Goal: Transaction & Acquisition: Purchase product/service

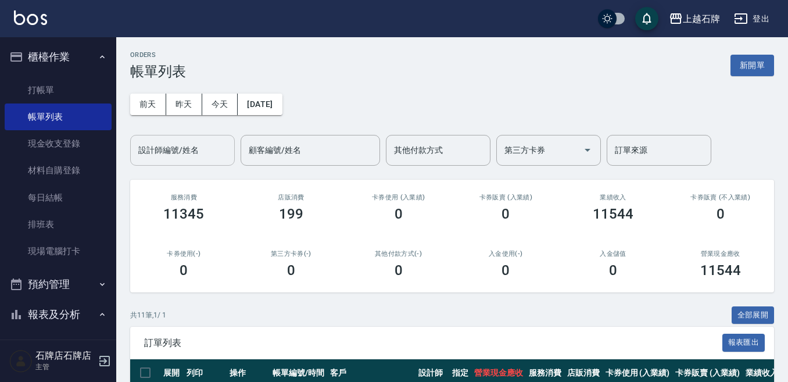
click at [219, 142] on input "設計師編號/姓名" at bounding box center [182, 150] width 94 height 20
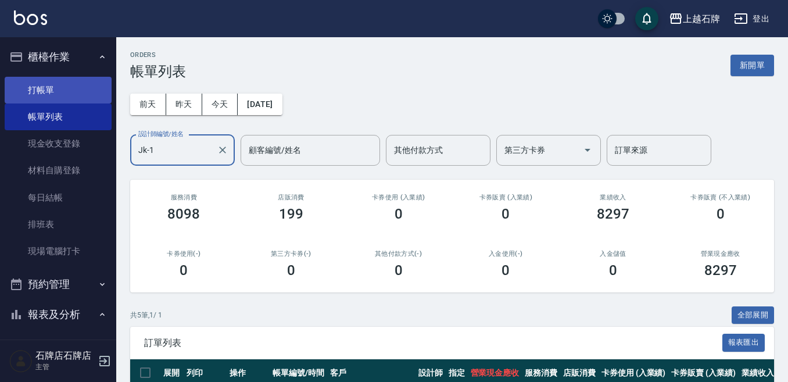
type input "Jk-1"
click at [22, 88] on link "打帳單" at bounding box center [58, 90] width 107 height 27
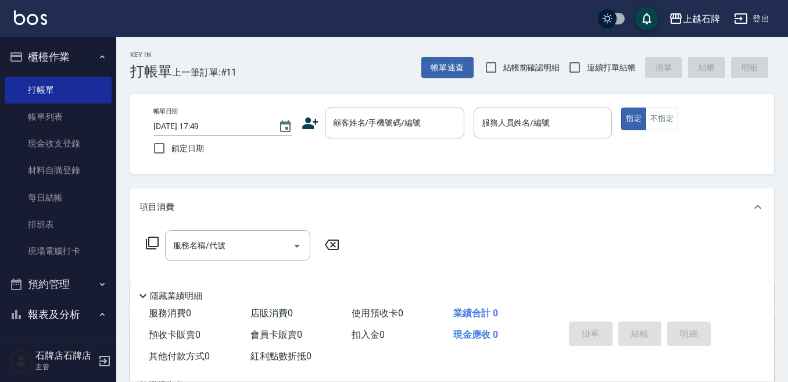
click at [302, 127] on icon at bounding box center [310, 123] width 16 height 12
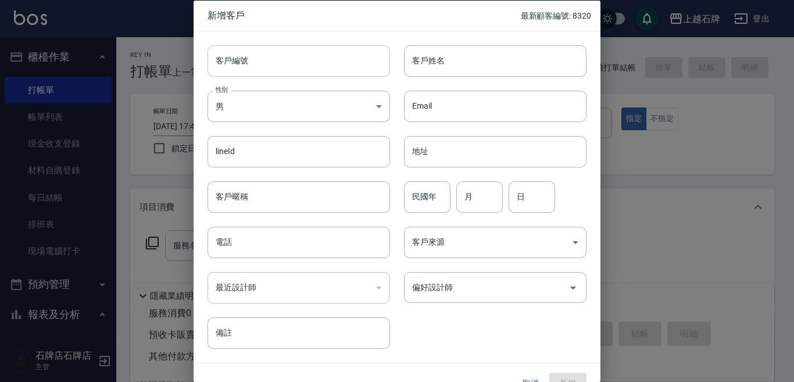
click at [300, 69] on input "客戶編號" at bounding box center [298, 60] width 182 height 31
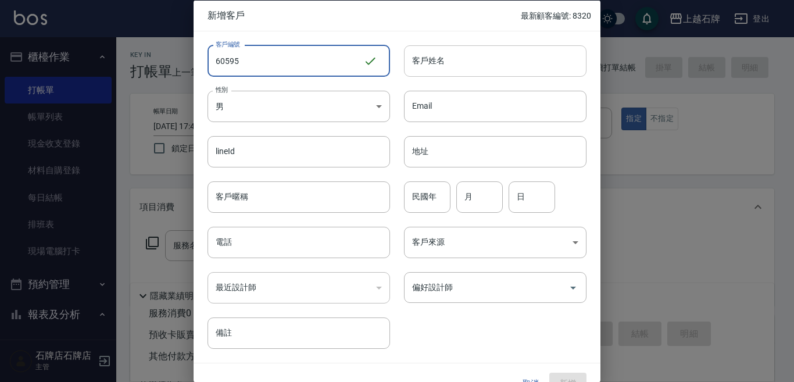
type input "60595"
click at [443, 67] on input "客戶姓名" at bounding box center [495, 60] width 182 height 31
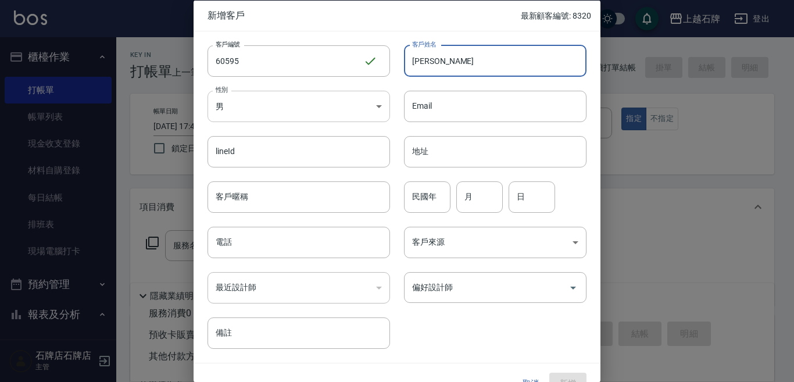
type input "[PERSON_NAME]"
click at [314, 105] on body "上越石牌 登出 櫃檯作業 打帳單 帳單列表 現金收支登錄 材料自購登錄 每日結帳 排班表 現場電腦打卡 預約管理 預約管理 單日預約紀錄 單週預約紀錄 報表及…" at bounding box center [397, 283] width 794 height 566
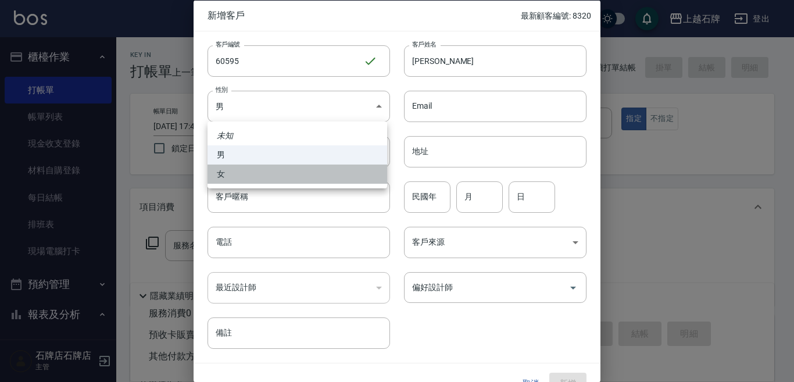
click at [320, 171] on li "女" at bounding box center [297, 173] width 180 height 19
type input "[DEMOGRAPHIC_DATA]"
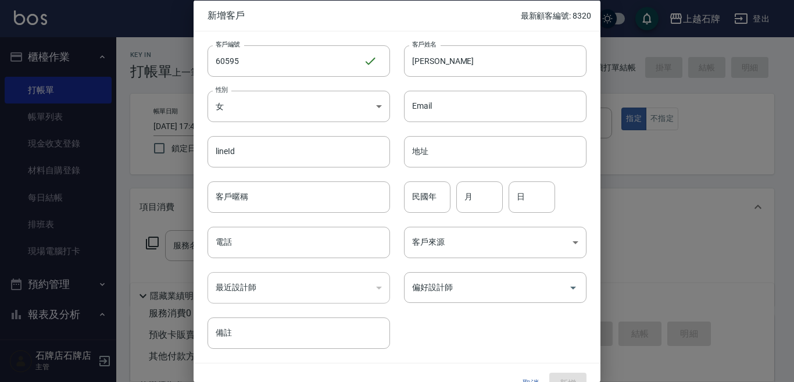
click at [416, 200] on input "民國年" at bounding box center [427, 196] width 46 height 31
type input "00"
type input "11"
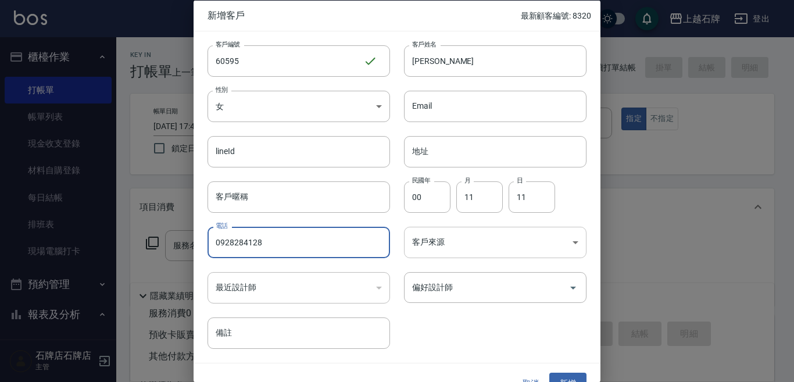
type input "0928284128"
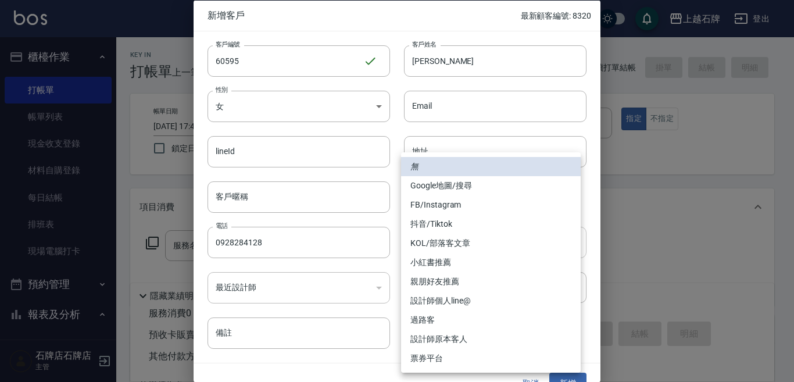
click at [524, 245] on body "上越石牌 登出 櫃檯作業 打帳單 帳單列表 現金收支登錄 材料自購登錄 每日結帳 排班表 現場電腦打卡 預約管理 預約管理 單日預約紀錄 單週預約紀錄 報表及…" at bounding box center [397, 283] width 794 height 566
click at [498, 207] on li "FB/Instagram" at bounding box center [491, 204] width 180 height 19
type input "FB/Instagram"
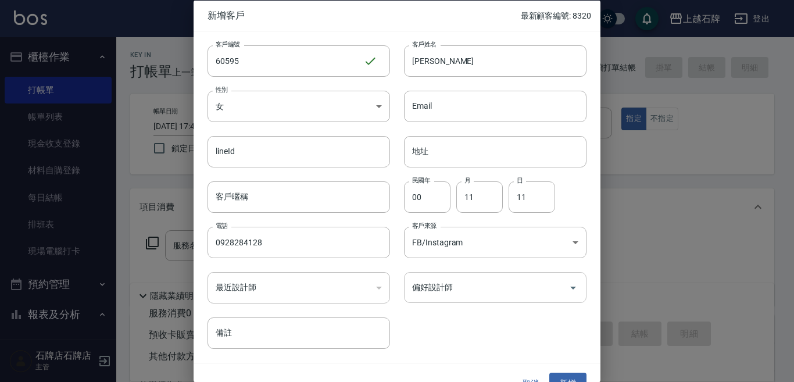
click at [533, 298] on div "偏好設計師" at bounding box center [495, 287] width 182 height 31
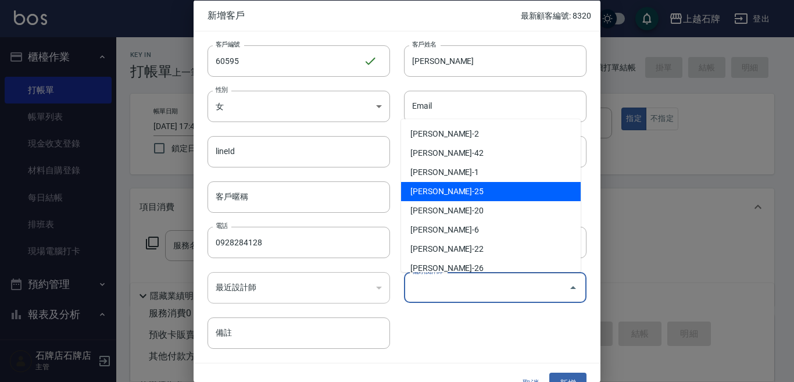
scroll to position [58, 0]
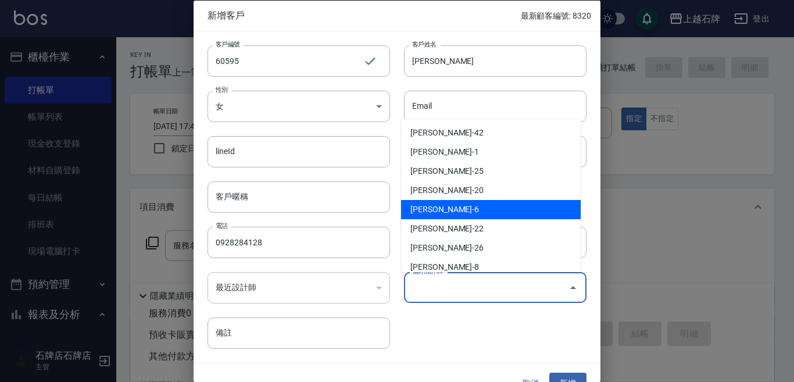
click at [489, 211] on li "[PERSON_NAME]-6" at bounding box center [491, 209] width 180 height 19
type input "[PERSON_NAME]"
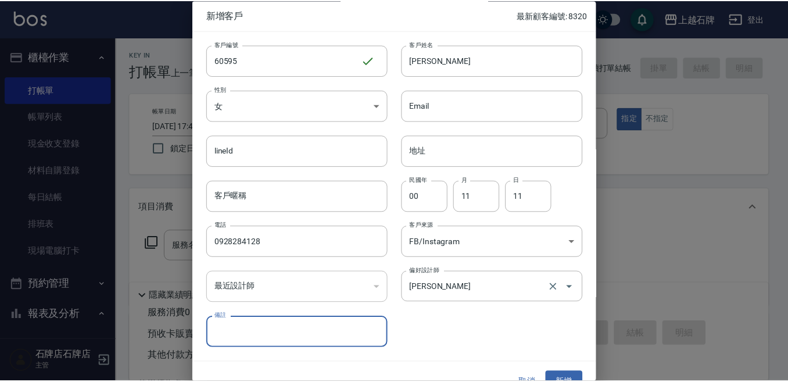
scroll to position [21, 0]
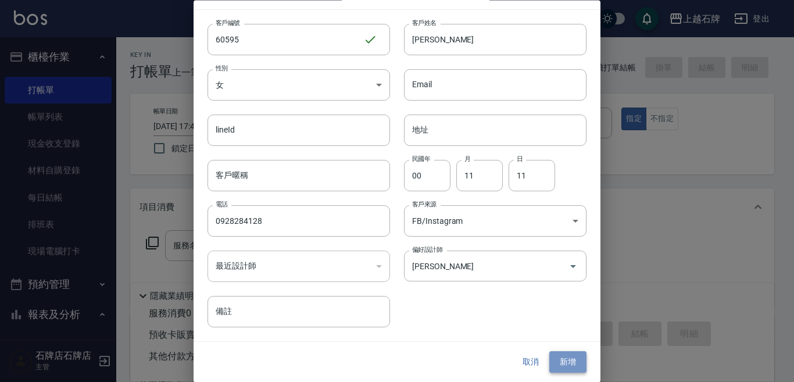
click at [570, 363] on button "新增" at bounding box center [567, 363] width 37 height 22
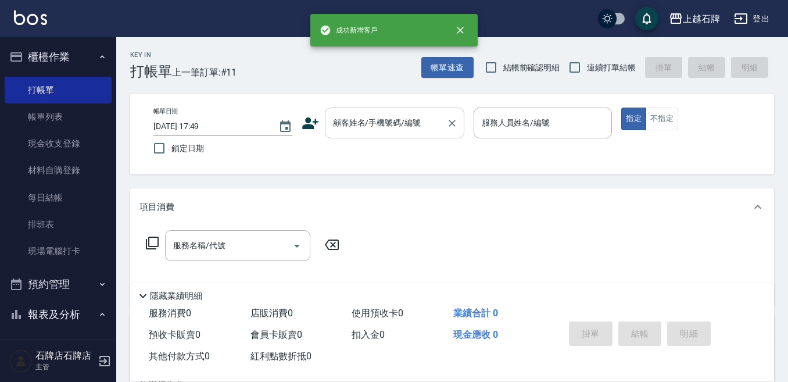
click at [325, 123] on div "顧客姓名/手機號碼/編號" at bounding box center [394, 123] width 139 height 31
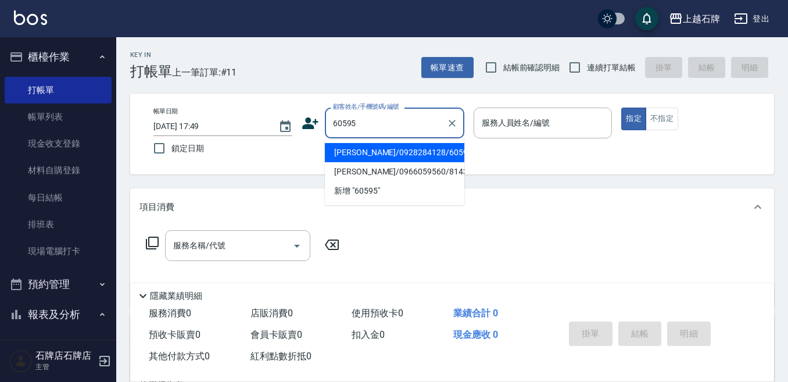
click at [392, 149] on li "[PERSON_NAME]/0928284128/60595" at bounding box center [394, 152] width 139 height 19
type input "[PERSON_NAME]/0928284128/60595"
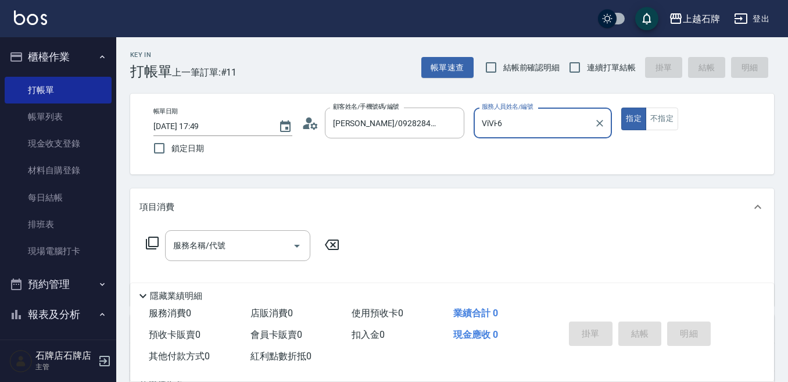
type input "ViVi-6"
click at [159, 240] on icon at bounding box center [152, 243] width 13 height 13
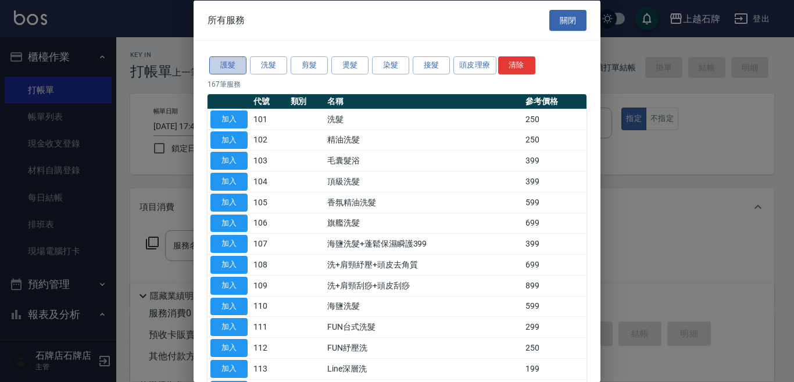
click at [230, 61] on button "護髮" at bounding box center [227, 65] width 37 height 18
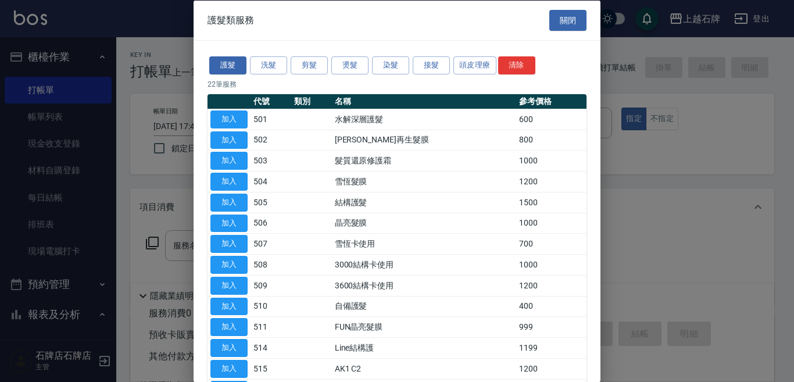
click at [232, 198] on button "加入" at bounding box center [228, 202] width 37 height 18
type input "結構護髮(505)"
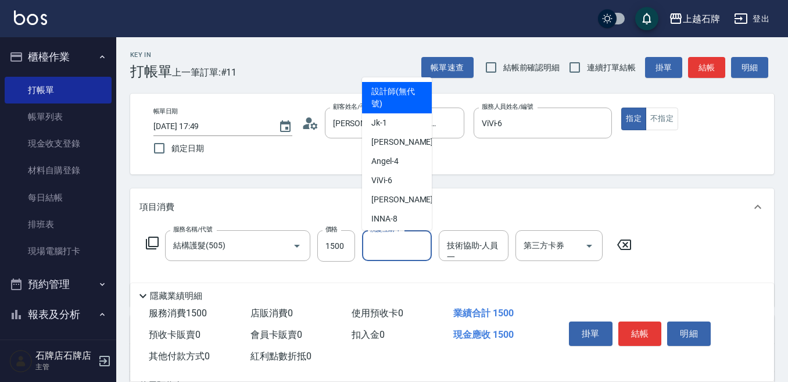
click at [385, 245] on input "洗髮互助-1" at bounding box center [396, 245] width 59 height 20
click at [481, 241] on div "技術協助-人員一 技術協助-人員一" at bounding box center [474, 245] width 70 height 31
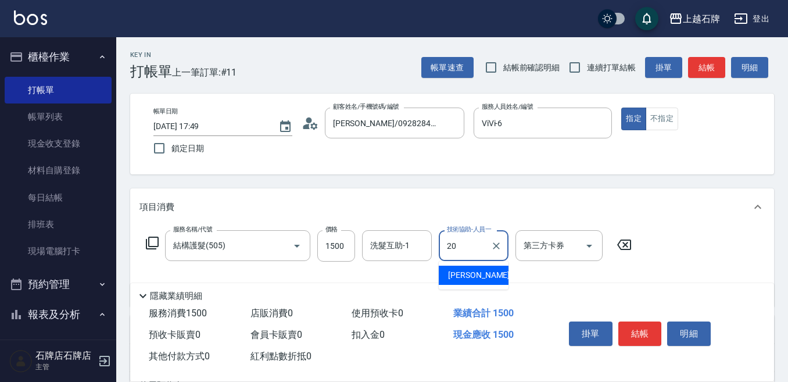
type input "[PERSON_NAME]-20"
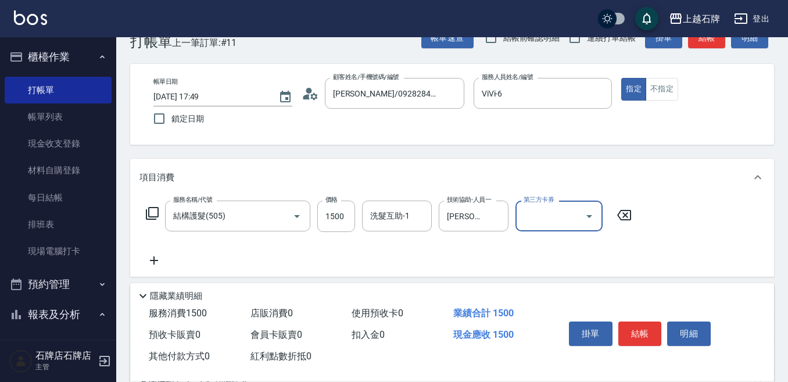
scroll to position [58, 0]
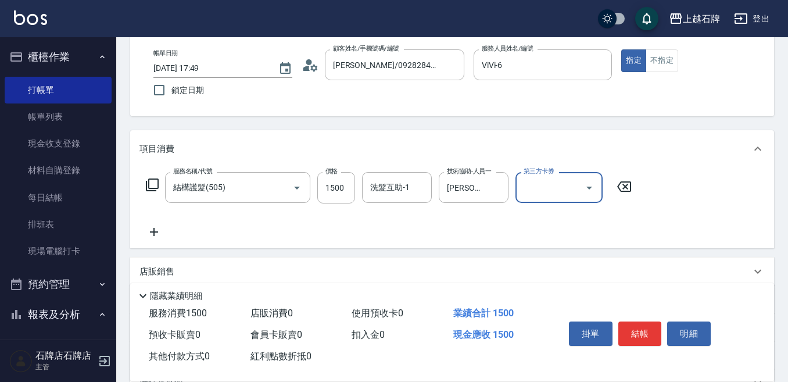
click at [155, 231] on icon at bounding box center [153, 232] width 29 height 14
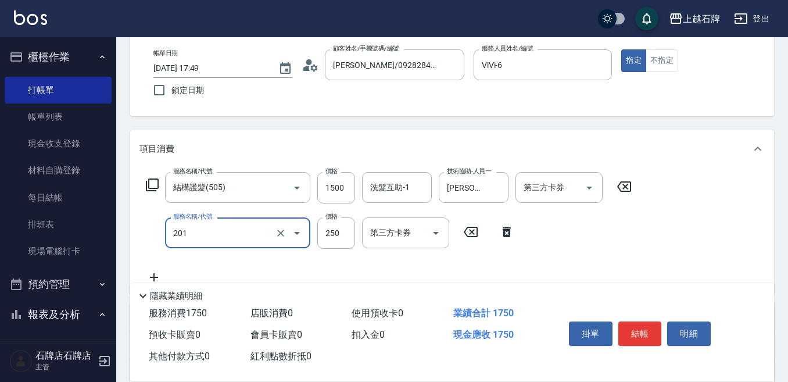
type input "B級單剪(201)"
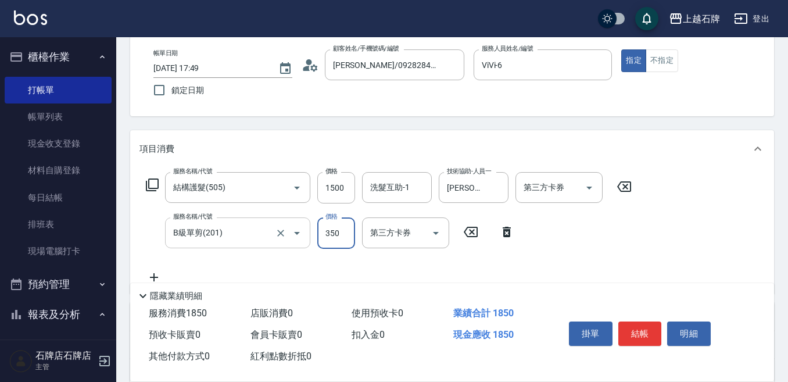
type input "350"
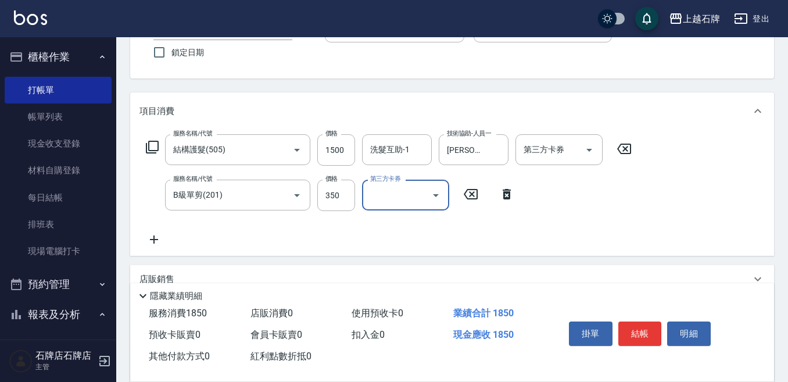
scroll to position [174, 0]
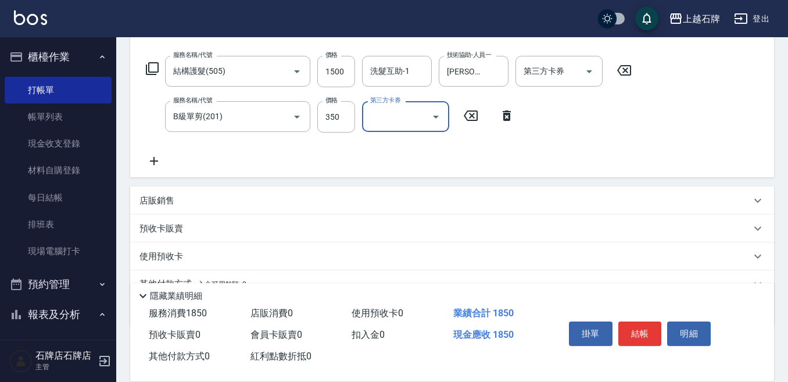
click at [180, 191] on div "店販銷售" at bounding box center [452, 201] width 644 height 28
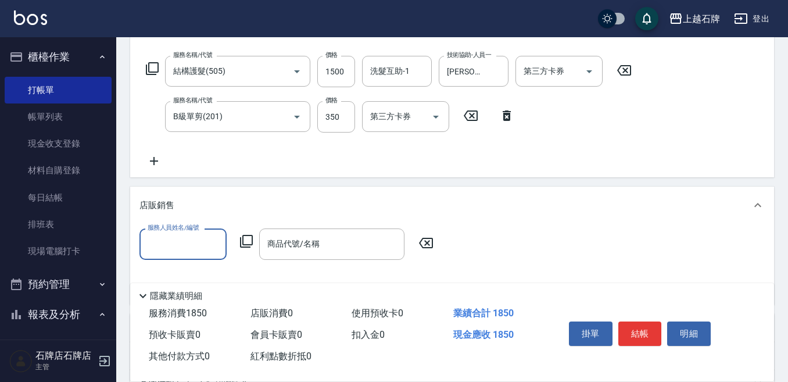
scroll to position [0, 0]
click at [168, 231] on label "服務人員姓名/編號" at bounding box center [173, 227] width 51 height 9
click at [168, 234] on input "服務人員姓名/編號" at bounding box center [183, 244] width 77 height 20
click at [170, 232] on label "服務人員姓名/編號" at bounding box center [173, 227] width 51 height 9
click at [170, 234] on input "服務人員姓名/編號" at bounding box center [183, 244] width 77 height 20
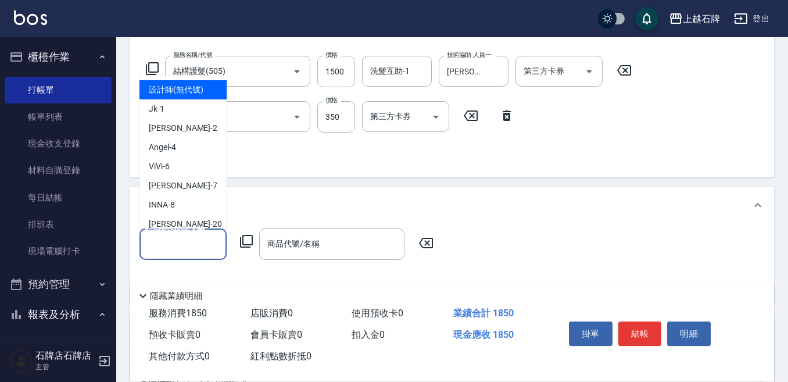
click at [169, 237] on input "服務人員姓名/編號" at bounding box center [183, 244] width 77 height 20
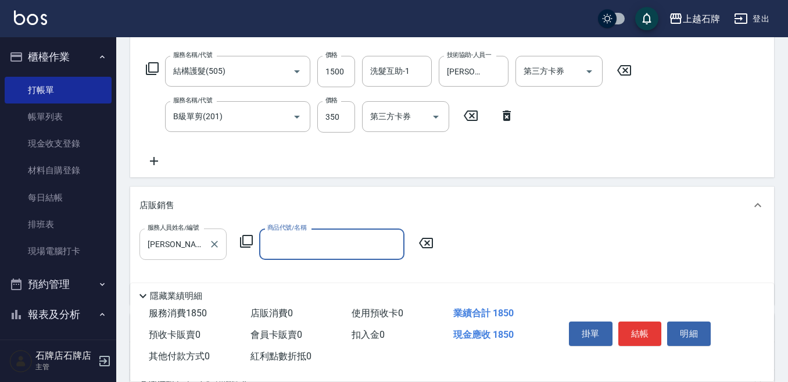
click at [191, 238] on input "Jennifer-2" at bounding box center [174, 244] width 59 height 20
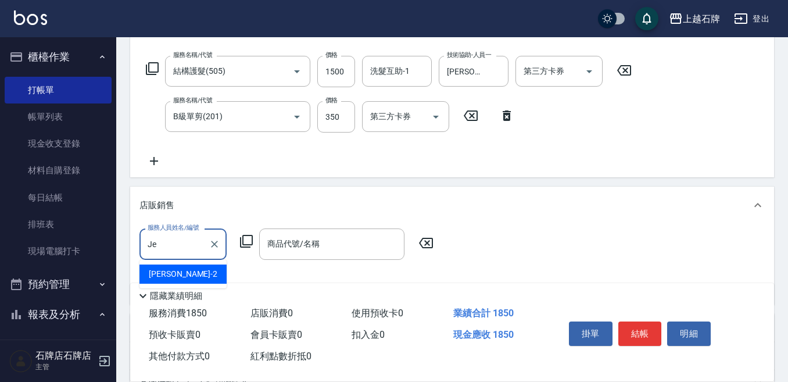
type input "J"
type input "ViVi-6"
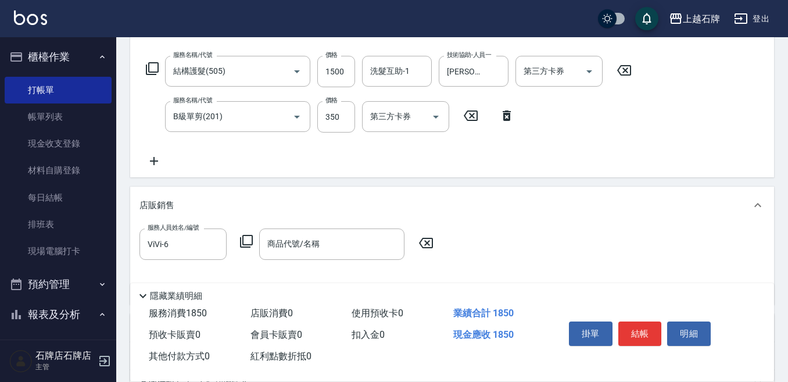
click at [252, 237] on icon at bounding box center [246, 241] width 13 height 13
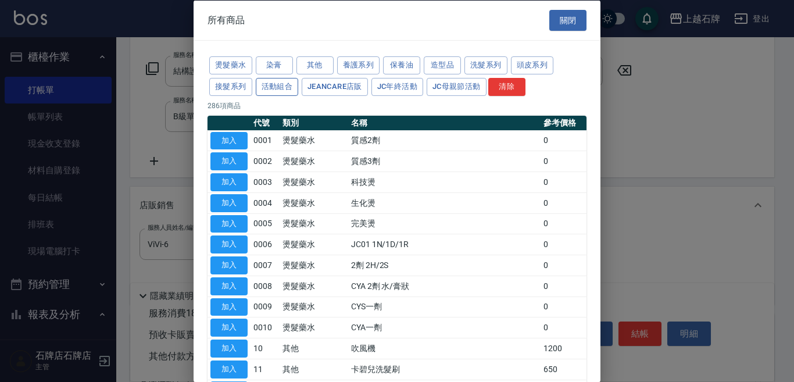
click at [281, 91] on button "活動組合" at bounding box center [277, 86] width 43 height 18
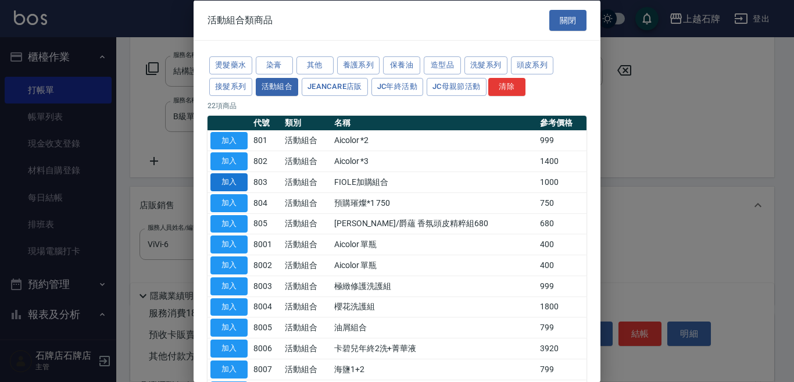
click at [218, 183] on button "加入" at bounding box center [228, 182] width 37 height 18
type input "FIOLE加購組合"
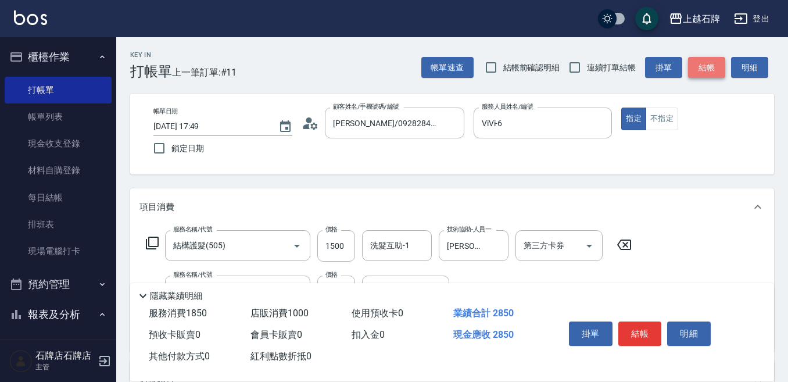
click at [708, 63] on button "結帳" at bounding box center [706, 68] width 37 height 22
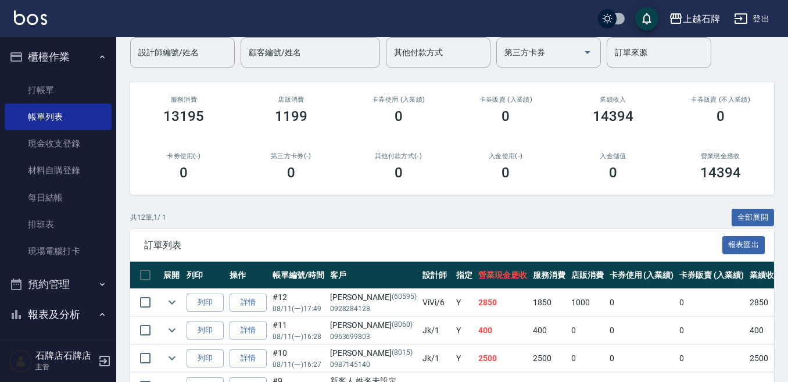
scroll to position [116, 0]
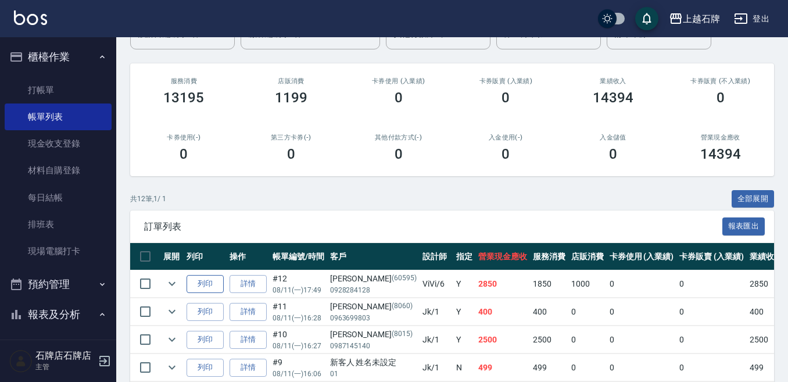
click at [219, 288] on button "列印" at bounding box center [205, 284] width 37 height 18
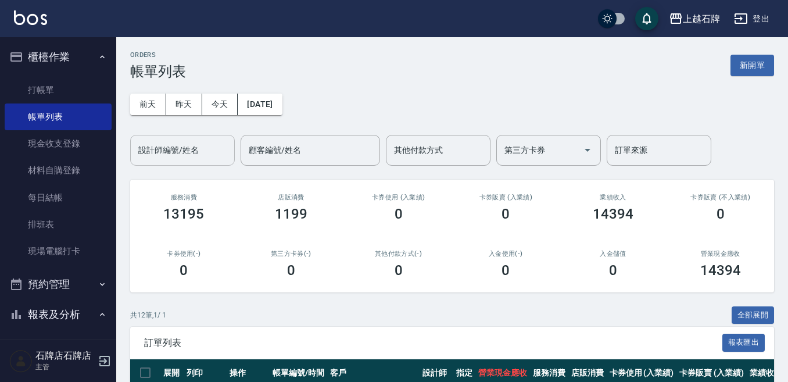
click at [209, 136] on div "設計師編號/姓名" at bounding box center [182, 150] width 105 height 31
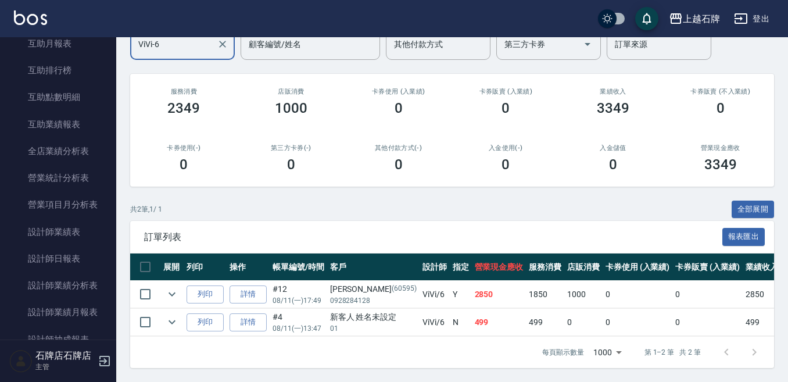
scroll to position [523, 0]
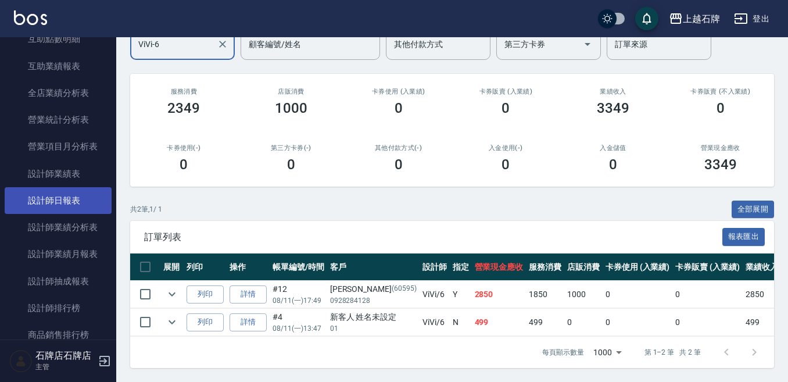
type input "ViVi-6"
click at [68, 198] on link "設計師日報表" at bounding box center [58, 200] width 107 height 27
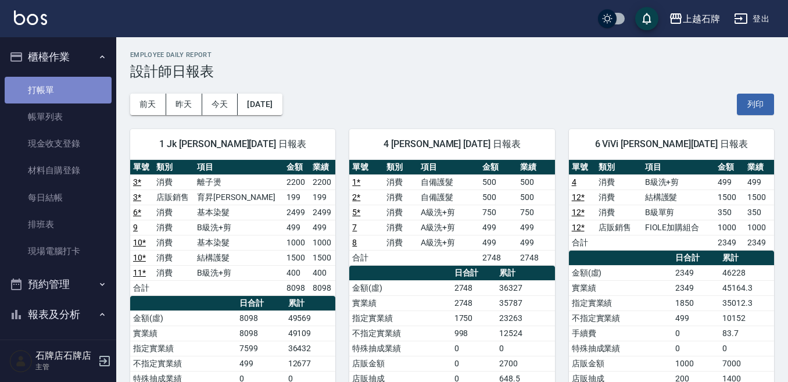
click at [58, 87] on link "打帳單" at bounding box center [58, 90] width 107 height 27
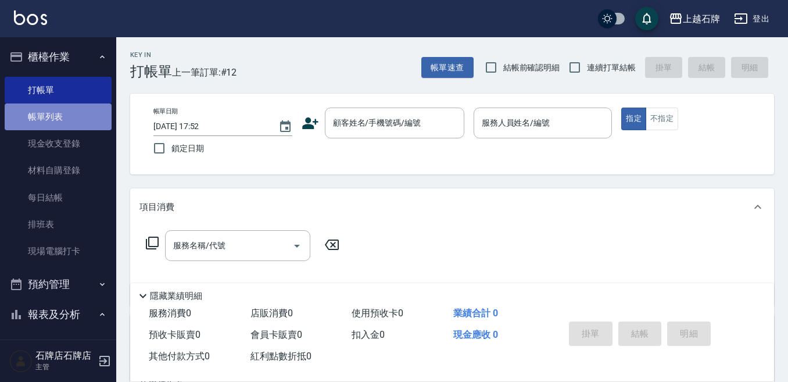
click at [67, 114] on link "帳單列表" at bounding box center [58, 116] width 107 height 27
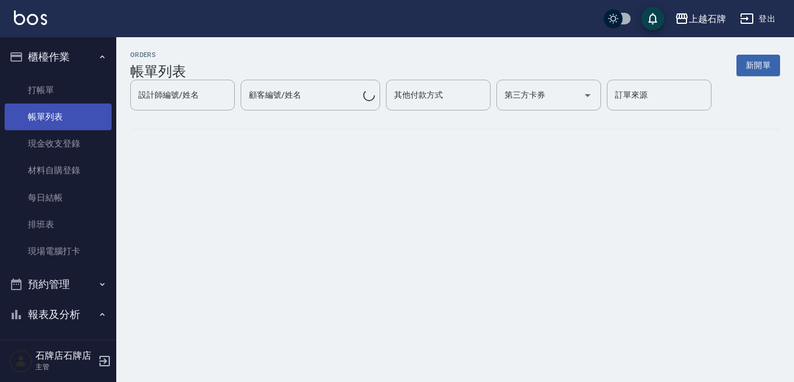
click at [76, 116] on link "帳單列表" at bounding box center [58, 116] width 107 height 27
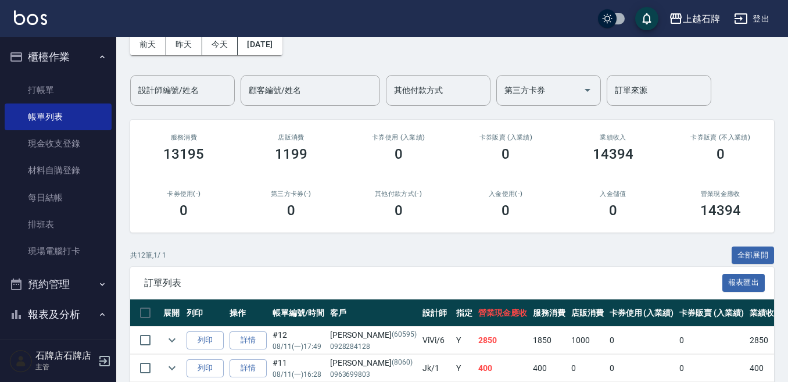
scroll to position [116, 0]
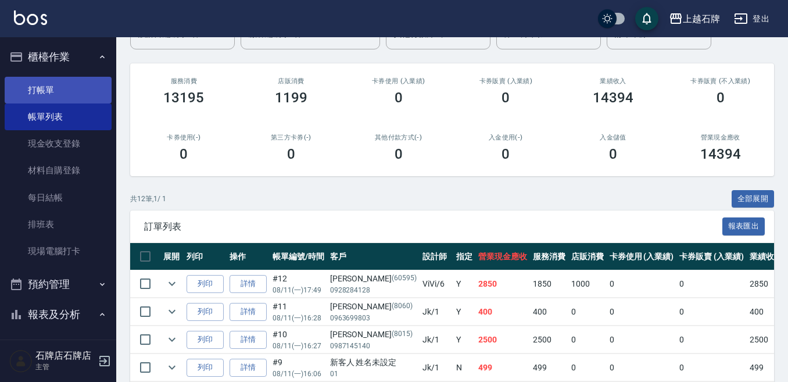
click at [89, 88] on link "打帳單" at bounding box center [58, 90] width 107 height 27
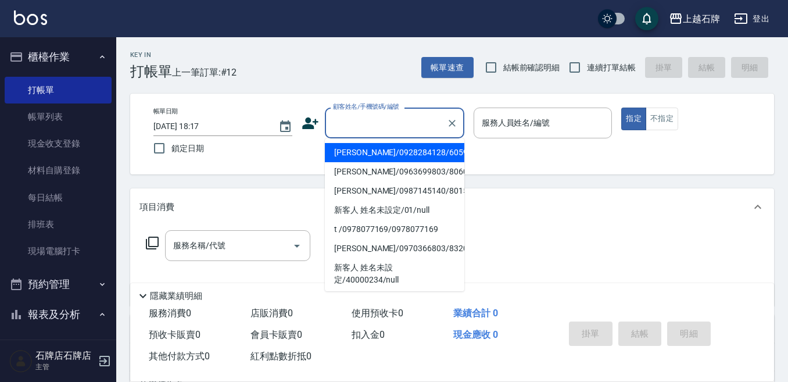
click at [384, 114] on input "顧客姓名/手機號碼/編號" at bounding box center [386, 123] width 112 height 20
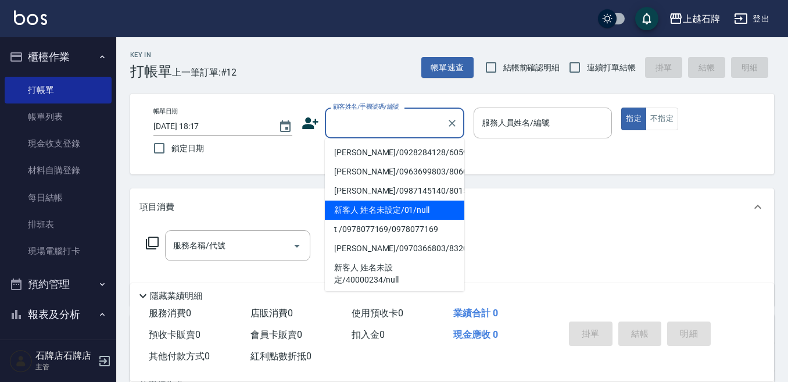
drag, startPoint x: 408, startPoint y: 207, endPoint x: 531, endPoint y: 101, distance: 163.1
click at [417, 204] on li "新客人 姓名未設定/01/null" at bounding box center [394, 209] width 139 height 19
type input "新客人 姓名未設定/01/null"
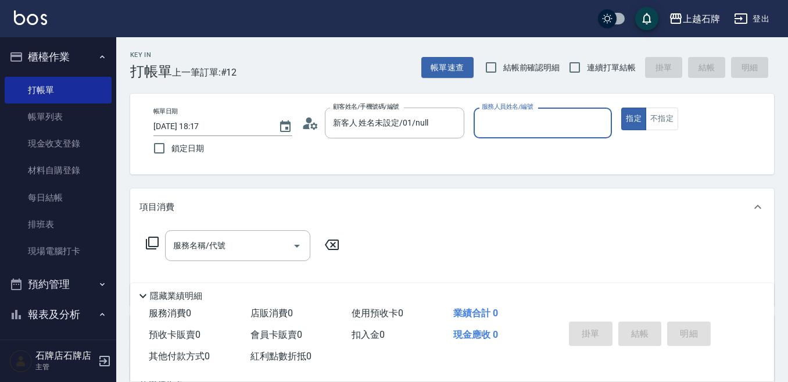
drag, startPoint x: 533, startPoint y: 121, endPoint x: 540, endPoint y: 137, distance: 17.4
click at [536, 124] on input "服務人員姓名/編號" at bounding box center [543, 123] width 128 height 20
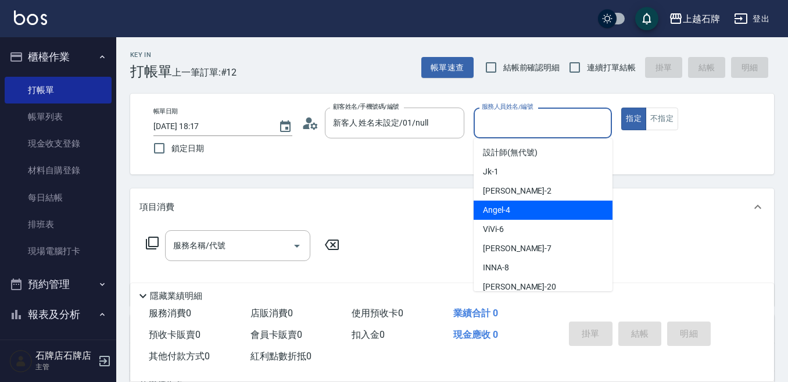
click at [514, 210] on div "Angel -4" at bounding box center [543, 209] width 139 height 19
type input "[PERSON_NAME]-4"
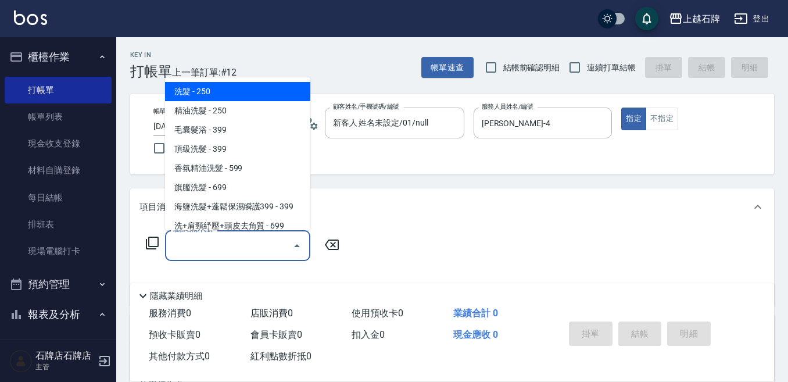
drag, startPoint x: 253, startPoint y: 244, endPoint x: 260, endPoint y: 237, distance: 10.3
click at [254, 244] on input "服務名稱/代號" at bounding box center [228, 245] width 117 height 20
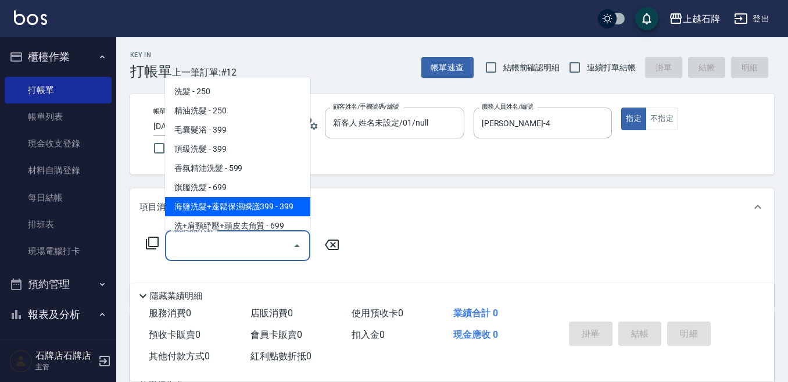
click at [288, 204] on span "海鹽洗髮+蓬鬆保濕瞬護399 - 399" at bounding box center [237, 206] width 145 height 19
type input "海鹽洗髮+蓬鬆保濕瞬護399(107)"
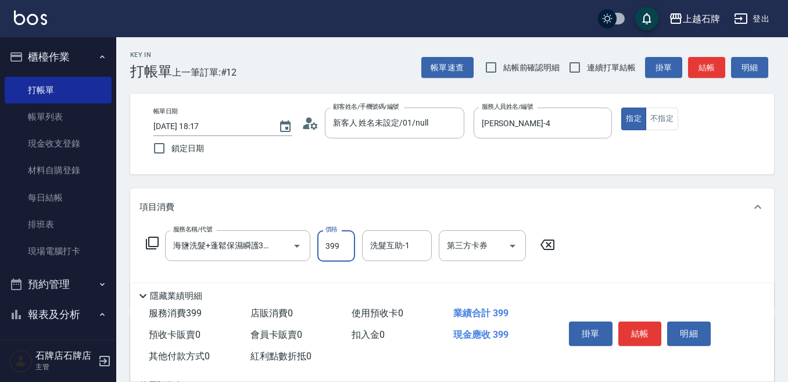
click at [338, 250] on input "399" at bounding box center [336, 245] width 38 height 31
type input "499"
click at [676, 119] on button "不指定" at bounding box center [662, 119] width 33 height 23
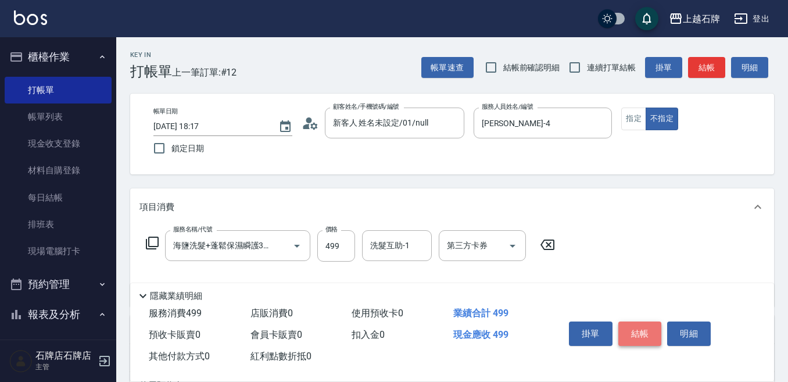
click at [649, 324] on button "結帳" at bounding box center [640, 333] width 44 height 24
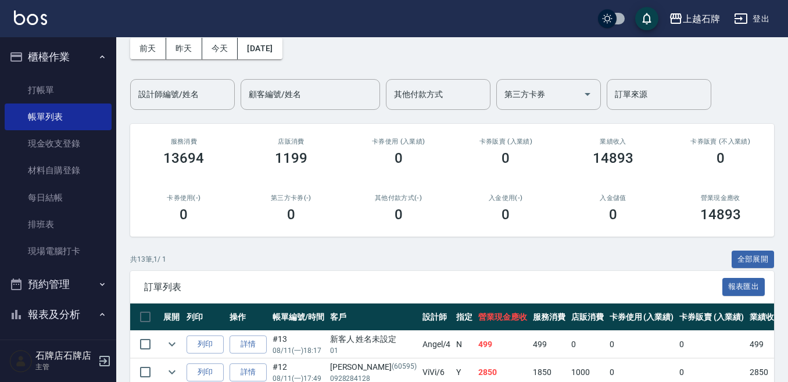
scroll to position [116, 0]
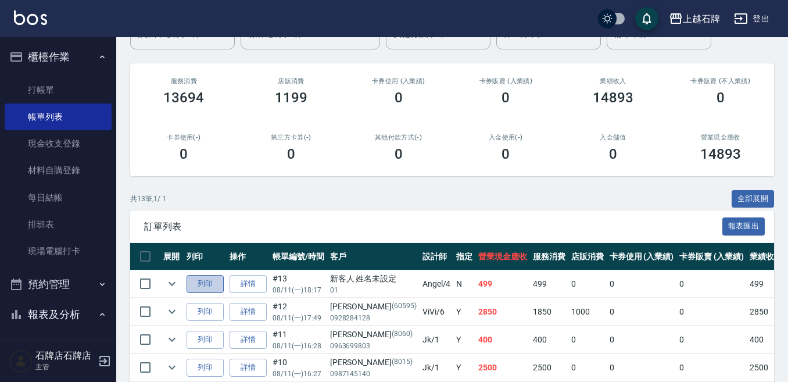
click at [212, 284] on button "列印" at bounding box center [205, 284] width 37 height 18
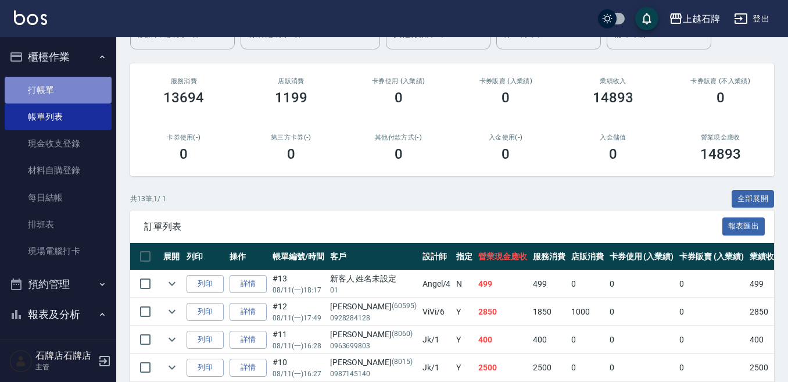
click at [71, 90] on link "打帳單" at bounding box center [58, 90] width 107 height 27
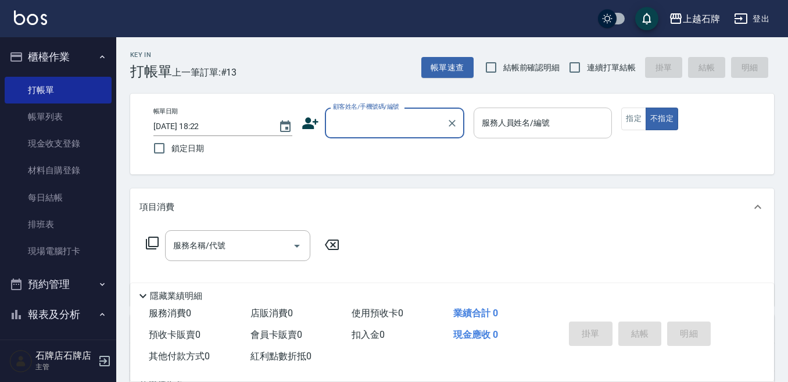
type input "0"
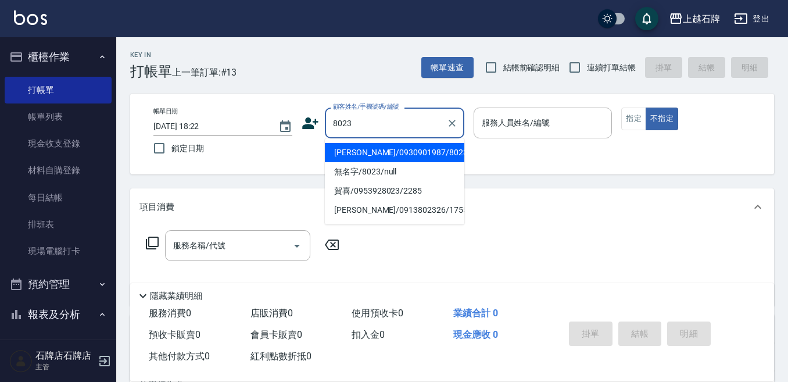
click at [385, 158] on li "[PERSON_NAME]/0930901987/8023" at bounding box center [394, 152] width 139 height 19
type input "[PERSON_NAME]/0930901987/8023"
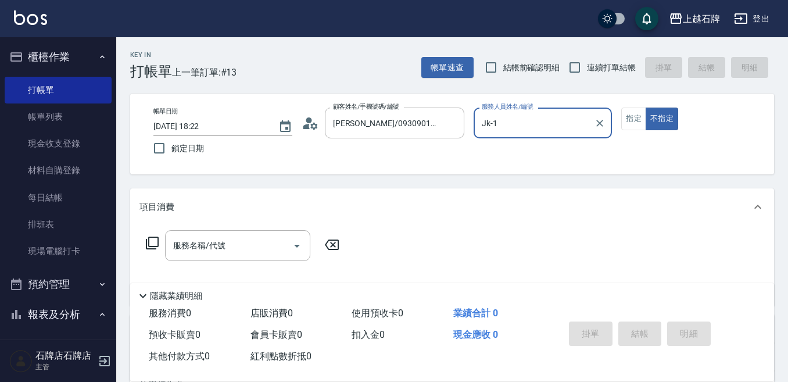
type input "Jk-1"
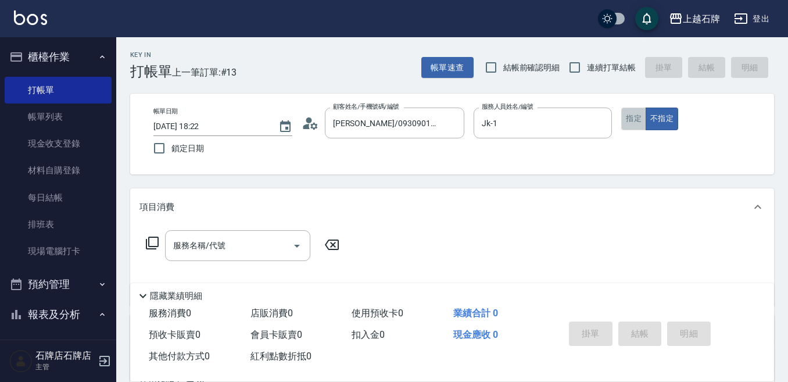
click at [628, 121] on button "指定" at bounding box center [633, 119] width 25 height 23
click at [191, 229] on div "服務名稱/代號 服務名稱/代號" at bounding box center [452, 265] width 644 height 80
click at [193, 237] on div "服務名稱/代號 服務名稱/代號" at bounding box center [237, 245] width 145 height 31
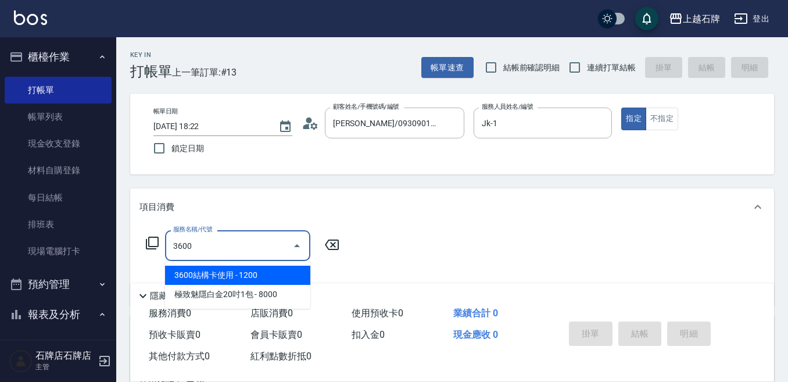
click at [252, 271] on span "3600結構卡使用 - 1200" at bounding box center [237, 275] width 145 height 19
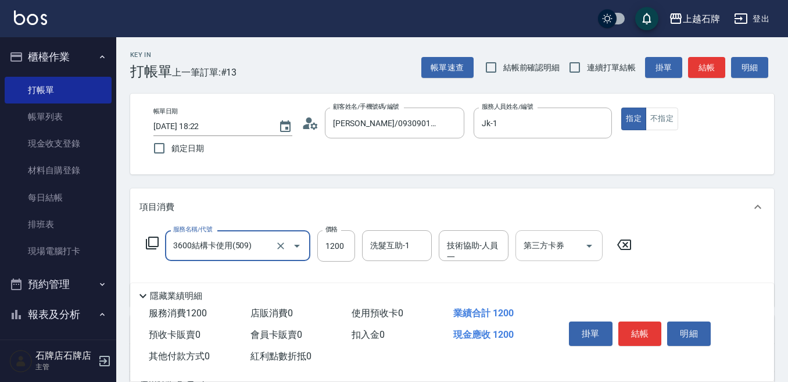
type input "3600結構卡使用(509)"
click at [524, 255] on input "第三方卡券" at bounding box center [550, 245] width 59 height 20
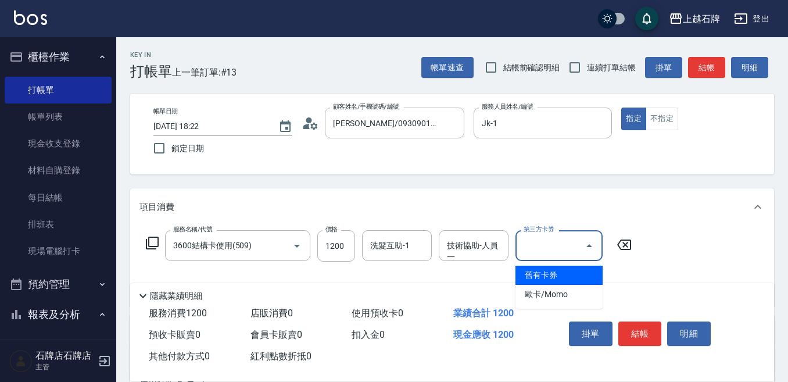
click at [582, 278] on span "舊有卡券" at bounding box center [558, 275] width 87 height 19
type input "舊有卡券"
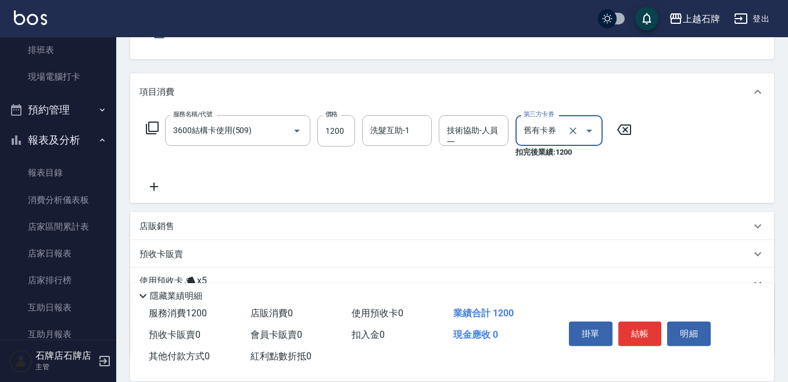
scroll to position [116, 0]
click at [158, 187] on icon at bounding box center [153, 185] width 29 height 14
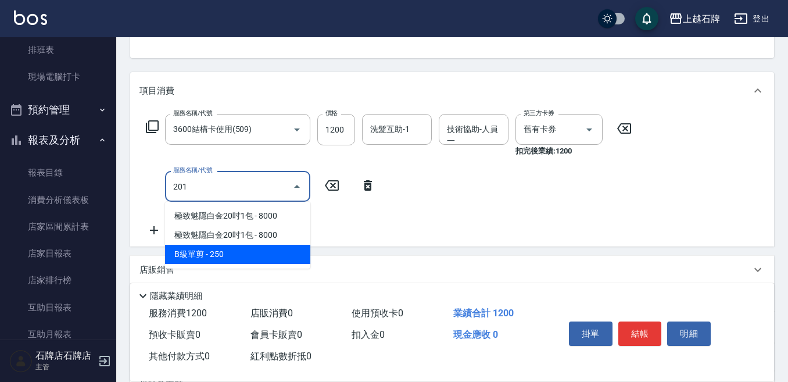
click at [267, 251] on span "B級單剪 - 250" at bounding box center [237, 254] width 145 height 19
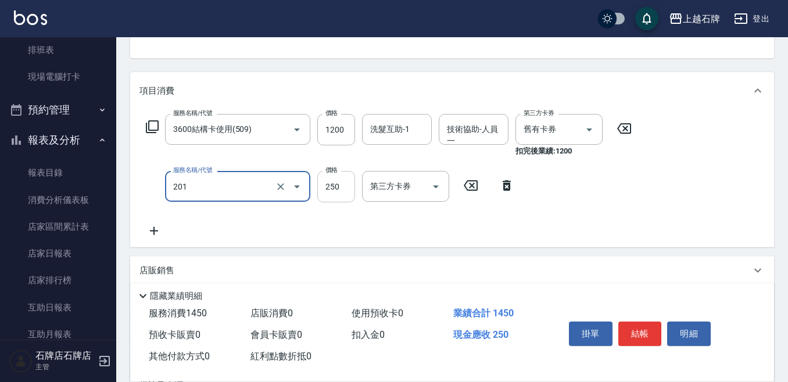
type input "B級單剪(201)"
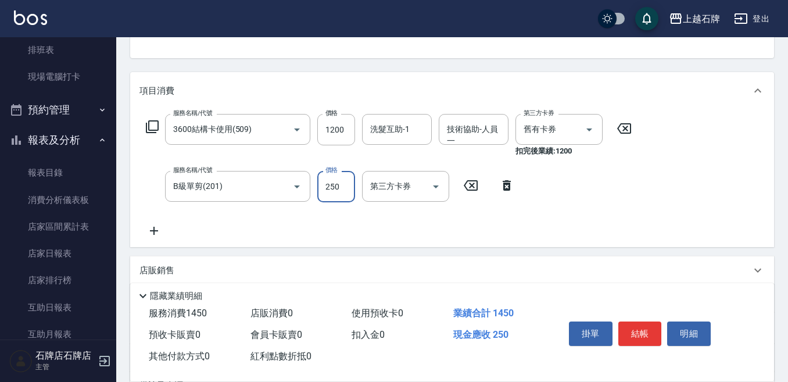
click at [331, 181] on input "250" at bounding box center [336, 186] width 38 height 31
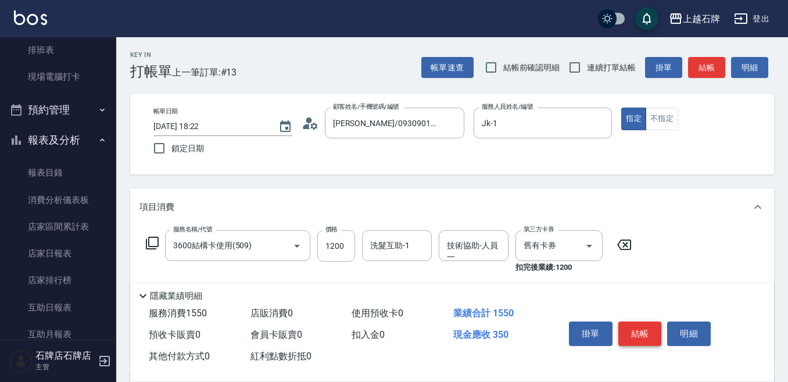
type input "350"
click at [646, 328] on button "結帳" at bounding box center [640, 333] width 44 height 24
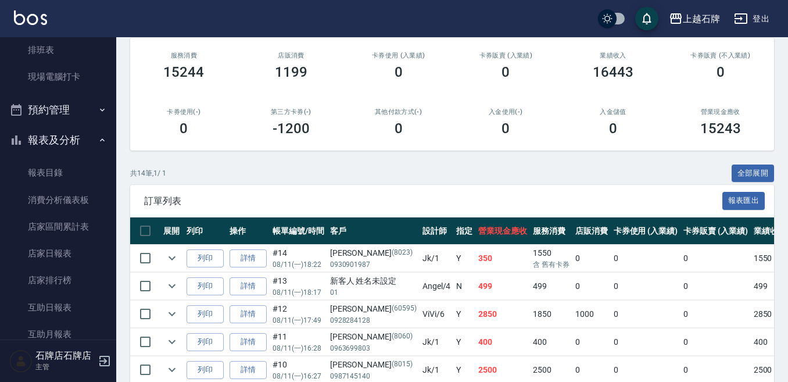
scroll to position [174, 0]
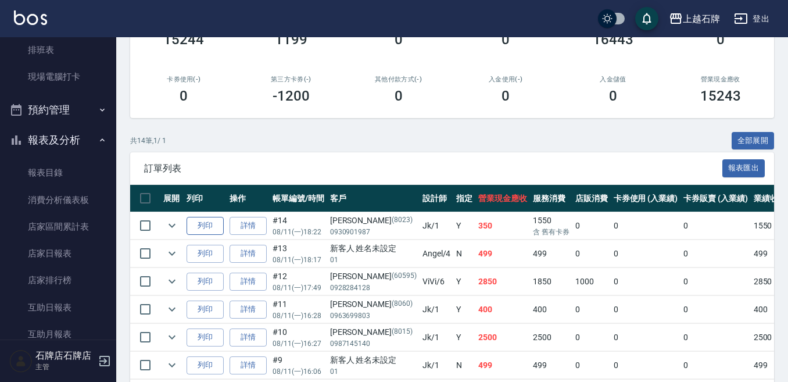
click at [216, 227] on button "列印" at bounding box center [205, 226] width 37 height 18
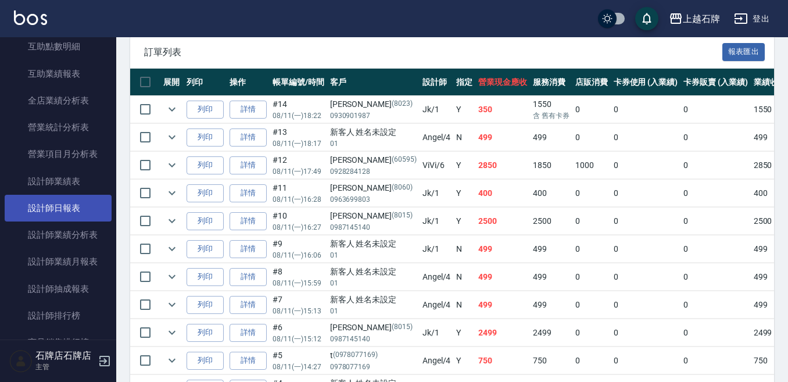
scroll to position [523, 0]
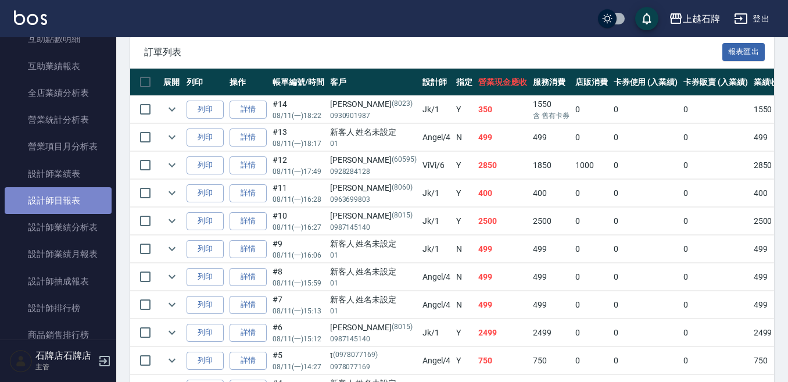
click at [64, 203] on link "設計師日報表" at bounding box center [58, 200] width 107 height 27
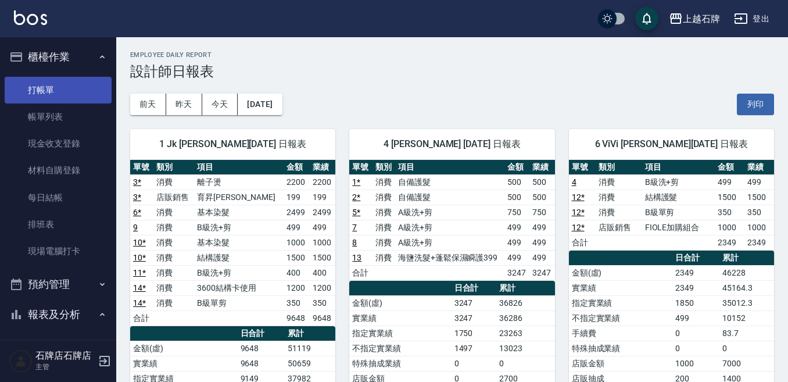
click at [71, 85] on link "打帳單" at bounding box center [58, 90] width 107 height 27
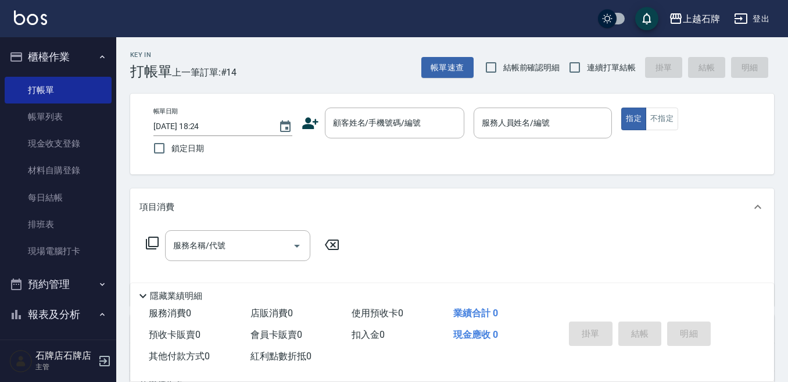
drag, startPoint x: 307, startPoint y: 54, endPoint x: 284, endPoint y: 41, distance: 26.0
click at [306, 54] on div "Key In 打帳單 上一筆訂單:#14 帳單速查 結帳前確認明細 連續打單結帳 掛單 結帳 明細" at bounding box center [445, 58] width 658 height 42
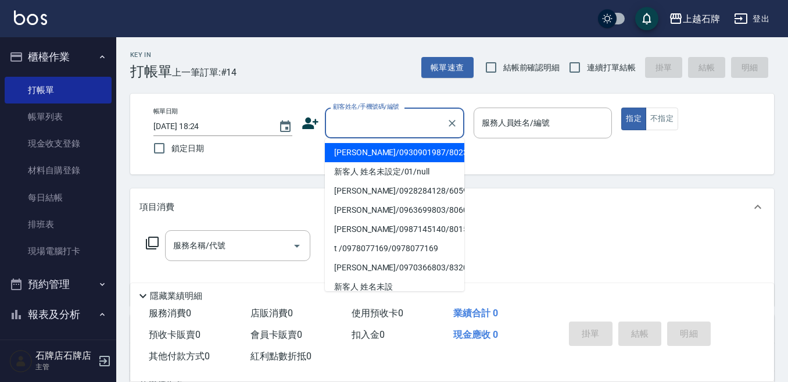
click at [382, 121] on input "顧客姓名/手機號碼/編號" at bounding box center [386, 123] width 112 height 20
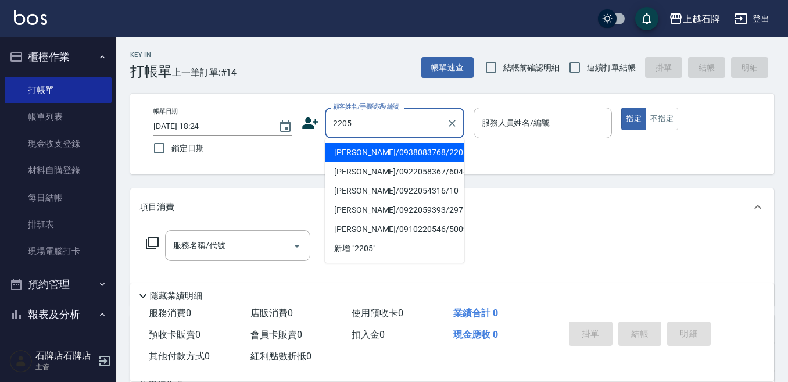
click at [398, 148] on li "[PERSON_NAME]/0938083768/2205" at bounding box center [394, 152] width 139 height 19
type input "[PERSON_NAME]/0938083768/2205"
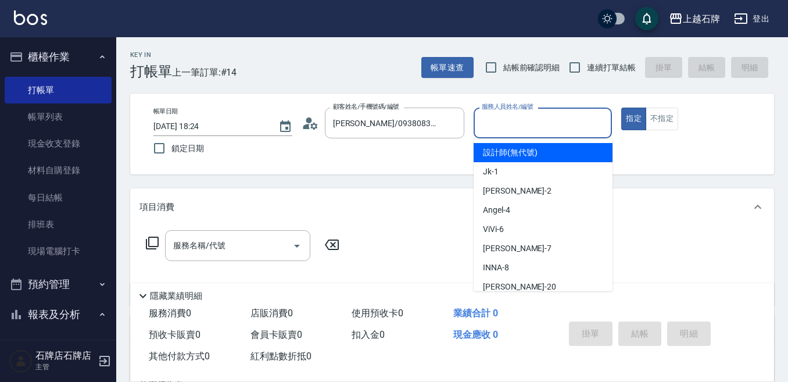
click at [495, 119] on input "服務人員姓名/編號" at bounding box center [543, 123] width 128 height 20
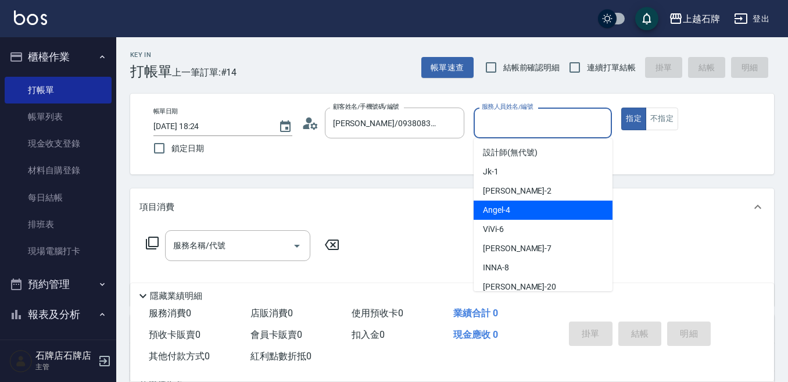
click at [507, 211] on span "Angel -4" at bounding box center [496, 210] width 27 height 12
type input "[PERSON_NAME]-4"
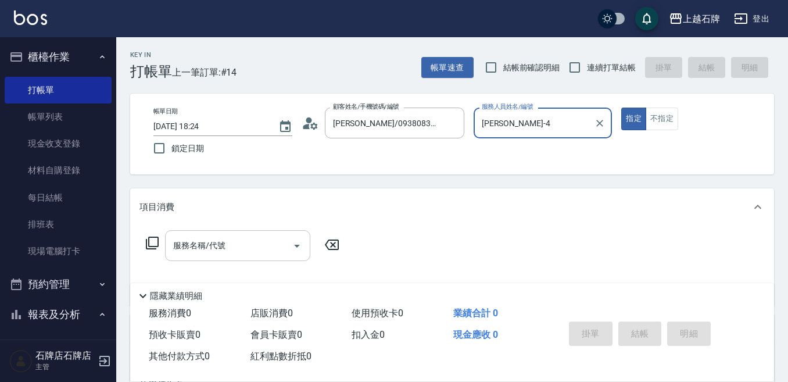
click at [255, 249] on input "服務名稱/代號" at bounding box center [228, 245] width 117 height 20
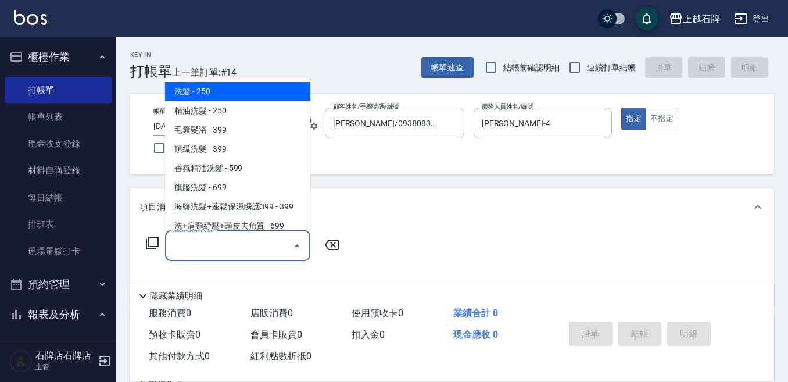
click at [238, 85] on span "洗髮 - 250" at bounding box center [237, 91] width 145 height 19
type input "洗髮(101)"
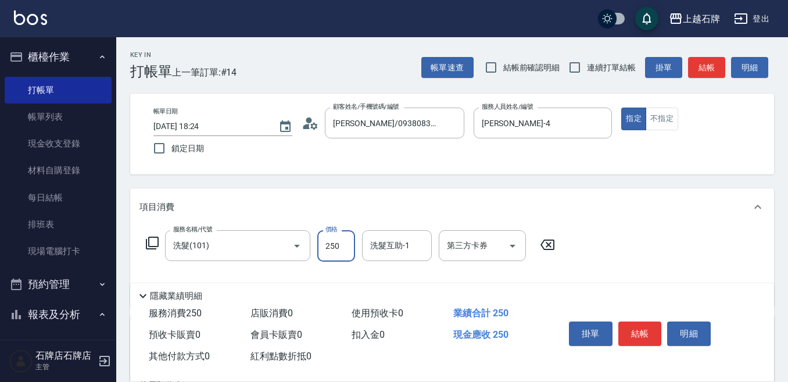
click at [326, 242] on input "250" at bounding box center [336, 245] width 38 height 31
type input "300"
click at [642, 330] on button "結帳" at bounding box center [640, 333] width 44 height 24
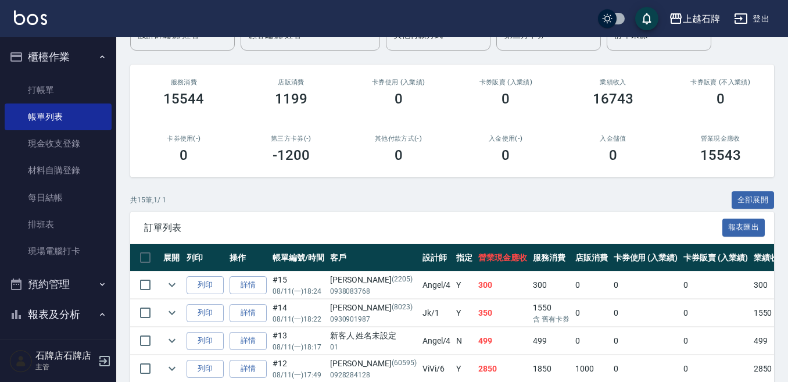
scroll to position [116, 0]
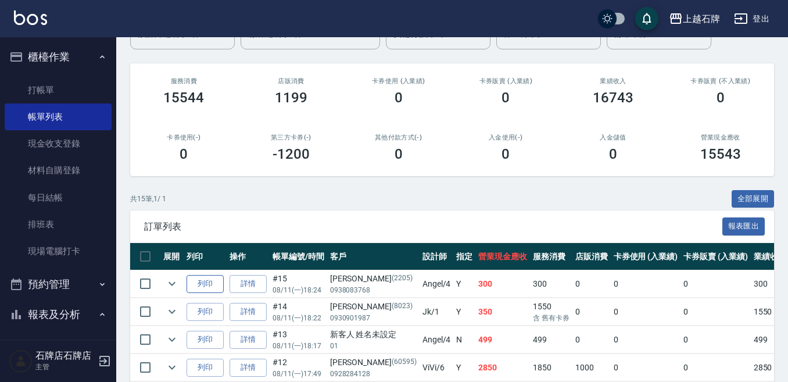
click at [210, 280] on button "列印" at bounding box center [205, 284] width 37 height 18
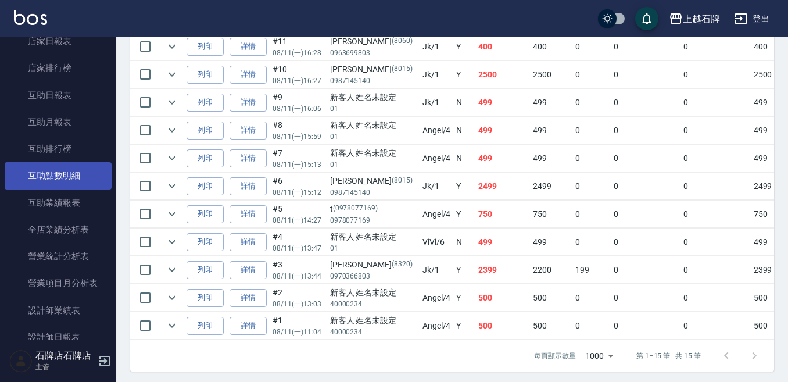
scroll to position [407, 0]
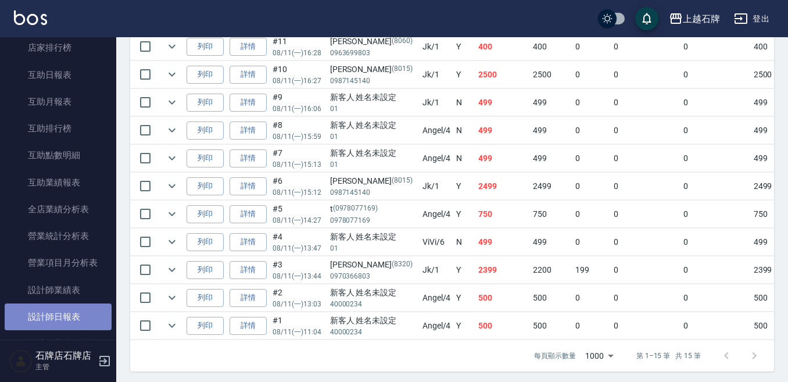
click at [60, 310] on link "設計師日報表" at bounding box center [58, 316] width 107 height 27
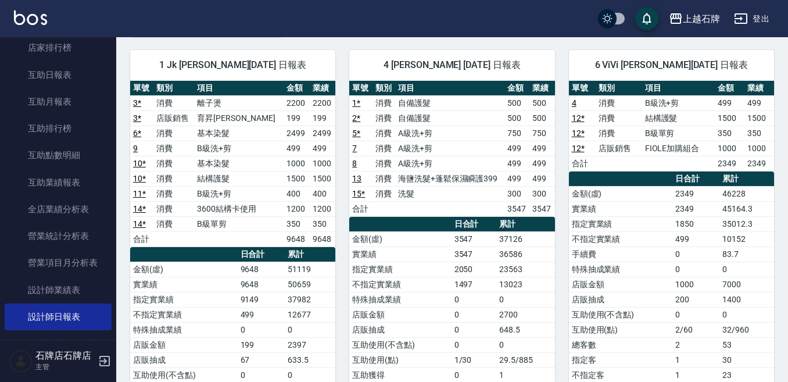
scroll to position [58, 0]
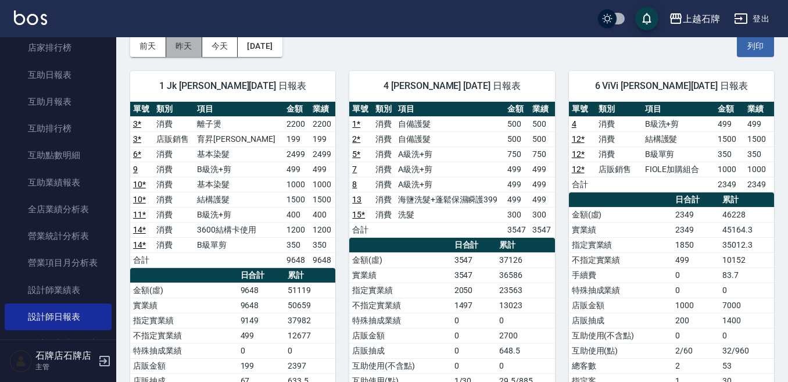
click at [198, 46] on button "昨天" at bounding box center [184, 46] width 36 height 22
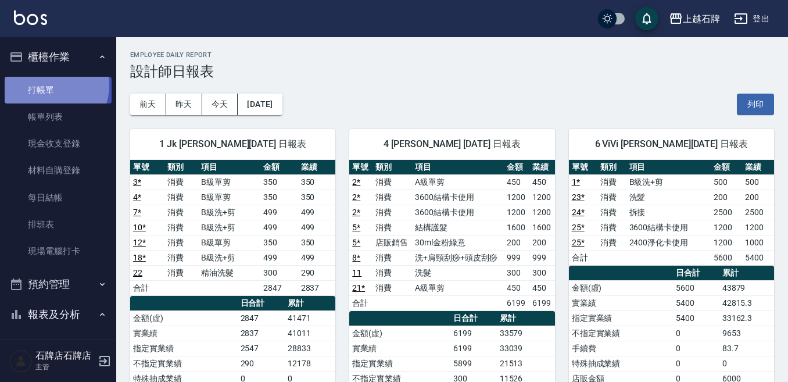
click at [52, 85] on link "打帳單" at bounding box center [58, 90] width 107 height 27
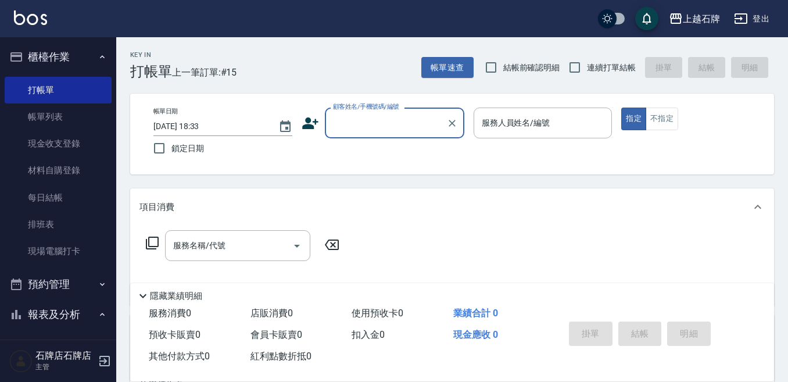
click at [67, 74] on ul "打帳單 帳單列表 現金收支登錄 材料自購登錄 每日結帳 排班表 現場電腦打卡" at bounding box center [58, 171] width 107 height 198
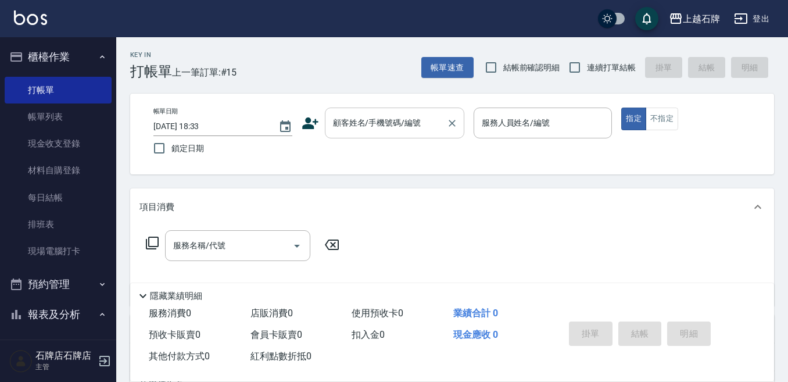
click at [382, 123] on input "顧客姓名/手機號碼/編號" at bounding box center [386, 123] width 112 height 20
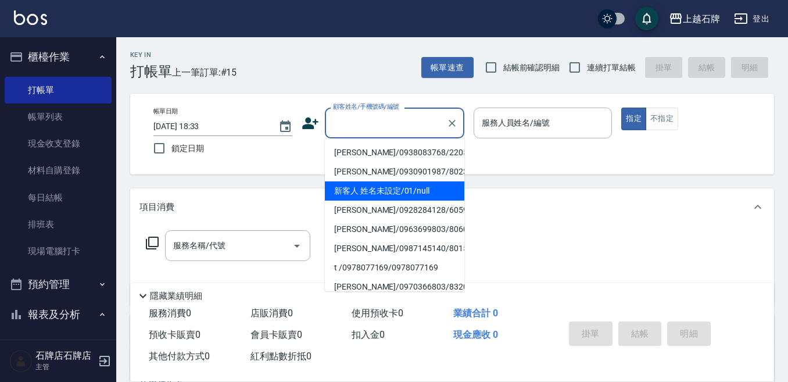
click at [424, 190] on li "新客人 姓名未設定/01/null" at bounding box center [394, 190] width 139 height 19
type input "1"
type input "新客人 姓名未設定/01/null"
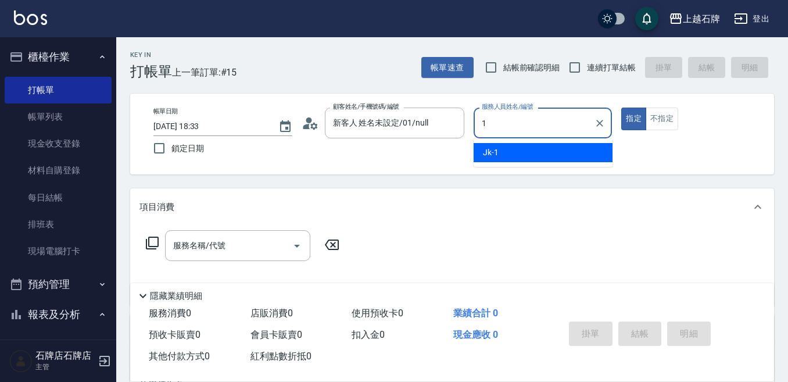
click at [525, 149] on div "Jk -1" at bounding box center [543, 152] width 139 height 19
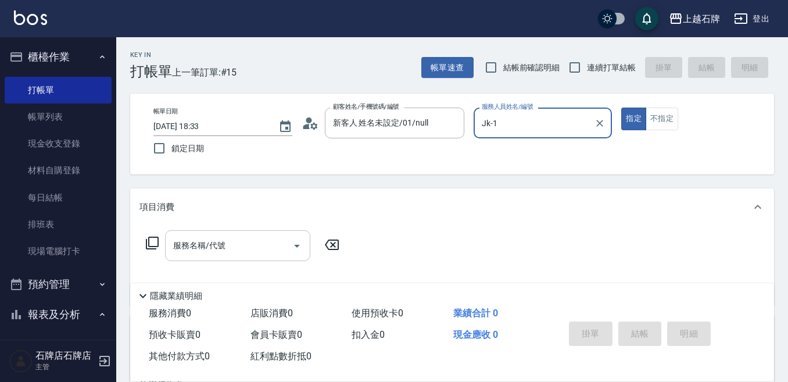
type input "Jk-1"
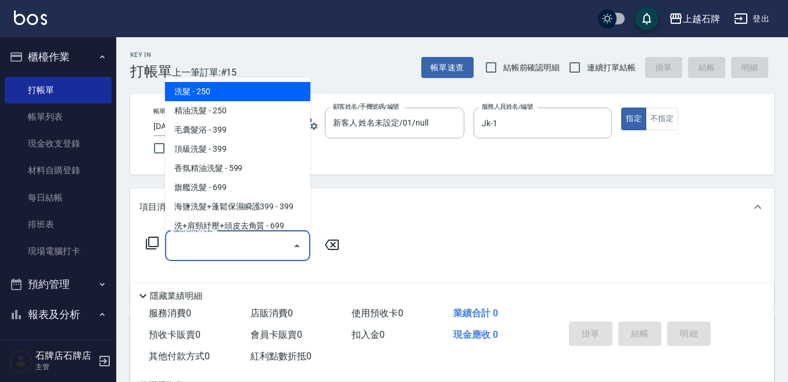
click at [280, 245] on input "服務名稱/代號" at bounding box center [228, 245] width 117 height 20
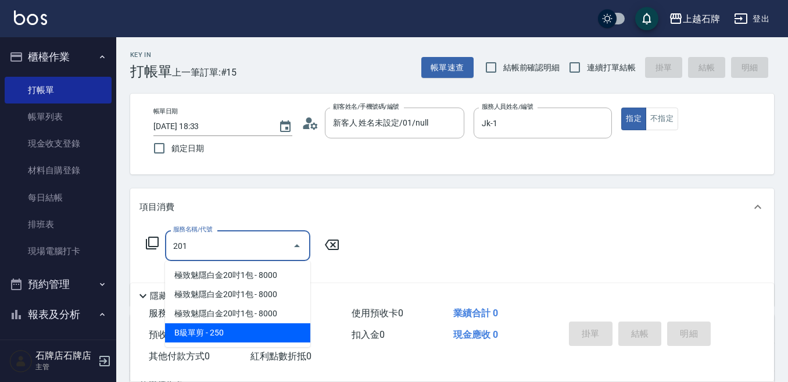
click at [278, 334] on span "B級單剪 - 250" at bounding box center [237, 332] width 145 height 19
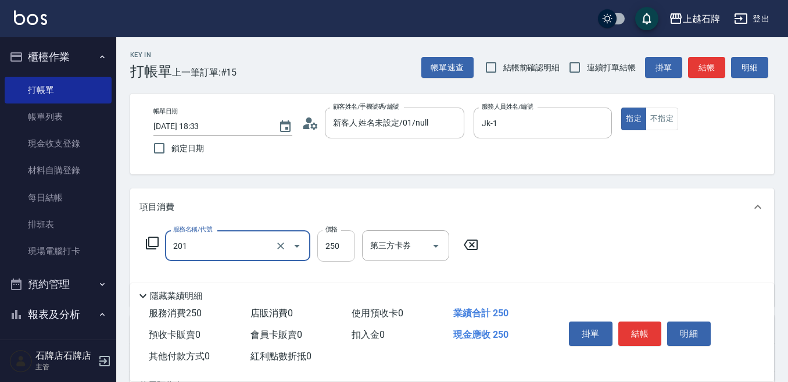
type input "B級單剪(201)"
click at [320, 249] on input "250" at bounding box center [336, 245] width 38 height 31
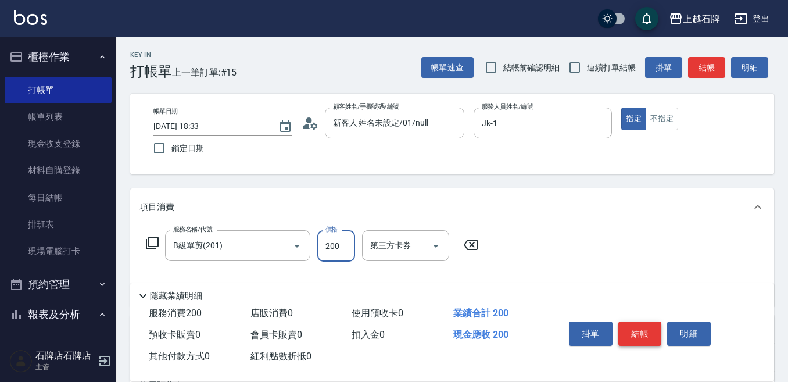
type input "200"
click at [647, 328] on button "結帳" at bounding box center [640, 333] width 44 height 24
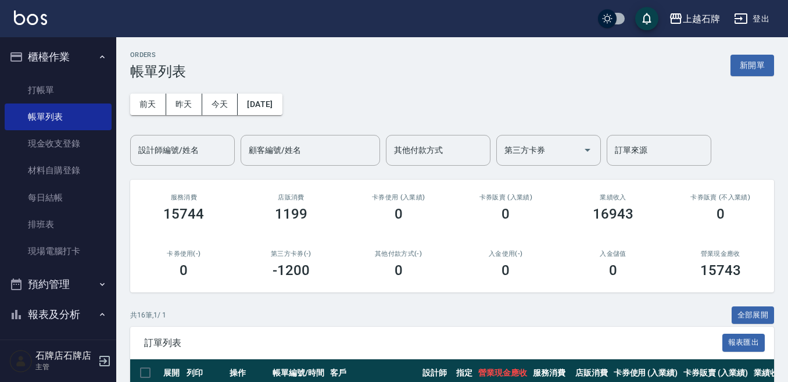
scroll to position [58, 0]
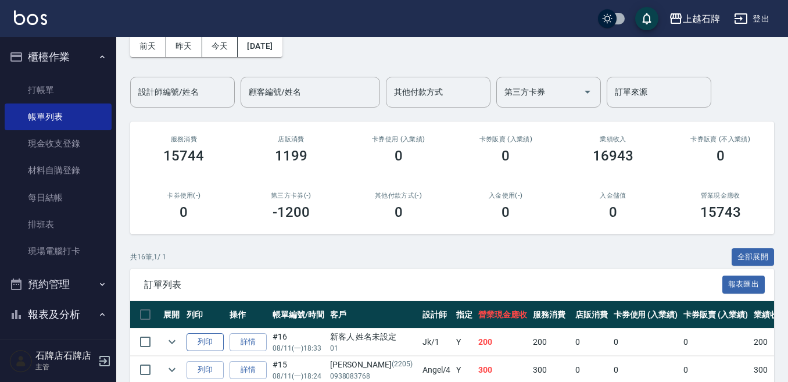
click at [192, 340] on button "列印" at bounding box center [205, 342] width 37 height 18
click at [48, 94] on link "打帳單" at bounding box center [58, 90] width 107 height 27
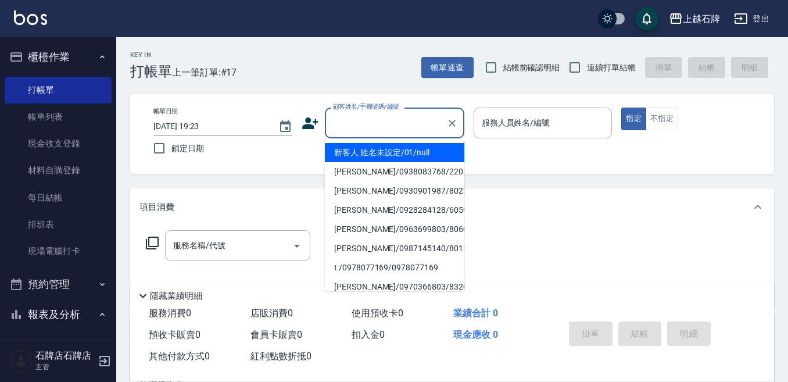
click at [346, 131] on input "顧客姓名/手機號碼/編號" at bounding box center [386, 123] width 112 height 20
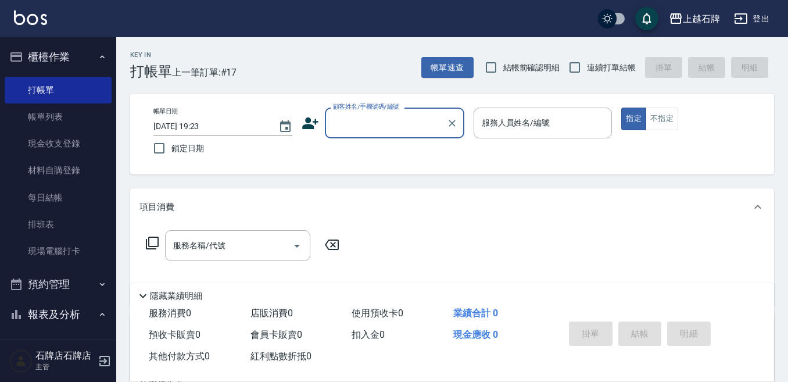
click at [382, 127] on input "顧客姓名/手機號碼/編號" at bounding box center [386, 123] width 112 height 20
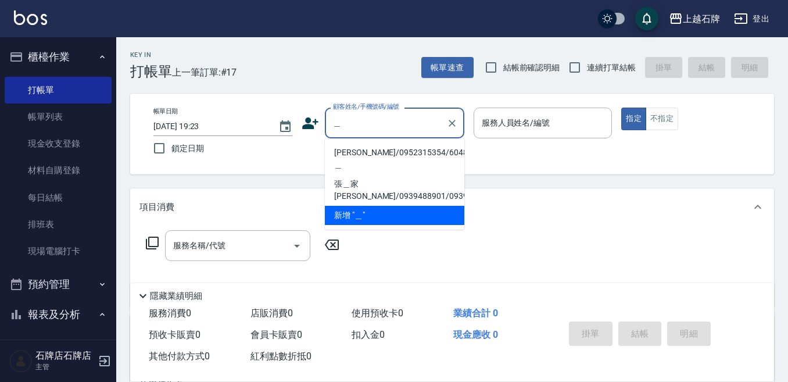
type input "徐"
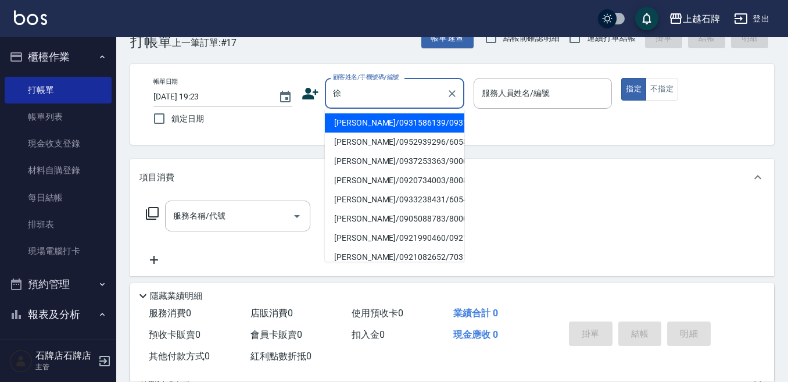
scroll to position [58, 0]
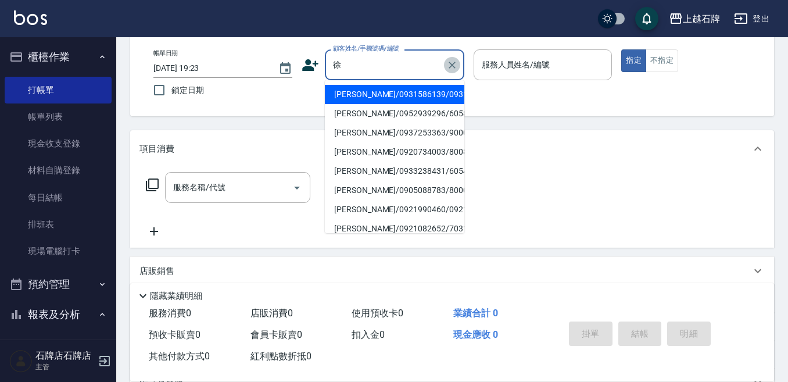
click at [453, 62] on icon "Clear" at bounding box center [452, 65] width 12 height 12
click at [390, 65] on input "顧客姓名/手機號碼/編號" at bounding box center [386, 65] width 112 height 20
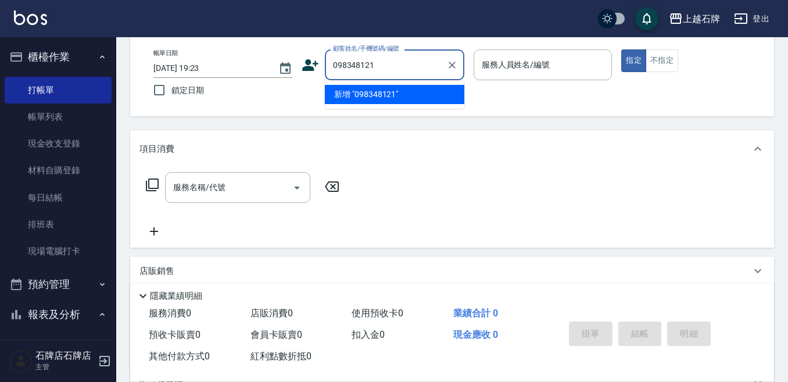
type input "0983481215"
click at [450, 67] on icon "Clear" at bounding box center [452, 65] width 12 height 12
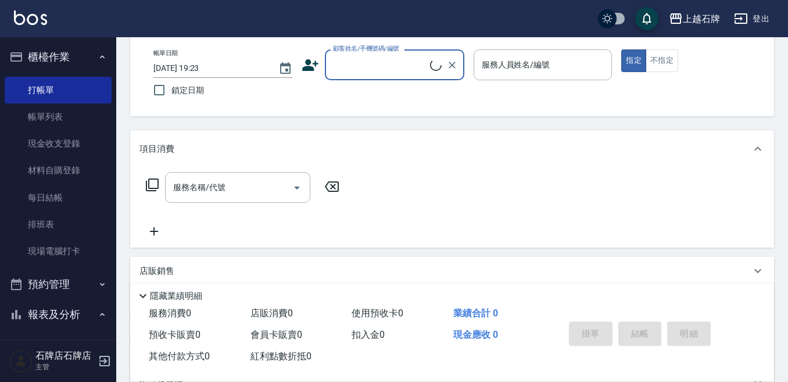
click at [344, 65] on input "顧客姓名/手機號碼/編號" at bounding box center [380, 65] width 100 height 20
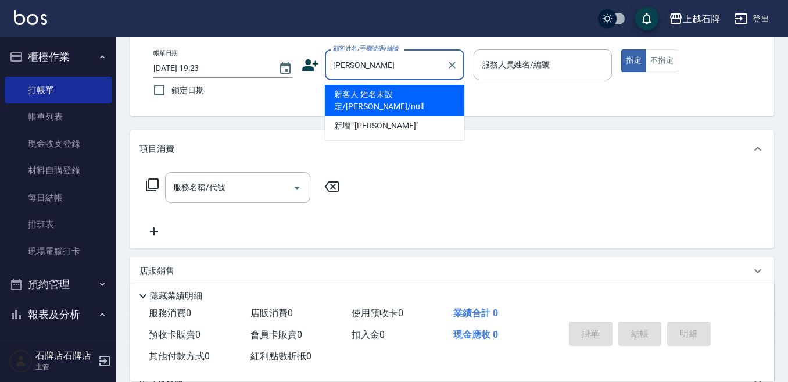
click at [435, 95] on li "新客人 姓名未設定/[PERSON_NAME]/null" at bounding box center [394, 100] width 139 height 31
type input "新客人 姓名未設定/[PERSON_NAME]/null"
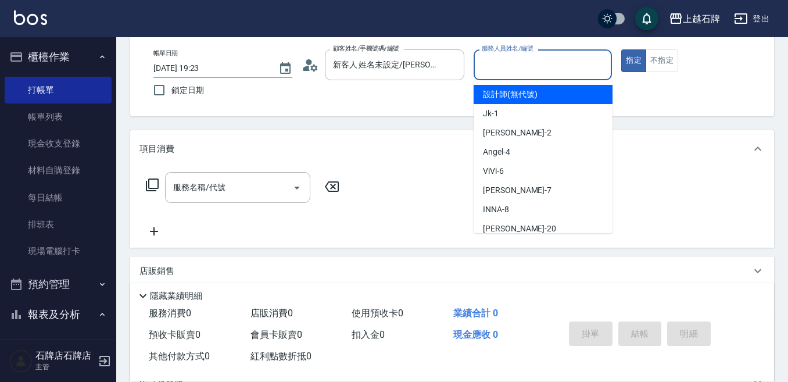
click at [542, 59] on input "服務人員姓名/編號" at bounding box center [543, 65] width 128 height 20
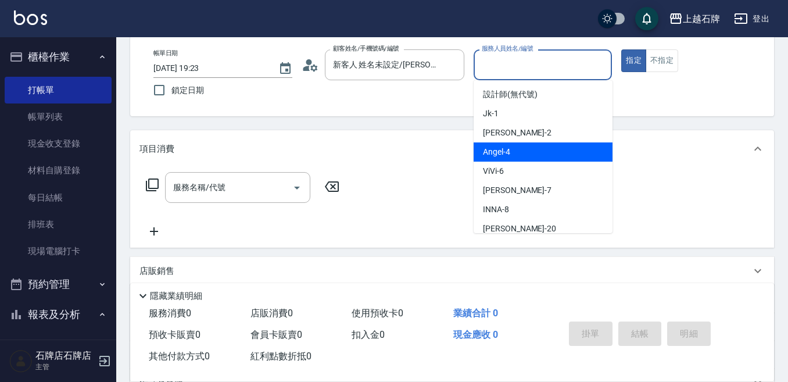
click at [544, 151] on div "Angel -4" at bounding box center [543, 151] width 139 height 19
type input "[PERSON_NAME]-4"
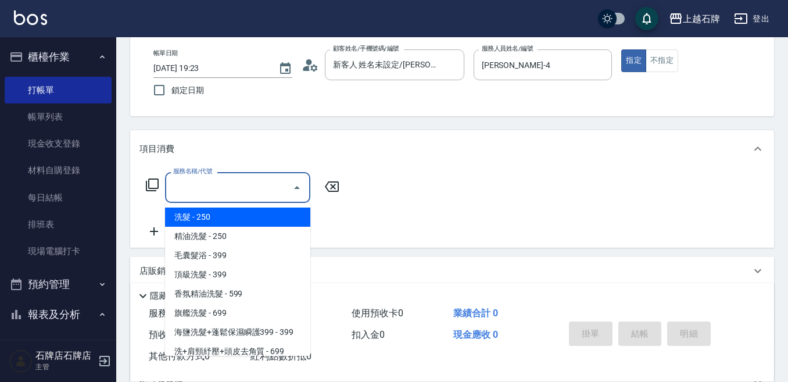
click at [228, 182] on input "服務名稱/代號" at bounding box center [228, 187] width 117 height 20
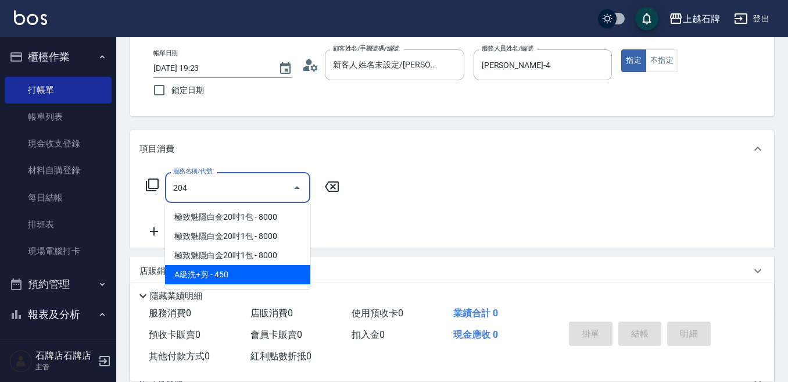
click at [284, 274] on span "A級洗+剪 - 450" at bounding box center [237, 274] width 145 height 19
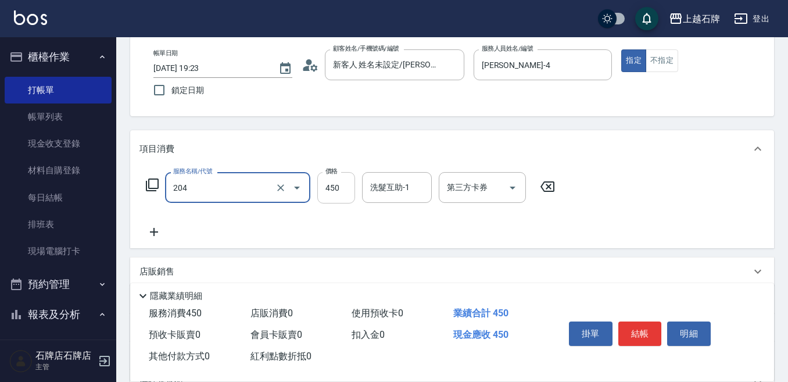
type input "A級洗+剪(204)"
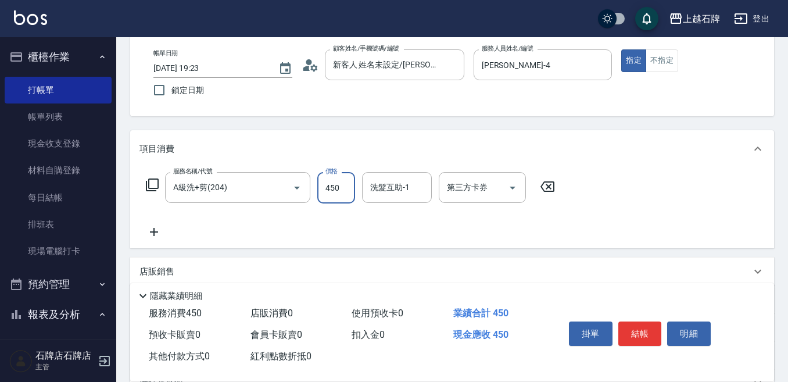
click at [334, 190] on input "450" at bounding box center [336, 187] width 38 height 31
type input "750"
click at [646, 326] on button "結帳" at bounding box center [640, 333] width 44 height 24
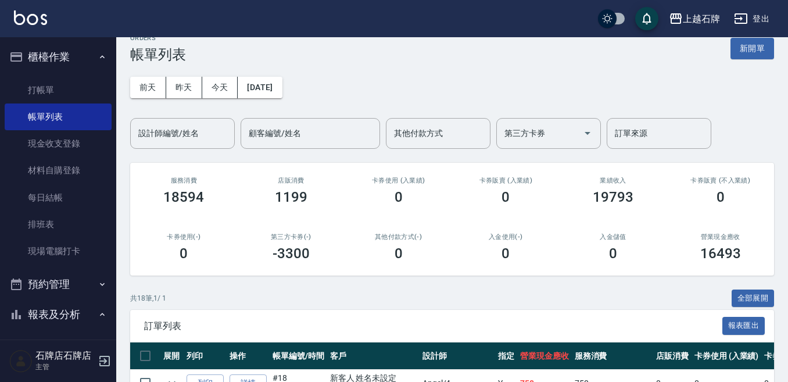
scroll to position [116, 0]
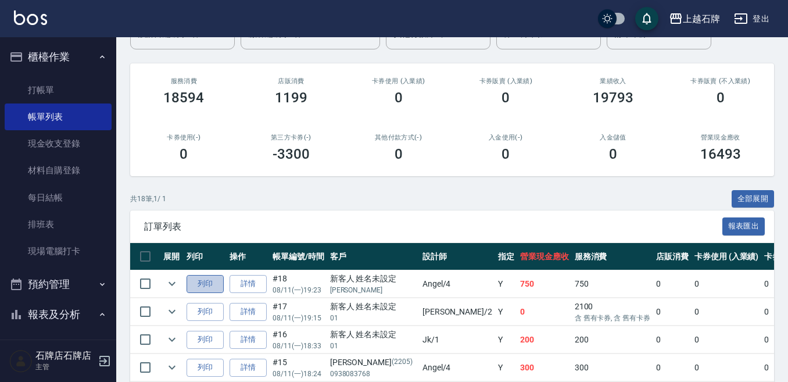
click at [204, 284] on button "列印" at bounding box center [205, 284] width 37 height 18
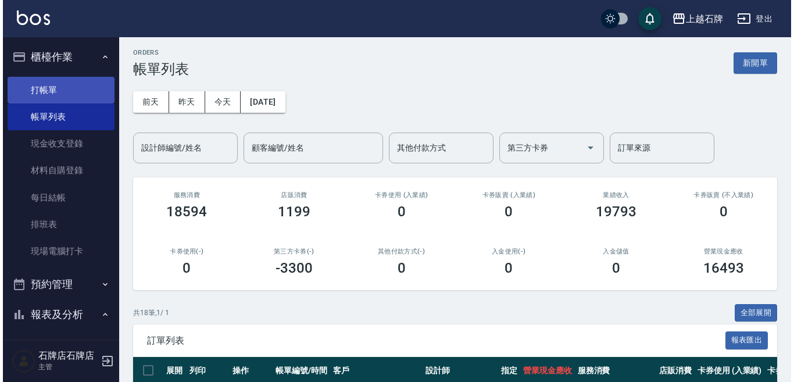
scroll to position [0, 0]
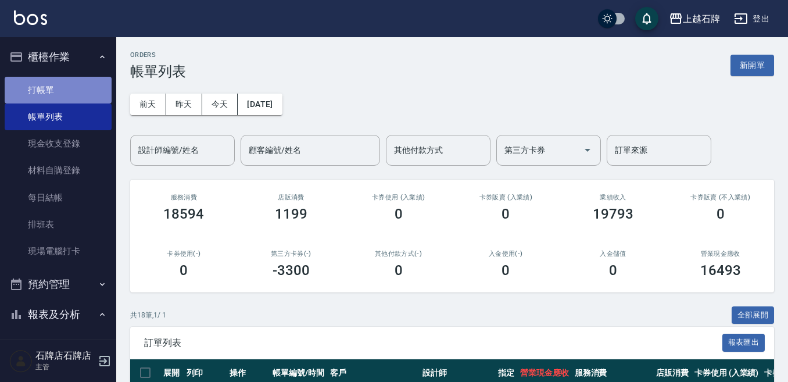
click at [75, 83] on link "打帳單" at bounding box center [58, 90] width 107 height 27
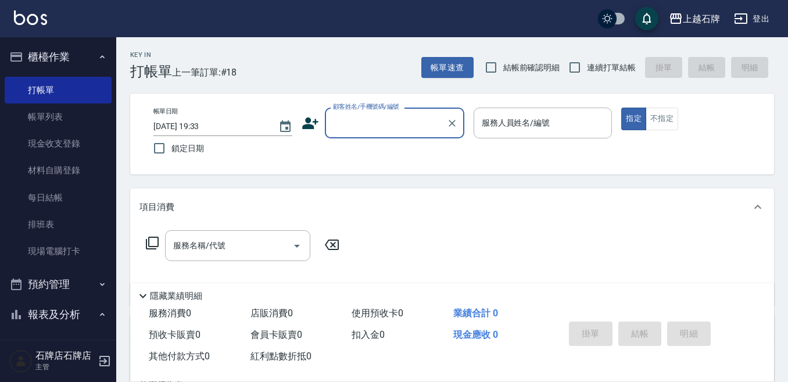
click at [377, 130] on input "顧客姓名/手機號碼/編號" at bounding box center [386, 123] width 112 height 20
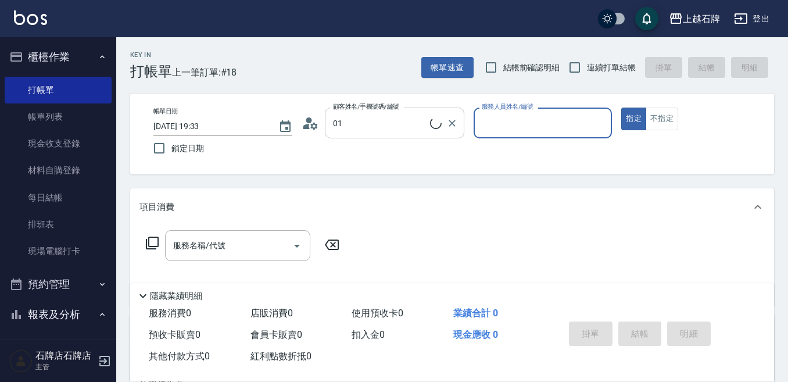
type input "新客人 姓名未設定/01/null"
click at [149, 239] on icon at bounding box center [152, 243] width 13 height 13
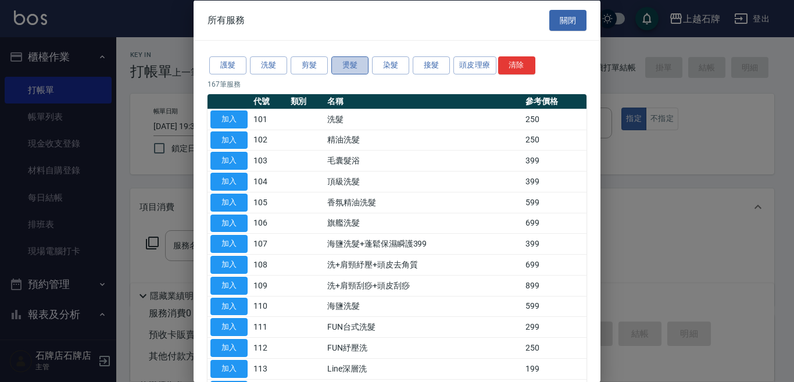
click at [335, 64] on button "燙髮" at bounding box center [349, 65] width 37 height 18
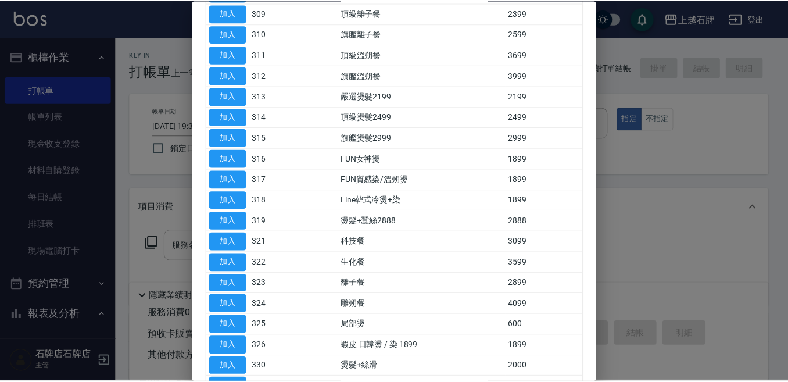
scroll to position [352, 0]
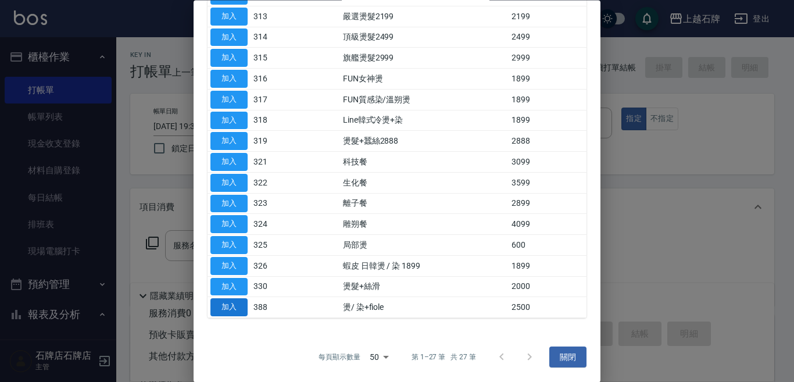
click at [238, 309] on button "加入" at bounding box center [228, 308] width 37 height 18
type input "燙/ 染+fiole(388)"
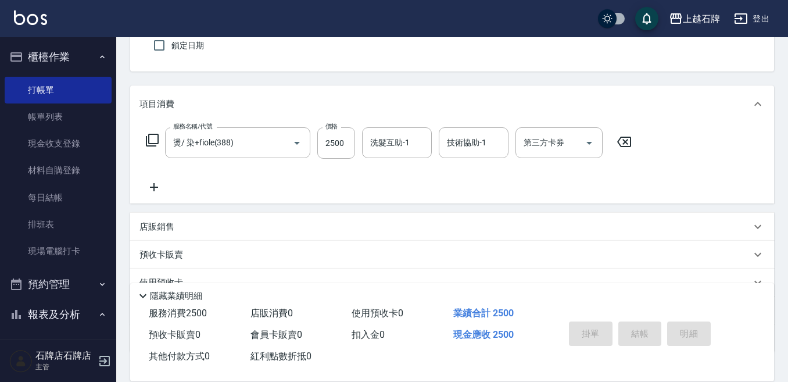
scroll to position [116, 0]
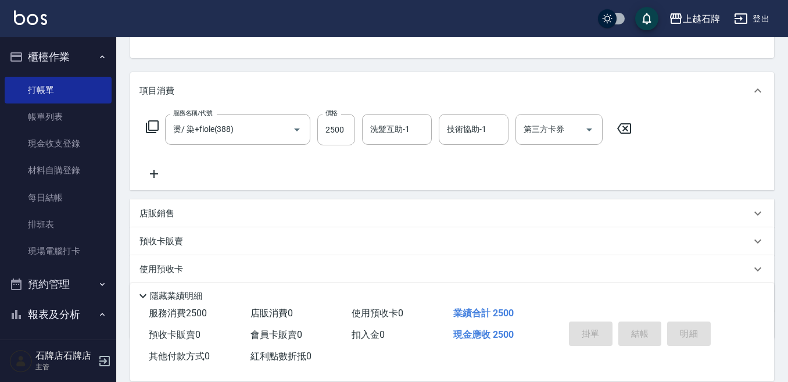
click at [170, 212] on p "店販銷售" at bounding box center [156, 213] width 35 height 12
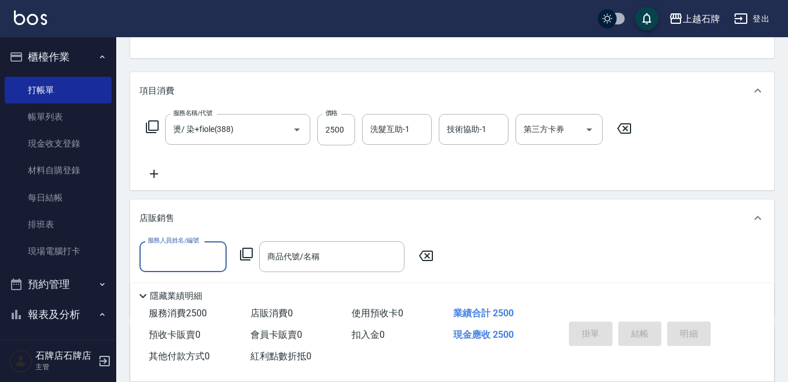
scroll to position [0, 0]
click at [654, 217] on div "店販銷售" at bounding box center [444, 218] width 611 height 12
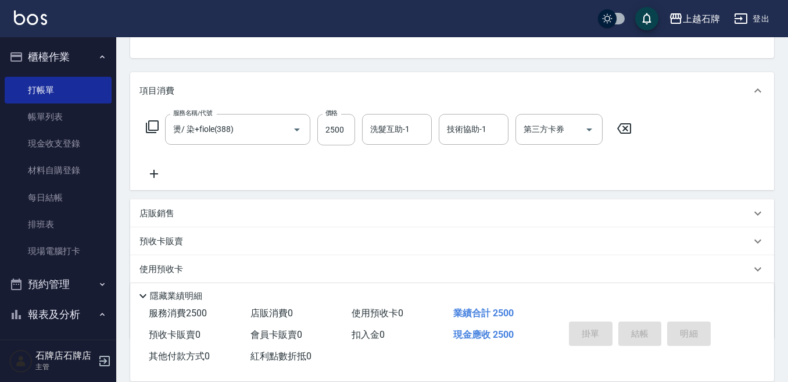
click at [160, 214] on p "店販銷售" at bounding box center [156, 213] width 35 height 12
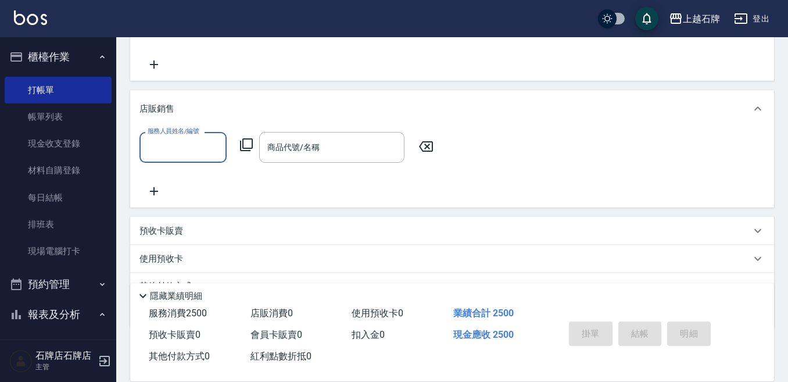
scroll to position [232, 0]
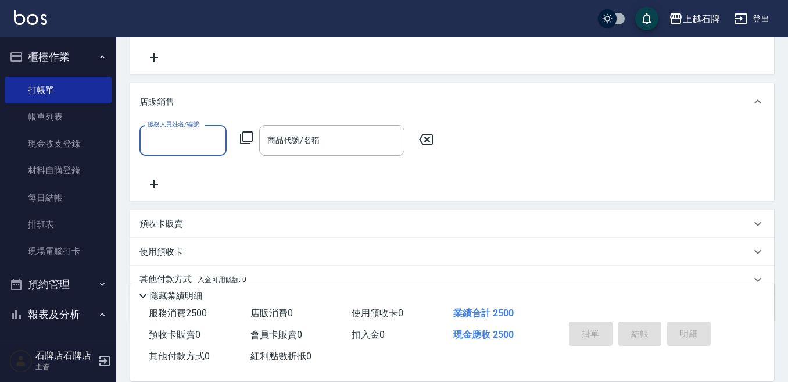
click at [248, 137] on icon at bounding box center [246, 138] width 14 height 14
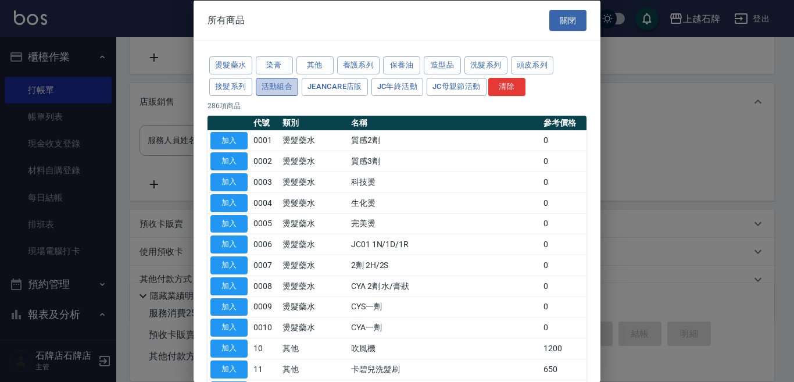
click at [272, 87] on button "活動組合" at bounding box center [277, 86] width 43 height 18
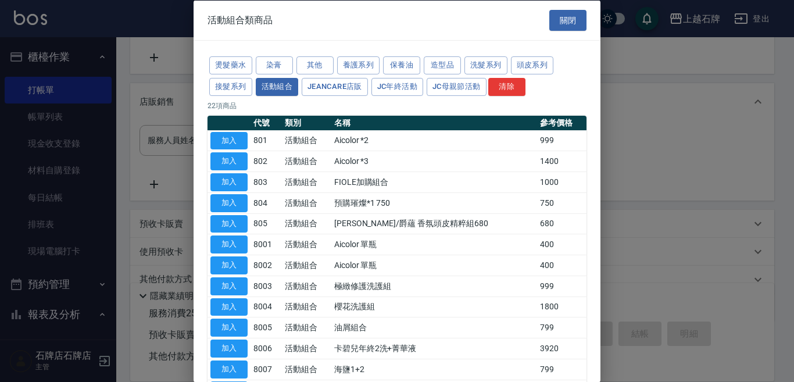
click at [570, 32] on div "活動組合類商品 關閉" at bounding box center [397, 20] width 407 height 40
click at [564, 24] on button "關閉" at bounding box center [567, 20] width 37 height 22
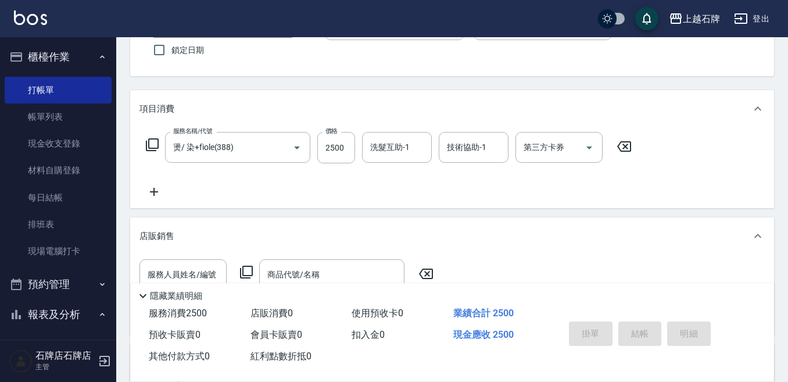
scroll to position [58, 0]
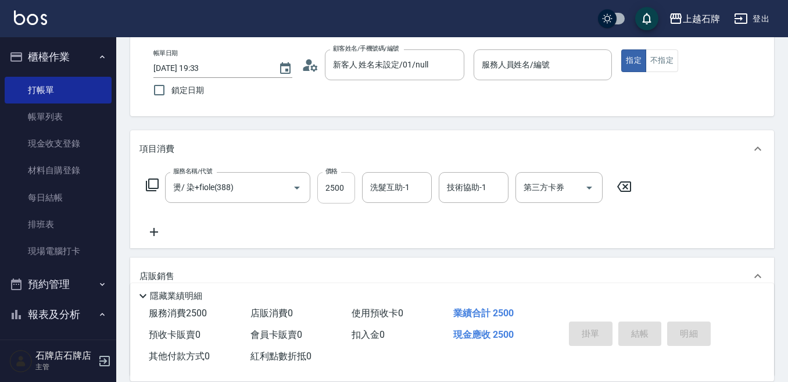
click at [351, 191] on input "2500" at bounding box center [336, 187] width 38 height 31
type input "0"
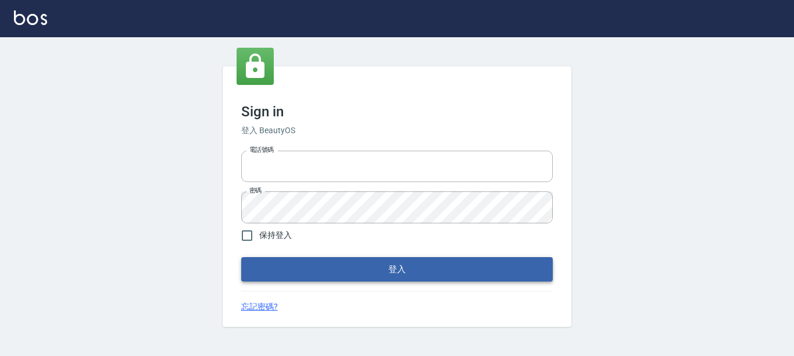
type input "0228278166"
click at [435, 260] on button "登入" at bounding box center [396, 269] width 311 height 24
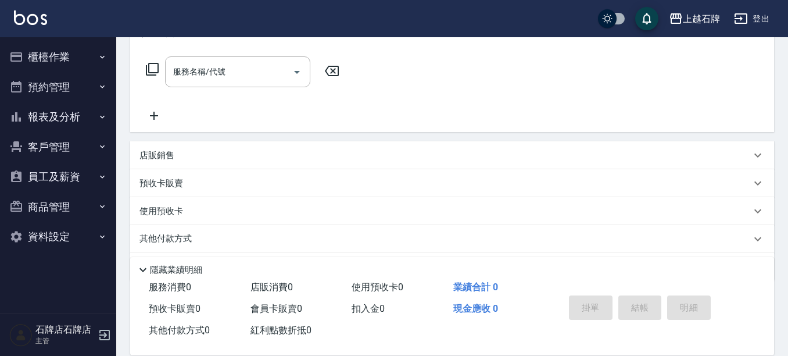
scroll to position [174, 0]
click at [171, 151] on p "店販銷售" at bounding box center [156, 155] width 35 height 12
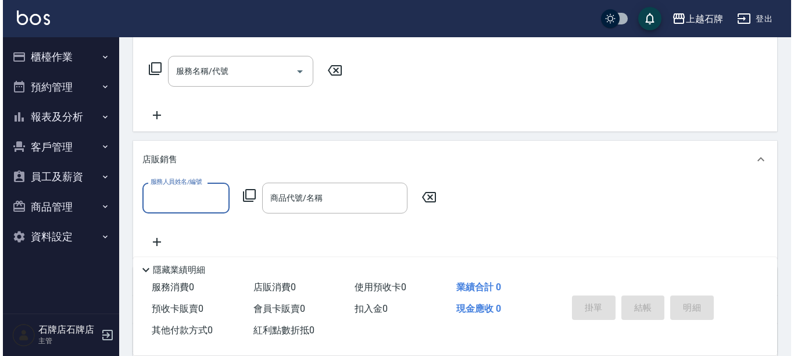
scroll to position [1, 0]
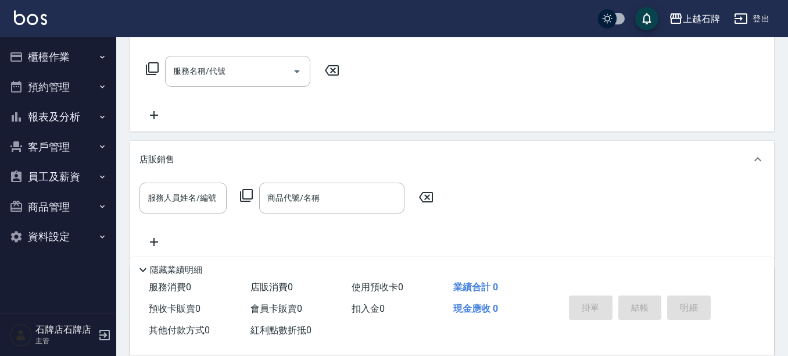
click at [249, 197] on icon at bounding box center [246, 195] width 14 height 14
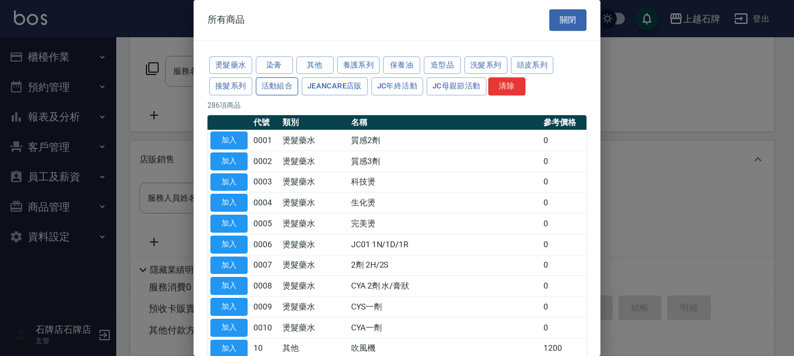
click at [281, 91] on button "活動組合" at bounding box center [277, 86] width 43 height 18
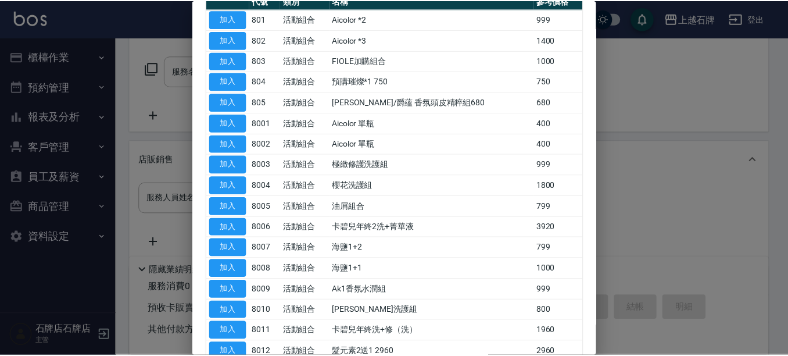
scroll to position [5, 0]
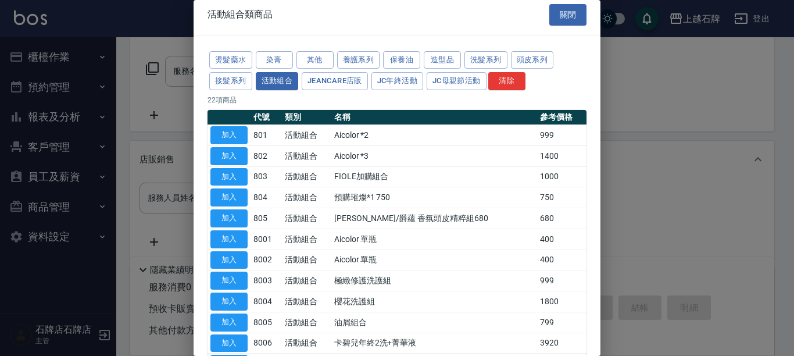
click at [571, 26] on div "活動組合類商品 關閉" at bounding box center [397, 15] width 407 height 40
click at [571, 14] on button "關閉" at bounding box center [567, 15] width 37 height 22
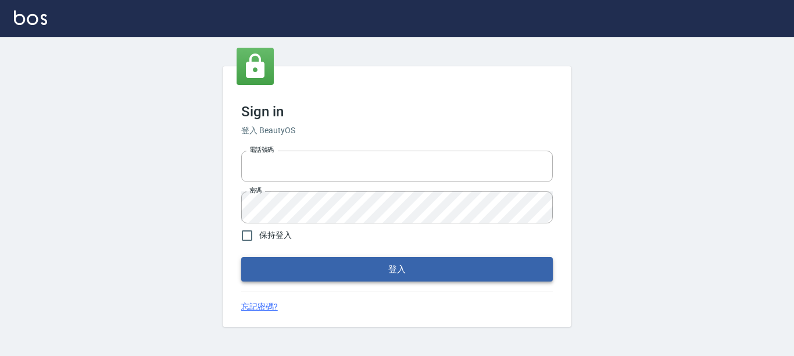
type input "0228278166"
click at [406, 272] on button "登入" at bounding box center [396, 269] width 311 height 24
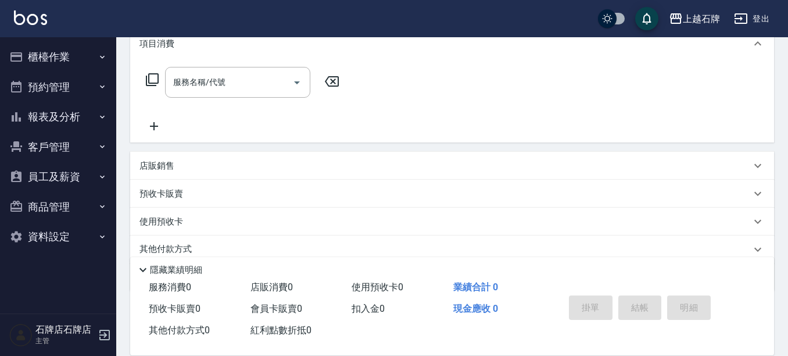
scroll to position [210, 0]
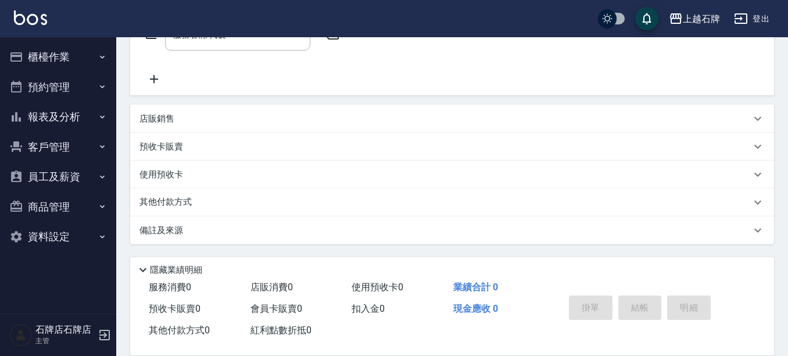
click at [142, 113] on p "店販銷售" at bounding box center [156, 119] width 35 height 12
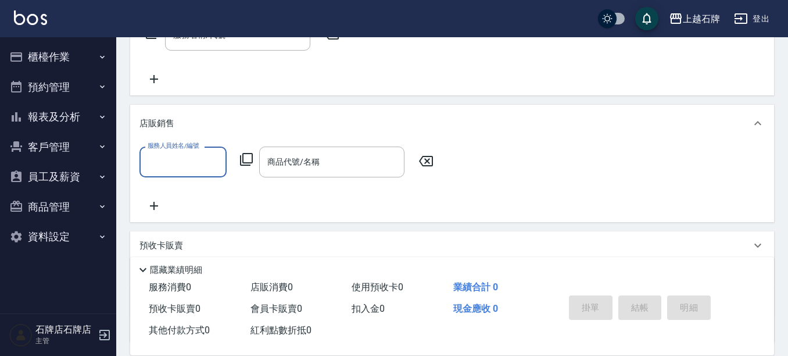
scroll to position [0, 0]
click at [245, 161] on icon at bounding box center [246, 159] width 14 height 14
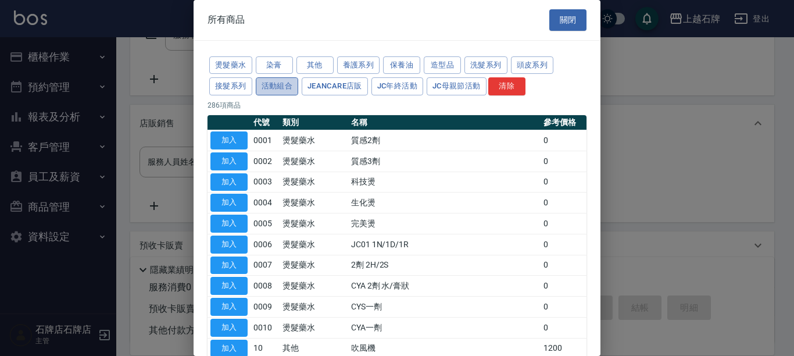
click at [286, 84] on button "活動組合" at bounding box center [277, 86] width 43 height 18
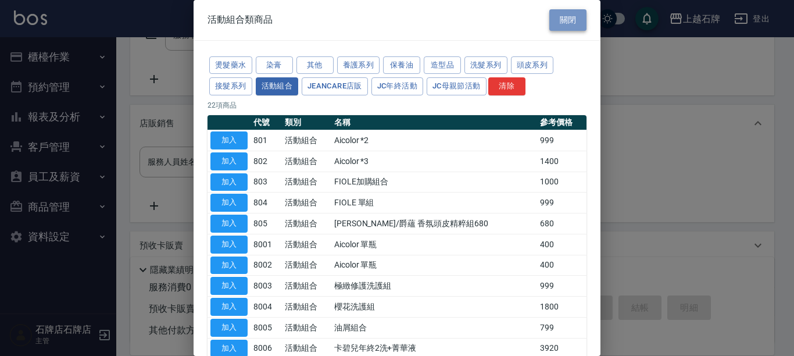
click at [550, 12] on button "關閉" at bounding box center [567, 20] width 37 height 22
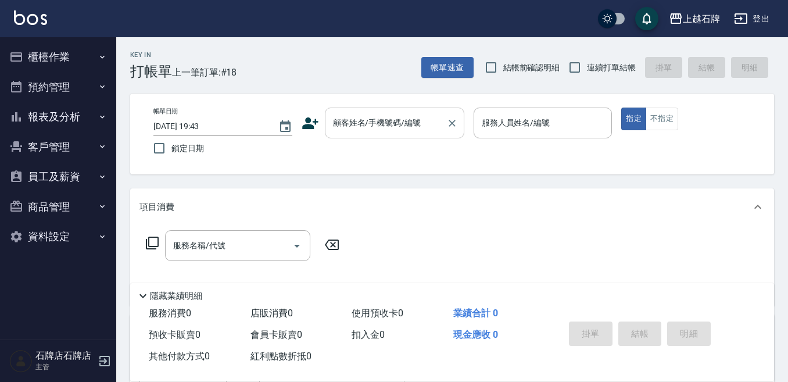
click at [406, 121] on div "顧客姓名/手機號碼/編號 顧客姓名/手機號碼/編號" at bounding box center [394, 123] width 139 height 31
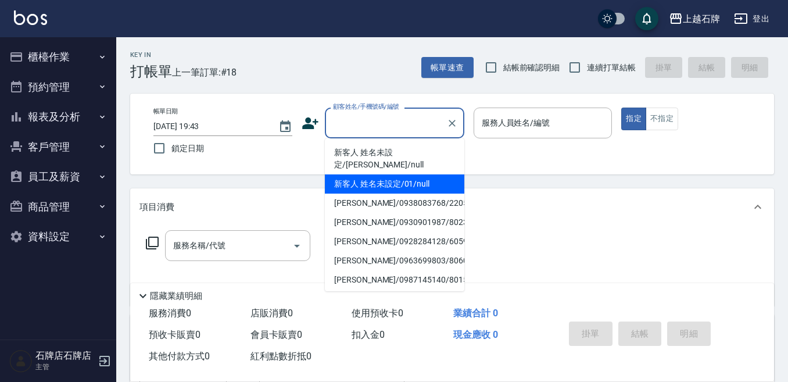
click at [429, 174] on li "新客人 姓名未設定/01/null" at bounding box center [394, 183] width 139 height 19
type input "1"
type input "新客人 姓名未設定/01/null"
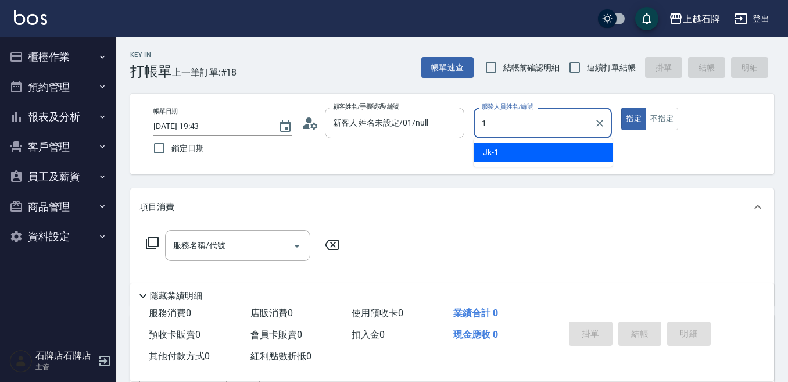
click at [570, 142] on ul "Jk -1" at bounding box center [543, 152] width 139 height 28
click at [574, 151] on div "Jk -1" at bounding box center [543, 152] width 139 height 19
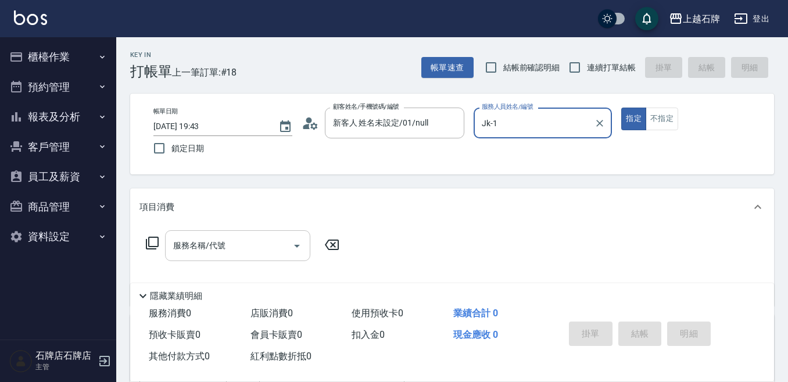
click at [232, 235] on div "服務名稱/代號" at bounding box center [237, 245] width 145 height 31
type input "Jk-1"
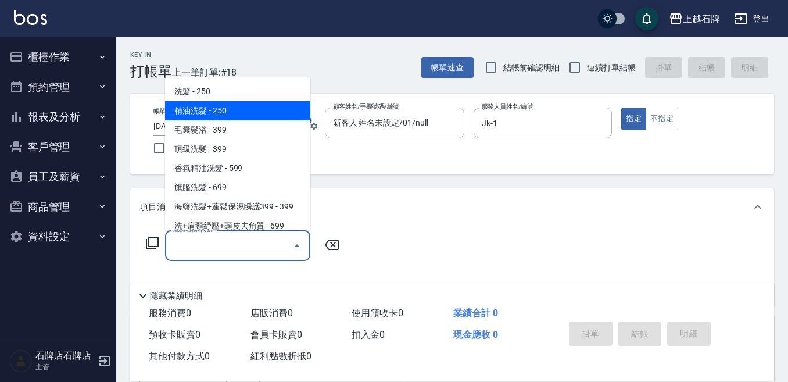
click at [266, 98] on ul "洗髮 - 250 精油洗髮 - 250 毛囊髮浴 - 399 頂級洗髮 - 399 香氛精油洗髮 - 599 旗艦洗髮 - 699 海鹽洗髮+蓬鬆保濕瞬護39…" at bounding box center [237, 153] width 145 height 153
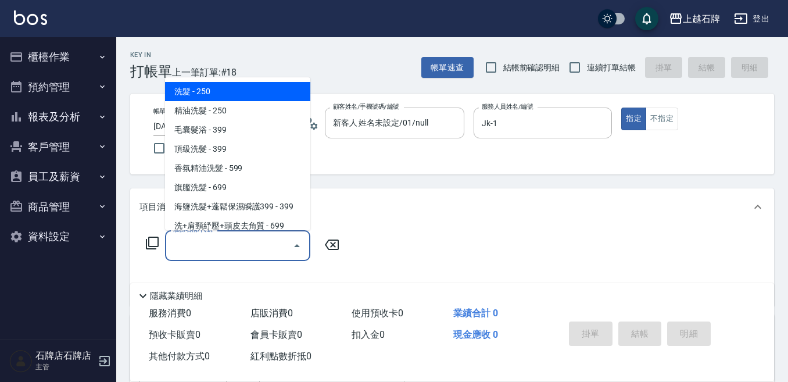
click at [266, 98] on span "洗髮 - 250" at bounding box center [237, 91] width 145 height 19
type input "洗髮(101)"
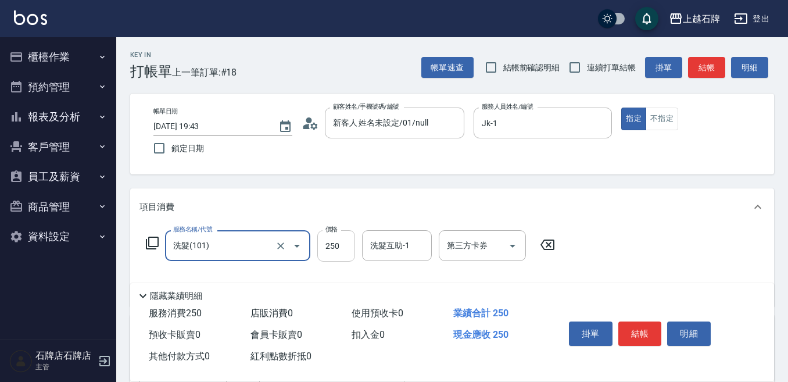
click at [345, 238] on input "250" at bounding box center [336, 245] width 38 height 31
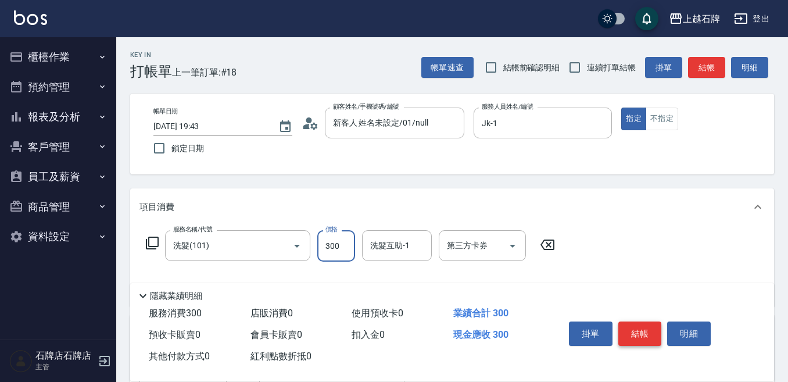
type input "300"
click at [649, 321] on button "結帳" at bounding box center [640, 333] width 44 height 24
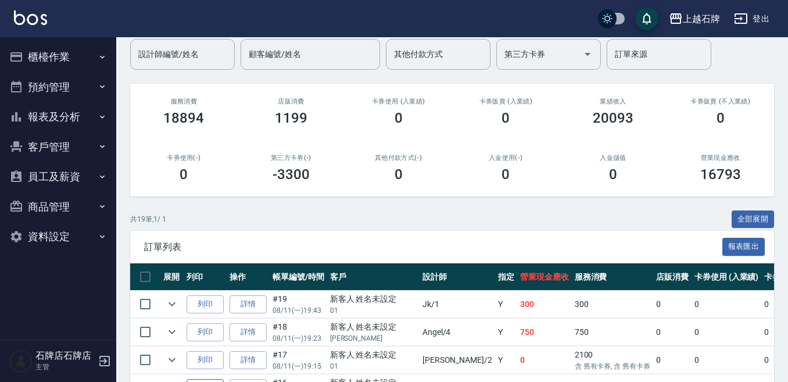
scroll to position [116, 0]
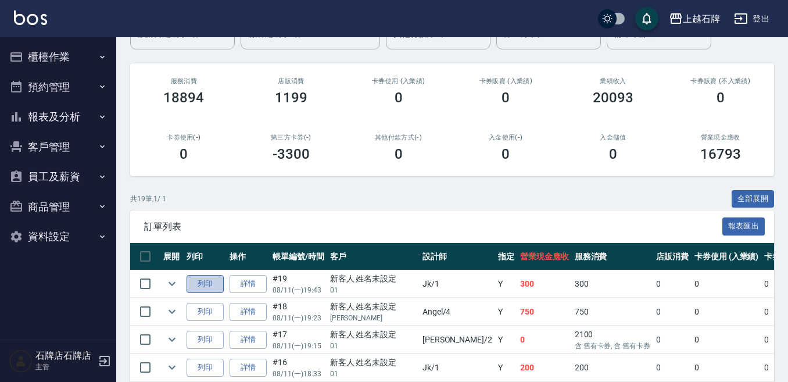
click at [223, 285] on button "列印" at bounding box center [205, 284] width 37 height 18
click at [35, 123] on button "報表及分析" at bounding box center [58, 117] width 107 height 30
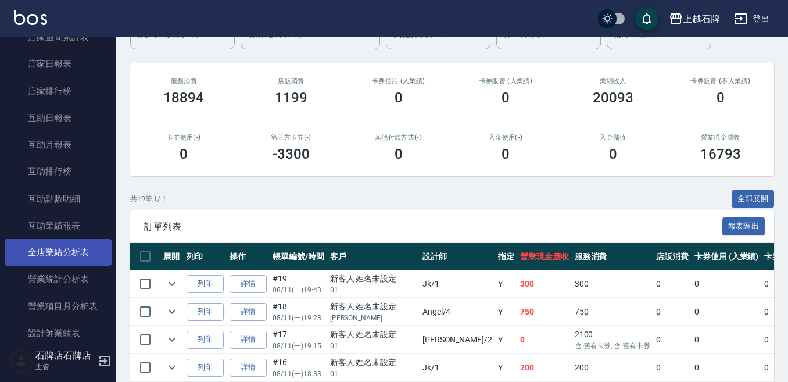
scroll to position [291, 0]
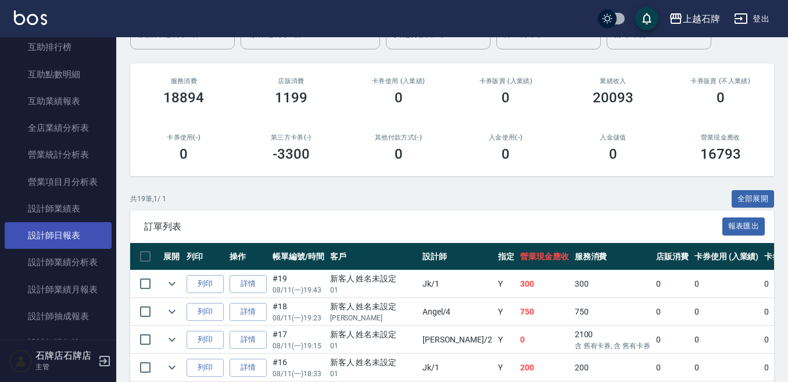
click at [91, 230] on link "設計師日報表" at bounding box center [58, 235] width 107 height 27
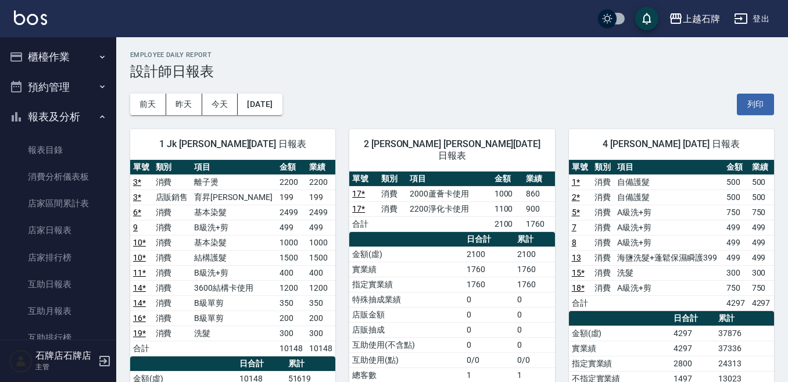
drag, startPoint x: 50, startPoint y: 37, endPoint x: 38, endPoint y: 55, distance: 21.8
click at [38, 55] on button "櫃檯作業" at bounding box center [58, 57] width 107 height 30
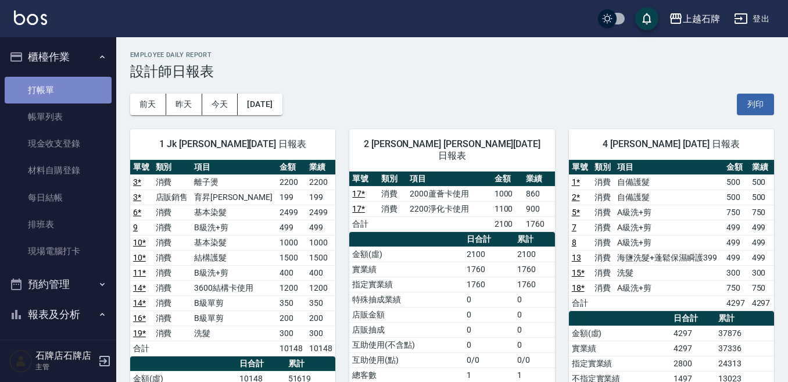
click at [85, 99] on link "打帳單" at bounding box center [58, 90] width 107 height 27
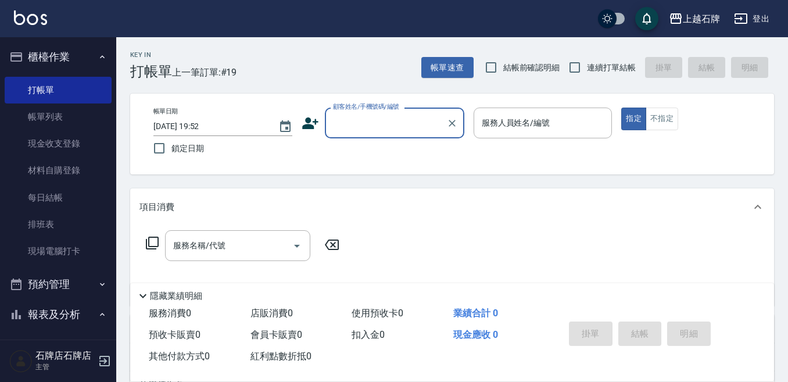
click at [383, 83] on div "Key In 打帳單 上一筆訂單:#19 帳單速查 結帳前確認明細 連續打單結帳 掛單 結帳 明細 帳單日期 [DATE] 19:52 鎖定日期 顧客姓名/手…" at bounding box center [452, 301] width 672 height 529
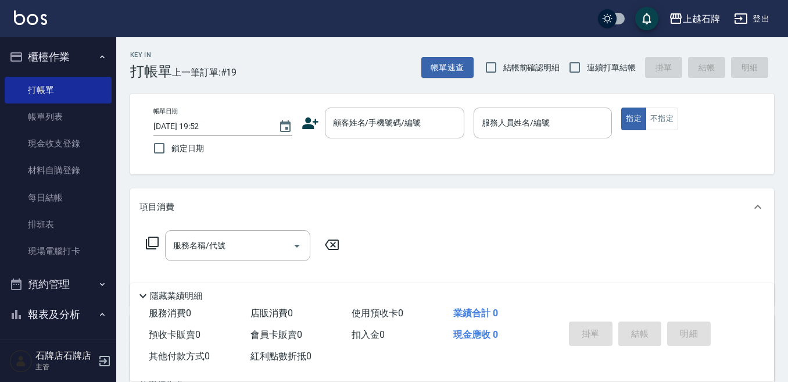
click at [313, 121] on icon at bounding box center [310, 123] width 16 height 12
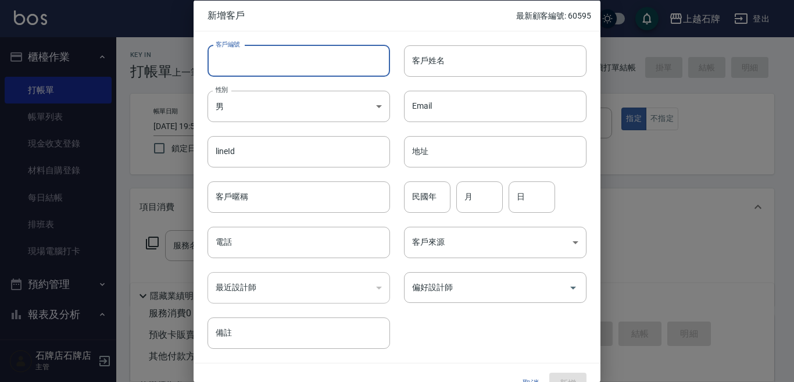
click at [305, 65] on input "客戶編號" at bounding box center [298, 60] width 182 height 31
type input "60596"
click at [419, 67] on input "客戶姓名" at bounding box center [495, 60] width 182 height 31
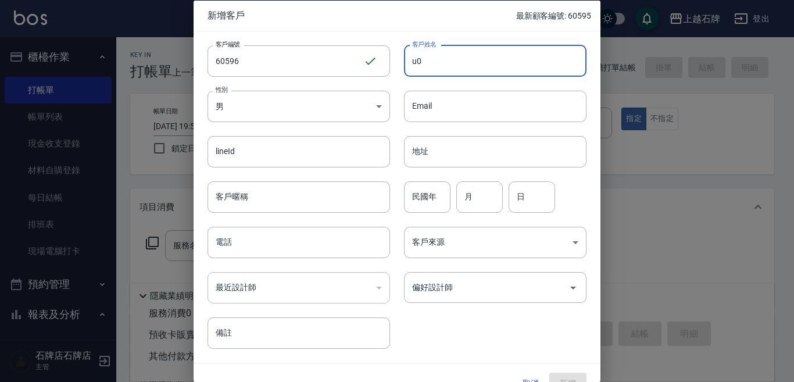
type input "u"
click at [465, 51] on input "客戶姓名" at bounding box center [495, 60] width 182 height 31
type input "[PERSON_NAME]"
click at [316, 101] on body "上越石牌 登出 櫃檯作業 打帳單 帳單列表 現金收支登錄 材料自購登錄 每日結帳 排班表 現場電腦打卡 預約管理 預約管理 單日預約紀錄 單週預約紀錄 報表及…" at bounding box center [397, 283] width 794 height 566
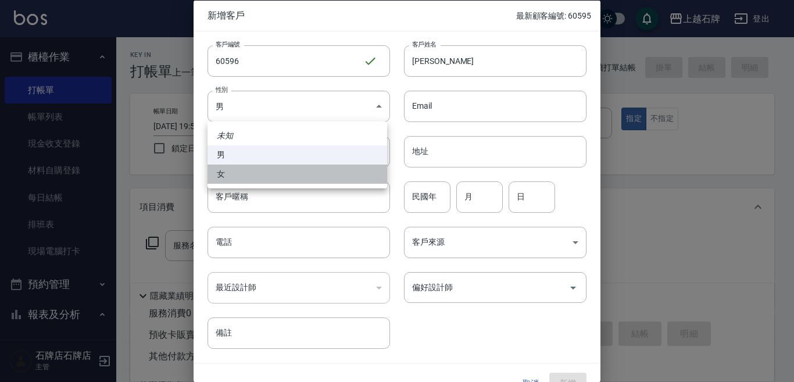
click at [269, 181] on li "女" at bounding box center [297, 173] width 180 height 19
type input "[DEMOGRAPHIC_DATA]"
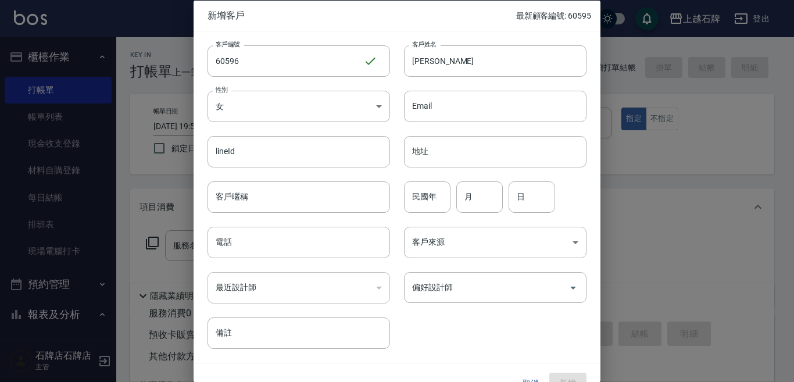
drag, startPoint x: 0, startPoint y: -41, endPoint x: 399, endPoint y: 199, distance: 465.8
click at [399, 199] on div "民國年 民國年 月 月 日 日" at bounding box center [488, 189] width 196 height 45
click at [438, 200] on input "民國年" at bounding box center [427, 196] width 46 height 31
type input "59"
type input "12"
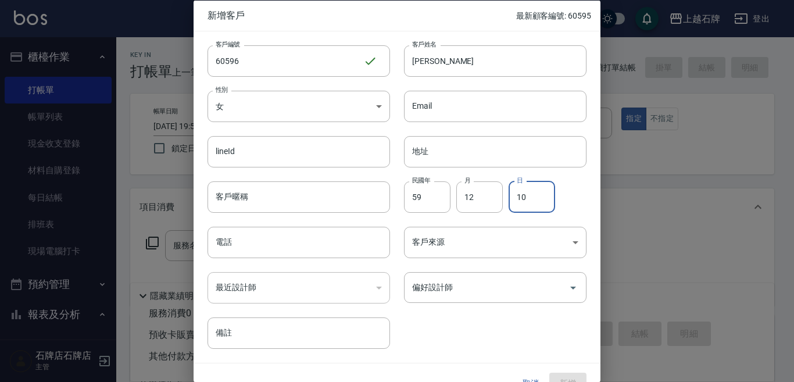
type input "10"
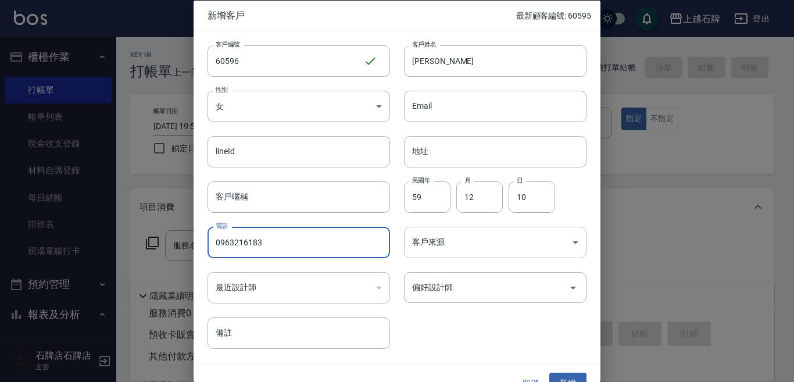
type input "0963216183"
click at [436, 246] on body "上越石牌 登出 櫃檯作業 打帳單 帳單列表 現金收支登錄 材料自購登錄 每日結帳 排班表 現場電腦打卡 預約管理 預約管理 單日預約紀錄 單週預約紀錄 報表及…" at bounding box center [397, 283] width 794 height 566
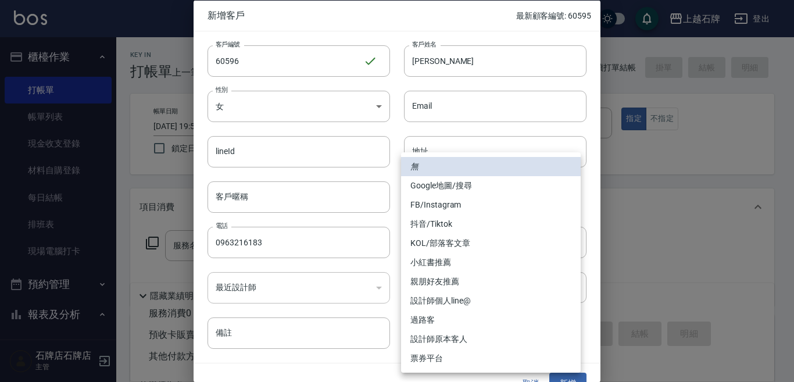
click at [435, 212] on li "FB/Instagram" at bounding box center [491, 204] width 180 height 19
type input "FB/Instagram"
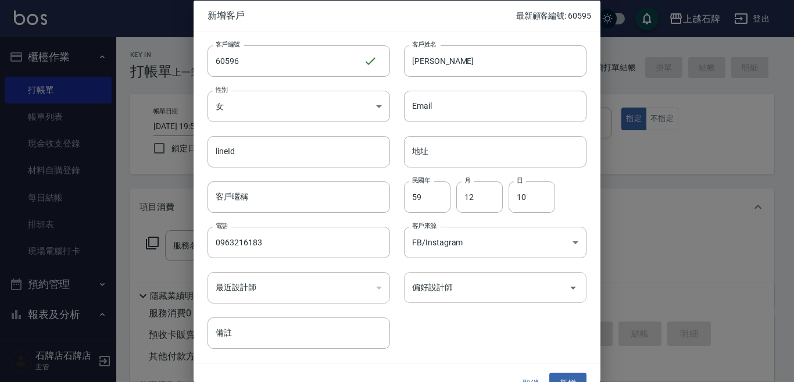
click at [480, 286] on input "偏好設計師" at bounding box center [486, 287] width 155 height 20
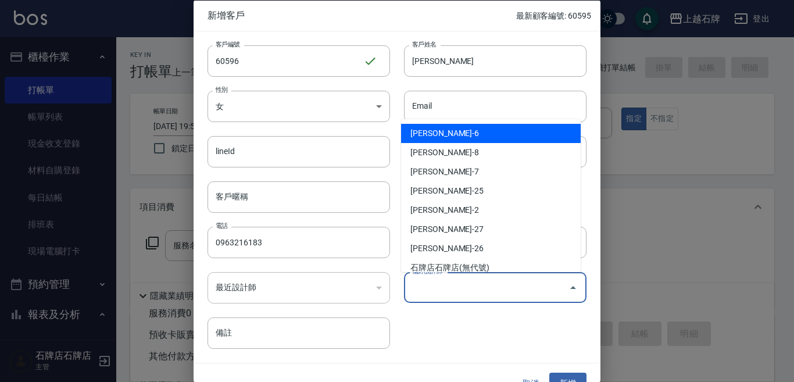
click at [485, 121] on ul "[PERSON_NAME]-6 [PERSON_NAME]-8 [PERSON_NAME]-7 [PERSON_NAME]-25 [PERSON_NAME]-…" at bounding box center [491, 195] width 180 height 153
click at [485, 139] on li "[PERSON_NAME]-6" at bounding box center [491, 133] width 180 height 19
type input "[PERSON_NAME]"
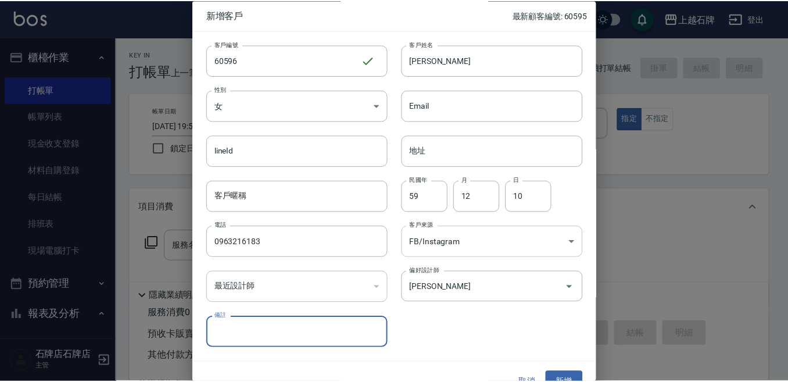
scroll to position [21, 0]
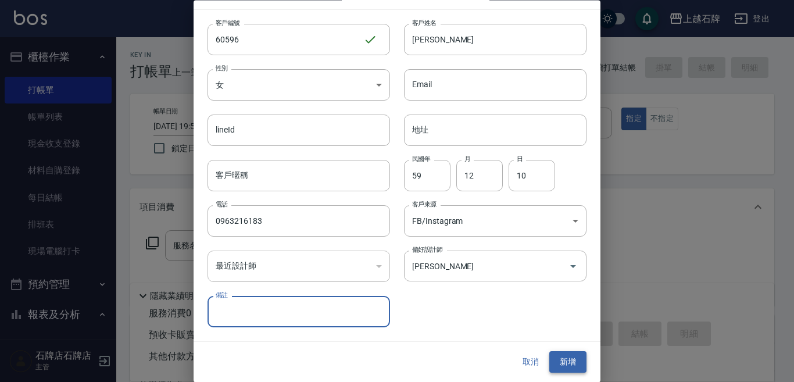
click at [571, 355] on button "新增" at bounding box center [567, 363] width 37 height 22
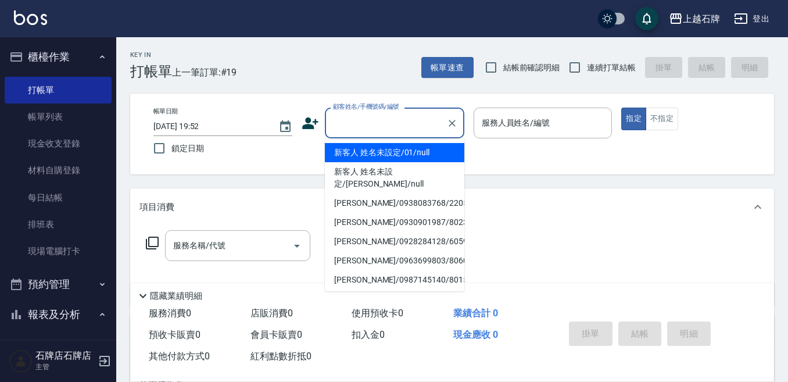
click at [379, 131] on input "顧客姓名/手機號碼/編號" at bounding box center [386, 123] width 112 height 20
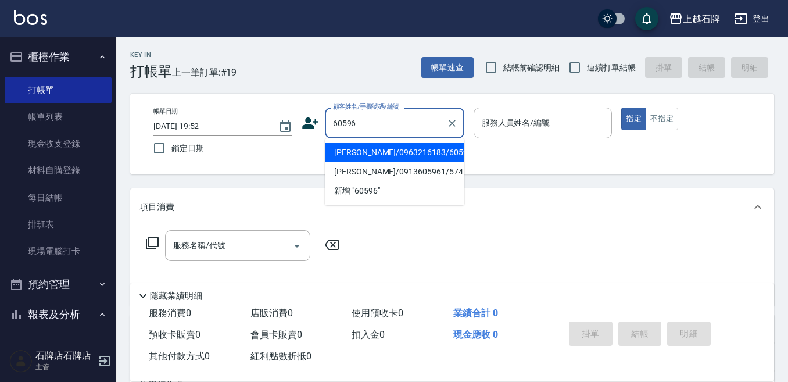
click at [371, 157] on li "[PERSON_NAME]/0963216183/60596" at bounding box center [394, 152] width 139 height 19
type input "[PERSON_NAME]/0963216183/60596"
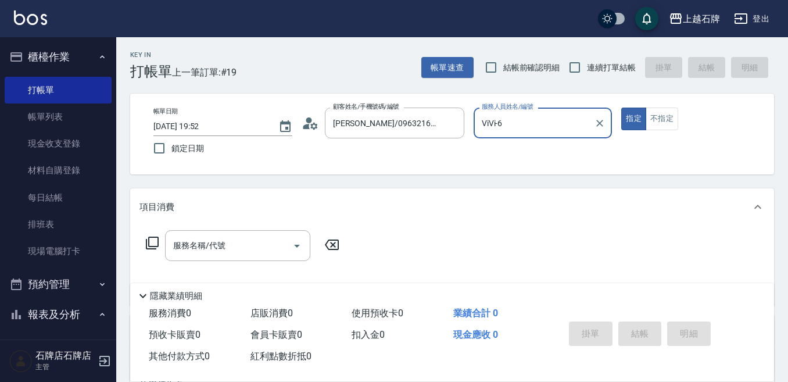
type input "ViVi-6"
click at [151, 246] on icon at bounding box center [152, 243] width 14 height 14
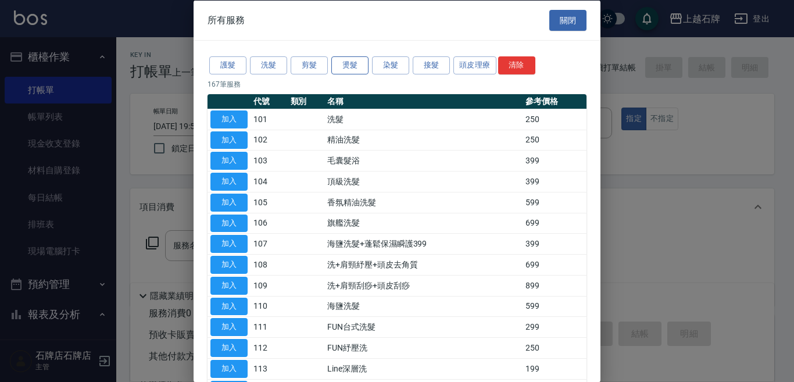
click at [357, 58] on button "燙髮" at bounding box center [349, 65] width 37 height 18
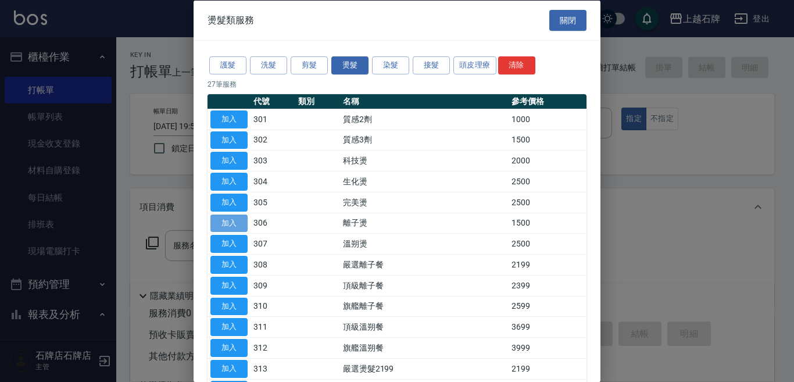
click at [241, 214] on button "加入" at bounding box center [228, 223] width 37 height 18
type input "離子燙(306)"
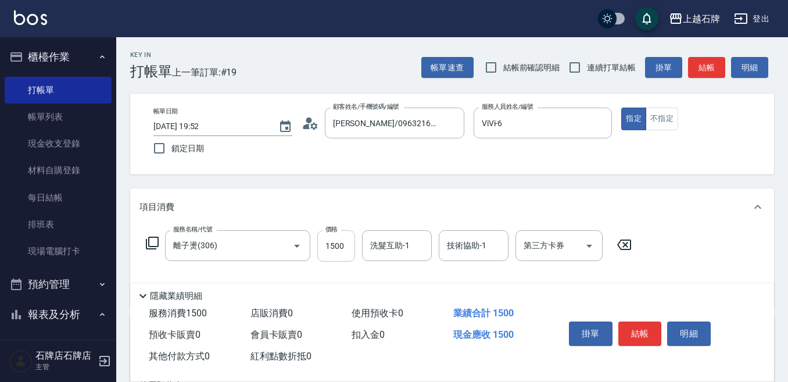
click at [335, 252] on input "1500" at bounding box center [336, 245] width 38 height 31
type input "2299"
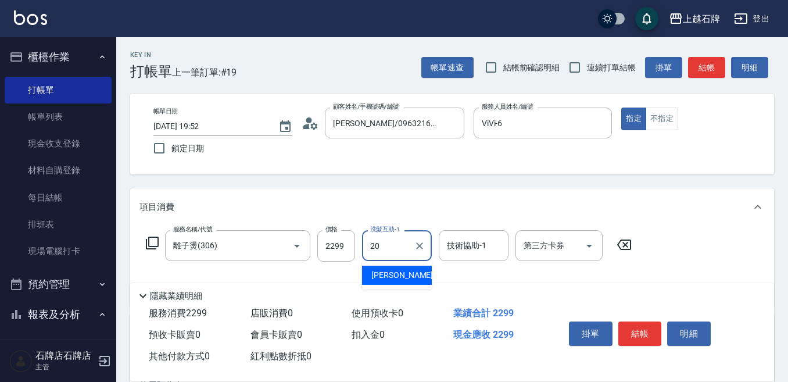
type input "[PERSON_NAME]-20"
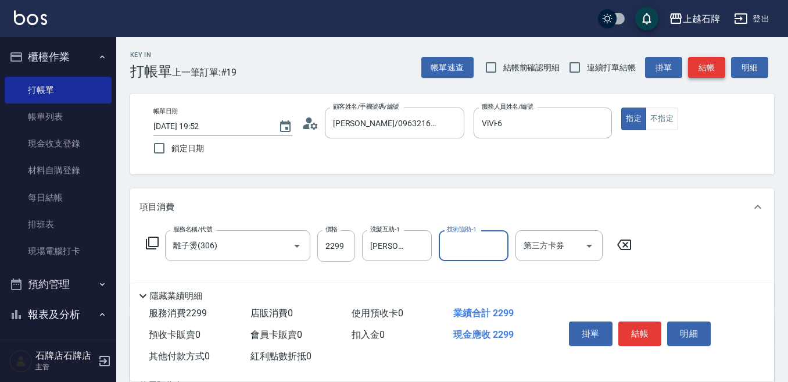
click at [712, 75] on button "結帳" at bounding box center [706, 68] width 37 height 22
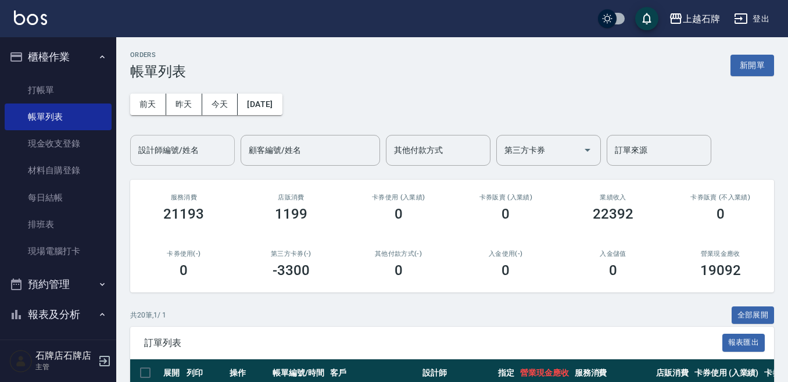
click at [137, 155] on input "設計師編號/姓名" at bounding box center [182, 150] width 94 height 20
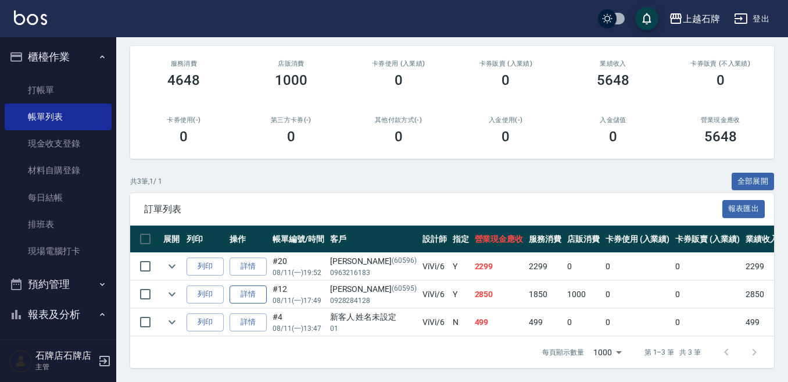
scroll to position [144, 0]
type input "ViVi-6"
click at [101, 94] on link "打帳單" at bounding box center [58, 90] width 107 height 27
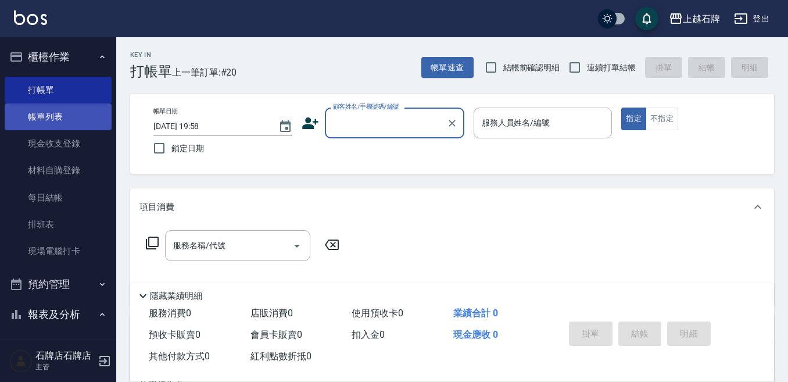
click at [9, 113] on link "帳單列表" at bounding box center [58, 116] width 107 height 27
click at [101, 110] on link "帳單列表" at bounding box center [58, 116] width 107 height 27
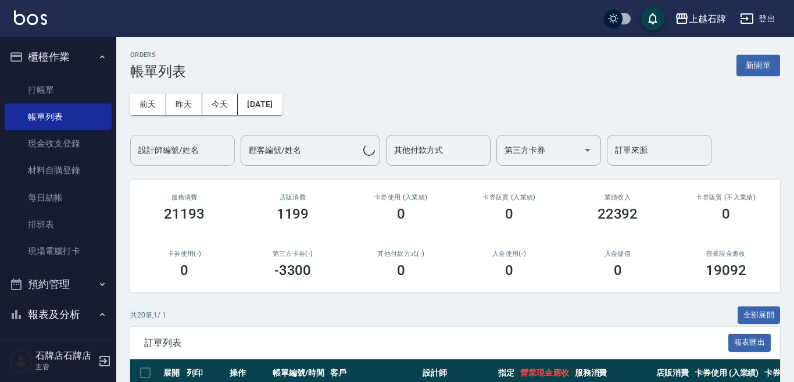
click at [185, 142] on input "設計師編號/姓名" at bounding box center [182, 150] width 94 height 20
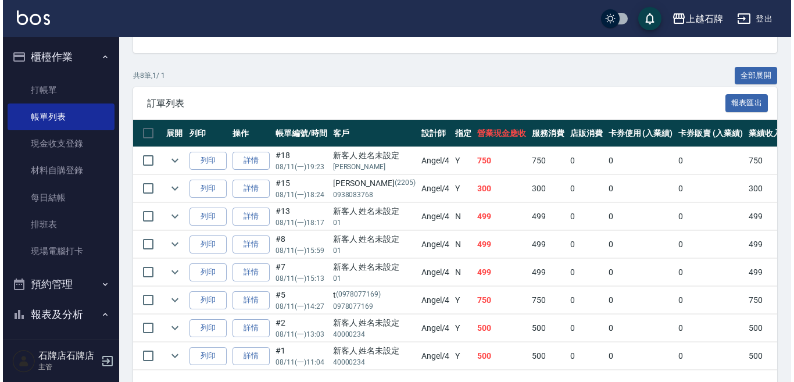
scroll to position [283, 0]
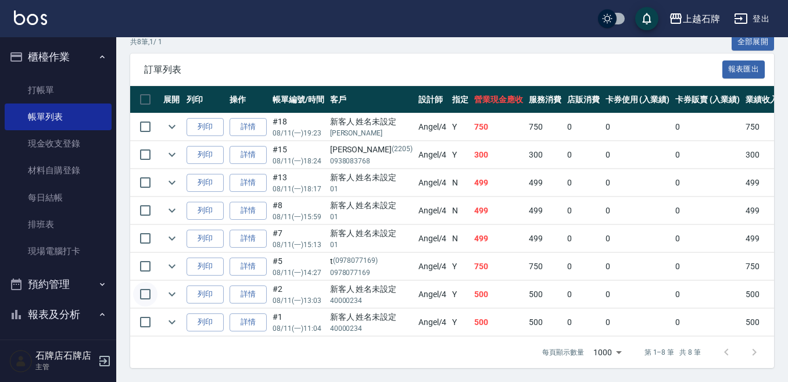
type input "[PERSON_NAME]-4"
click at [150, 289] on input "checkbox" at bounding box center [145, 294] width 24 height 24
checkbox input "true"
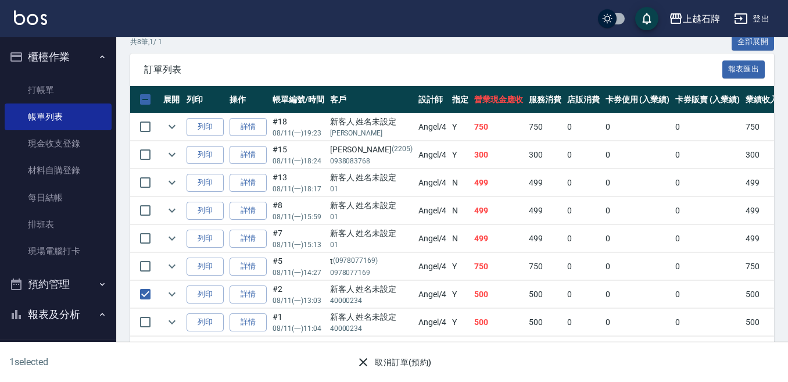
click at [422, 355] on button "取消訂單(預約)" at bounding box center [394, 363] width 84 height 22
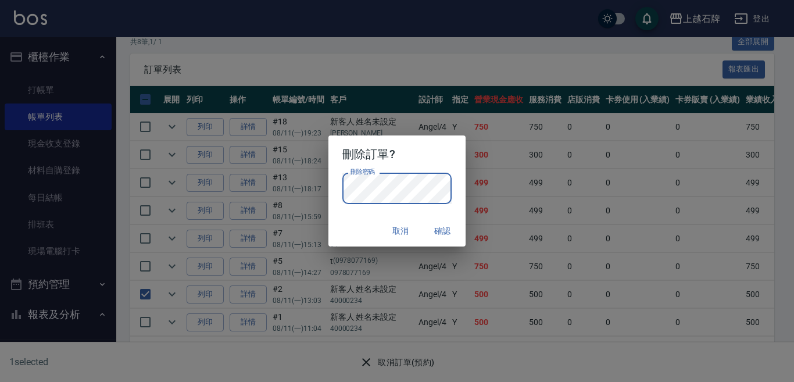
click at [443, 229] on button "確認" at bounding box center [442, 231] width 37 height 22
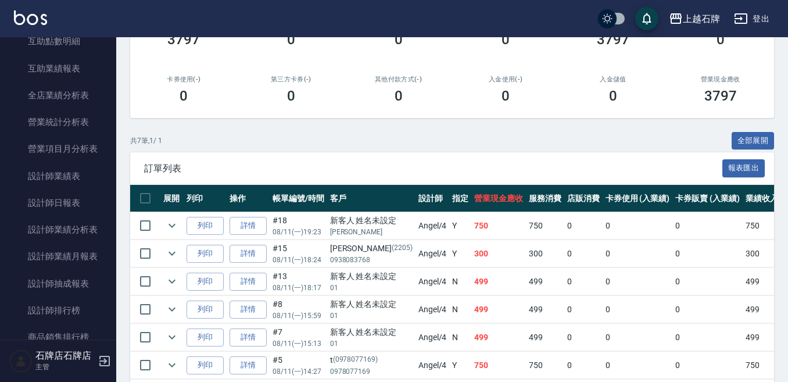
scroll to position [523, 0]
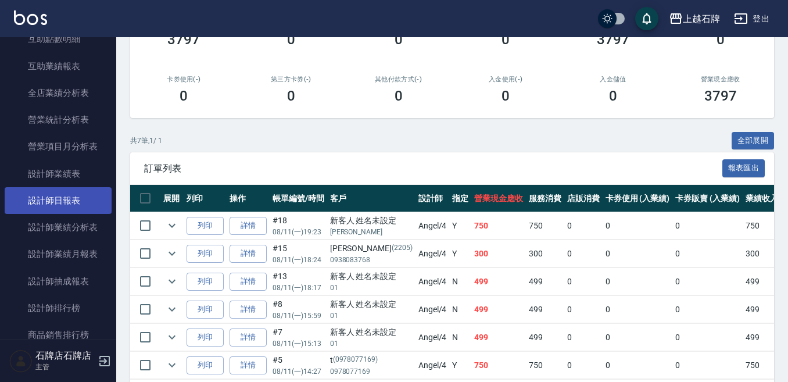
click at [81, 191] on link "設計師日報表" at bounding box center [58, 200] width 107 height 27
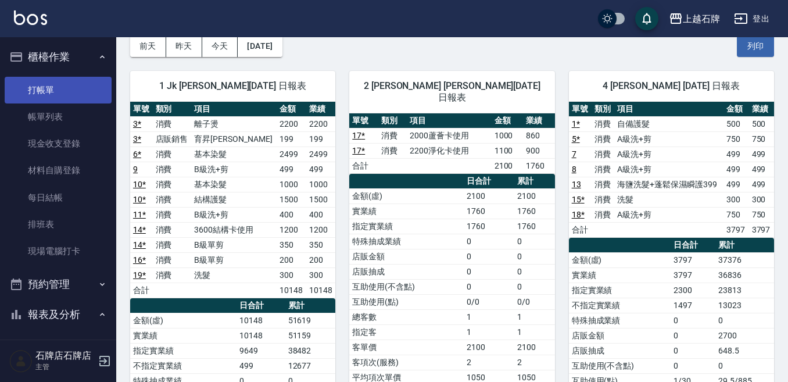
click at [30, 87] on link "打帳單" at bounding box center [58, 90] width 107 height 27
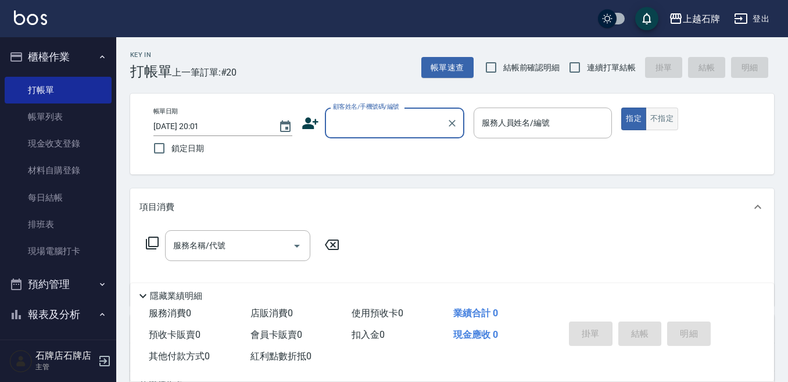
click at [673, 122] on button "不指定" at bounding box center [662, 119] width 33 height 23
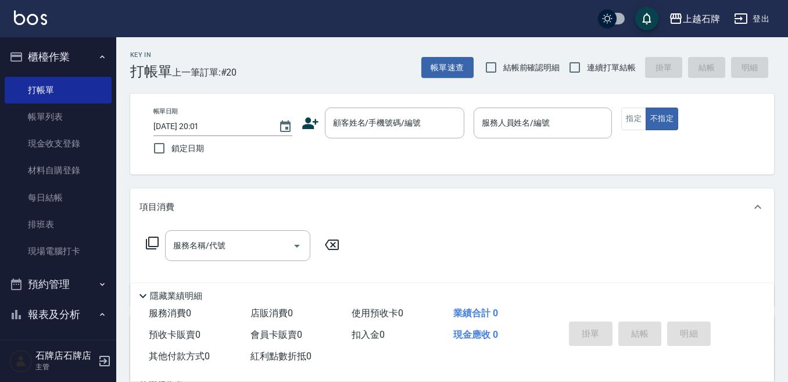
click at [238, 49] on div "Key In 打帳單 上一筆訂單:#20 帳單速查 結帳前確認明細 連續打單結帳 掛單 結帳 明細" at bounding box center [445, 58] width 658 height 42
click at [311, 130] on icon at bounding box center [310, 122] width 17 height 17
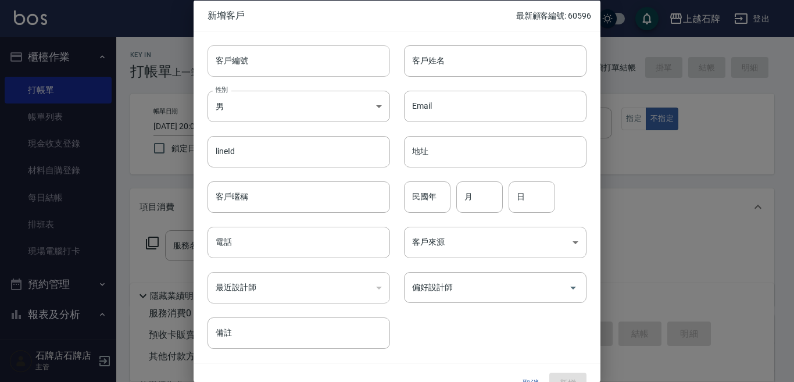
click at [336, 60] on input "客戶編號" at bounding box center [298, 60] width 182 height 31
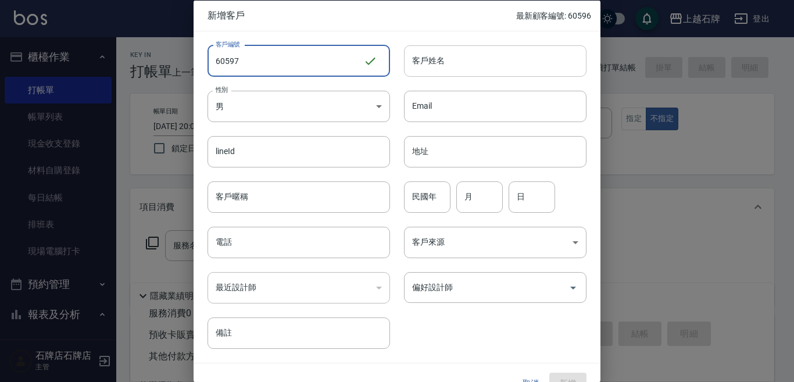
type input "60597"
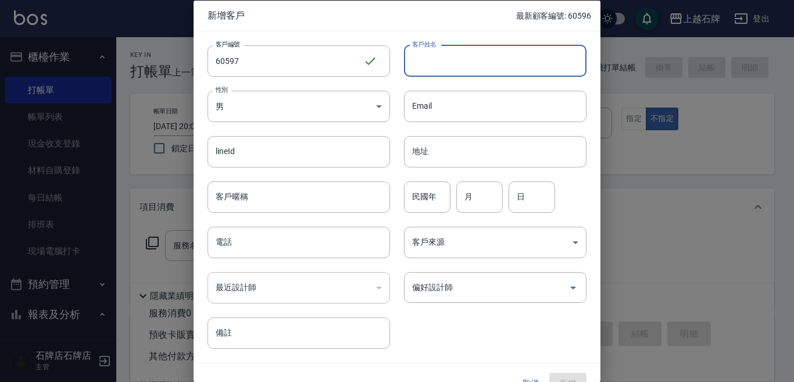
click at [483, 73] on input "客戶姓名" at bounding box center [495, 60] width 182 height 31
type input "[PERSON_NAME]"
click at [381, 108] on body "上越石牌 登出 櫃檯作業 打帳單 帳單列表 現金收支登錄 材料自購登錄 每日結帳 排班表 現場電腦打卡 預約管理 預約管理 單日預約紀錄 單週預約紀錄 報表及…" at bounding box center [397, 283] width 794 height 566
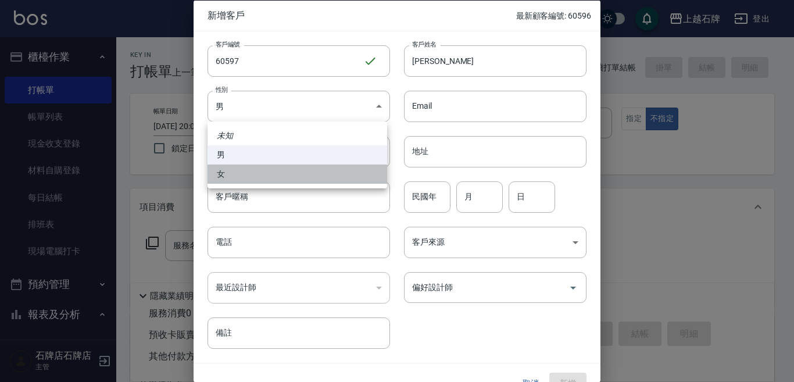
drag, startPoint x: 351, startPoint y: 174, endPoint x: 392, endPoint y: 184, distance: 42.4
click at [352, 174] on li "女" at bounding box center [297, 173] width 180 height 19
type input "[DEMOGRAPHIC_DATA]"
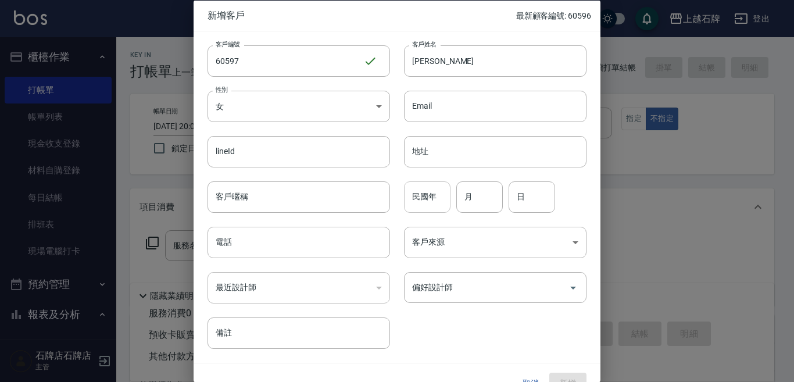
click at [424, 198] on input "民國年" at bounding box center [427, 196] width 46 height 31
type input "51"
type input "08"
type input "1"
type input "16"
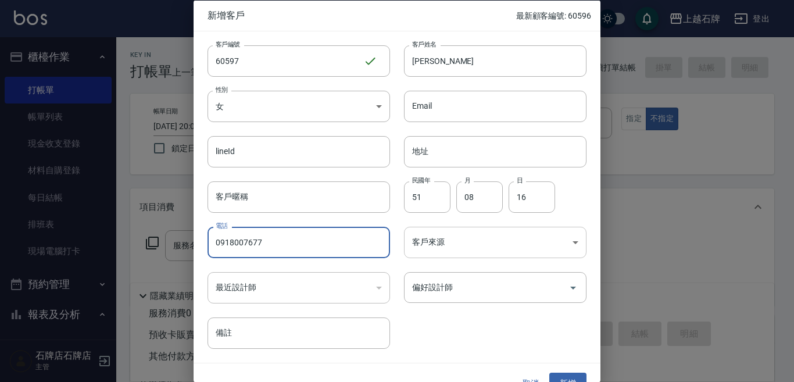
type input "0918007677"
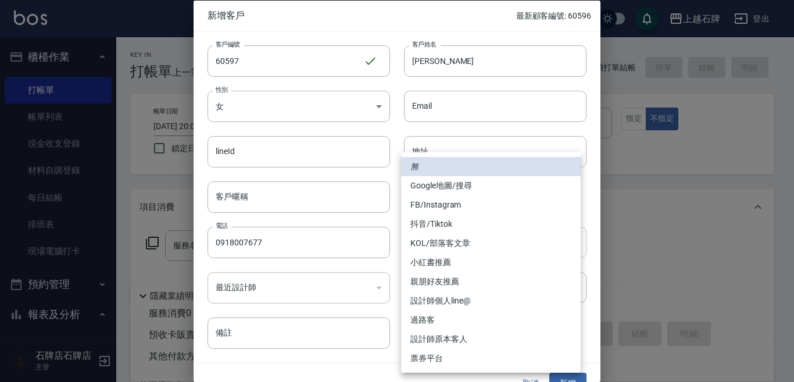
click at [440, 235] on body "上越石牌 登出 櫃檯作業 打帳單 帳單列表 現金收支登錄 材料自購登錄 每日結帳 排班表 現場電腦打卡 預約管理 預約管理 單日預約紀錄 單週預約紀錄 報表及…" at bounding box center [397, 283] width 794 height 566
click at [435, 213] on li "FB/Instagram" at bounding box center [491, 204] width 180 height 19
type input "FB/Instagram"
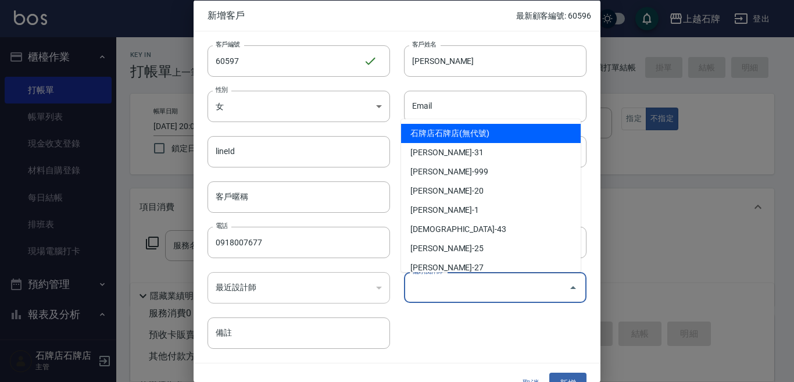
click at [431, 285] on input "偏好設計師" at bounding box center [486, 287] width 155 height 20
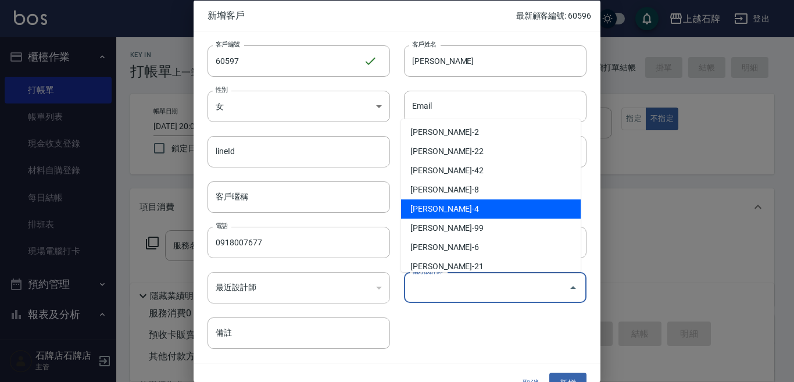
scroll to position [174, 0]
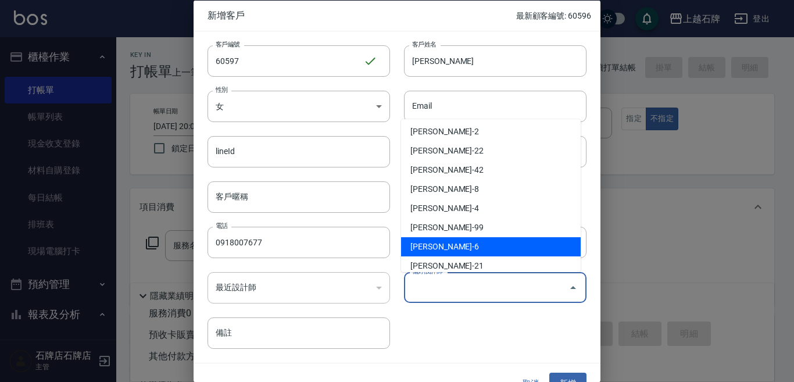
click at [454, 253] on li "[PERSON_NAME]-6" at bounding box center [491, 246] width 180 height 19
type input "[PERSON_NAME]"
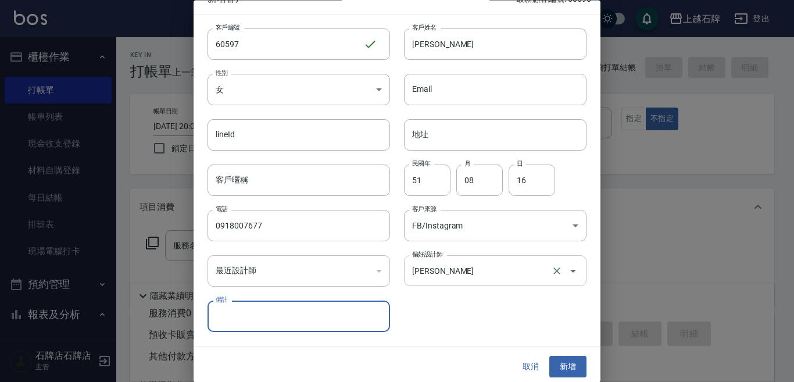
scroll to position [21, 0]
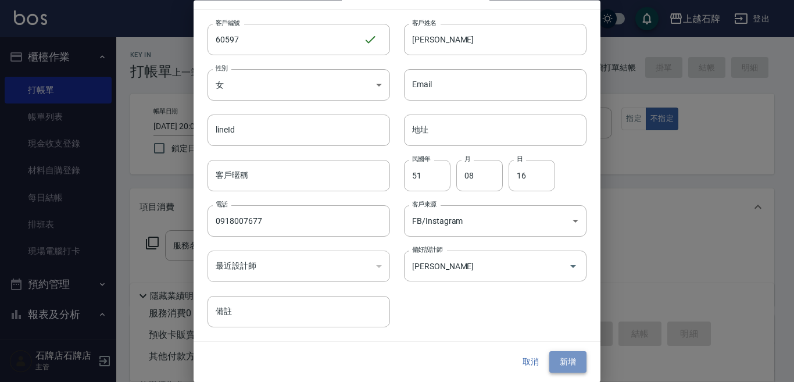
click at [568, 355] on button "新增" at bounding box center [567, 363] width 37 height 22
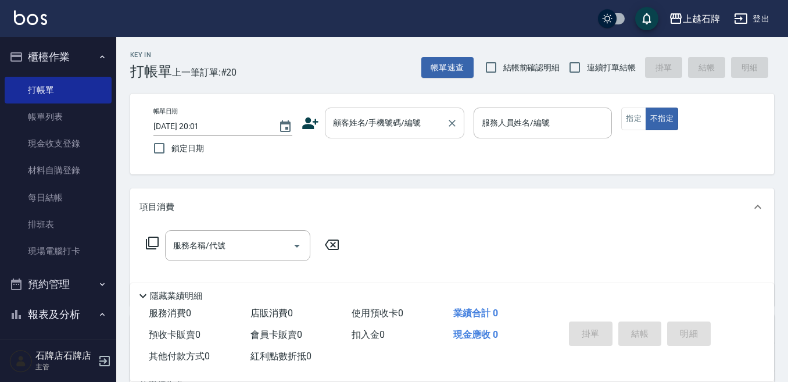
click at [405, 133] on input "顧客姓名/手機號碼/編號" at bounding box center [386, 123] width 112 height 20
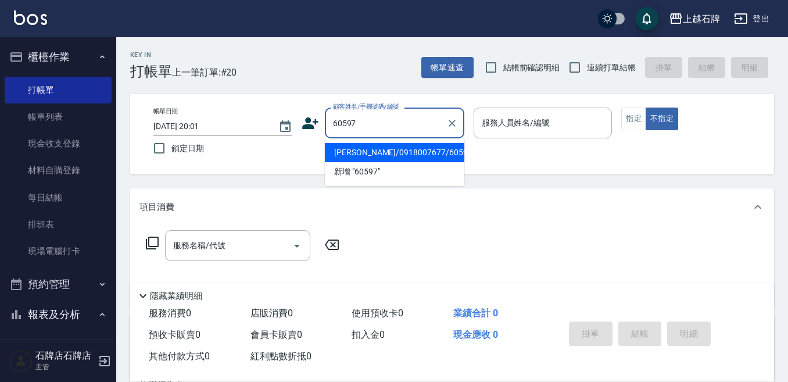
click at [427, 156] on li "[PERSON_NAME]/0918007677/60597" at bounding box center [394, 152] width 139 height 19
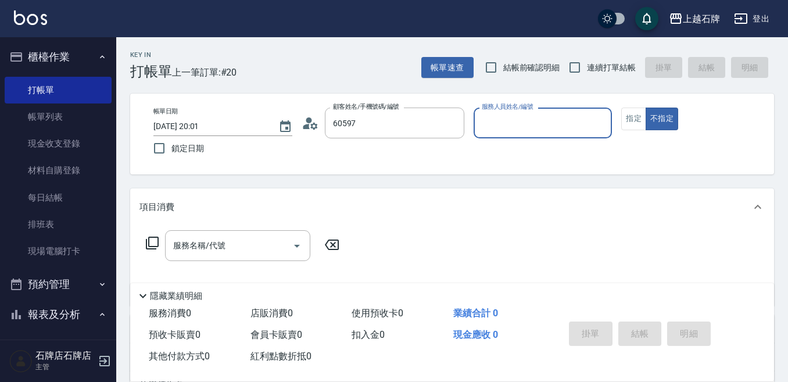
type input "[PERSON_NAME]/0918007677/60597"
type input "ViVi-6"
click at [166, 240] on div "服務名稱/代號" at bounding box center [237, 245] width 145 height 31
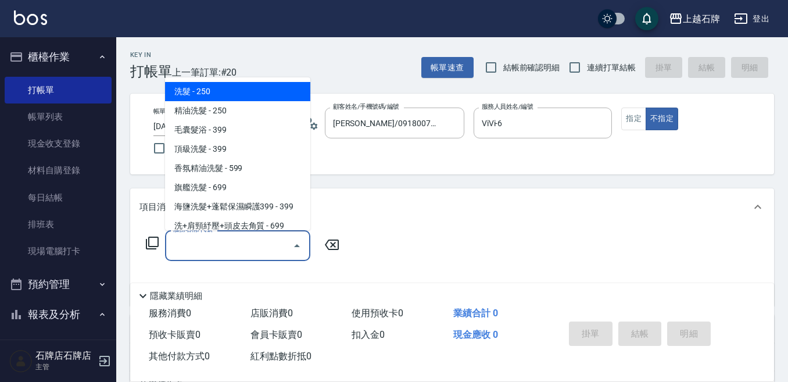
click at [153, 245] on icon at bounding box center [152, 243] width 14 height 14
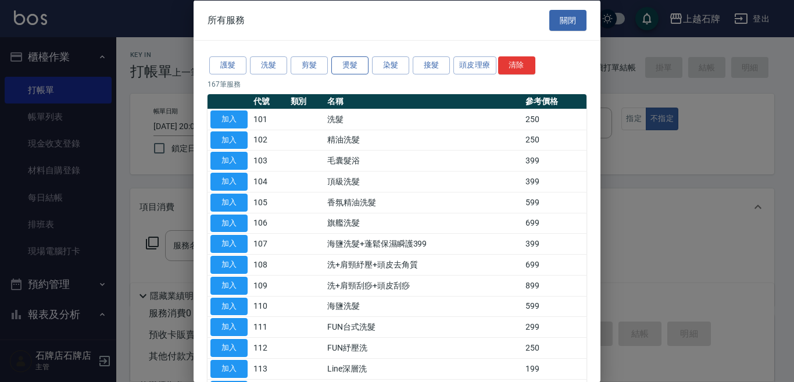
click at [342, 63] on button "燙髮" at bounding box center [349, 65] width 37 height 18
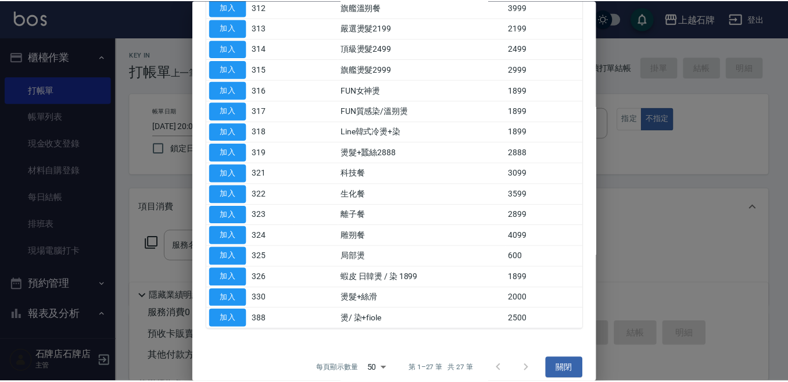
scroll to position [352, 0]
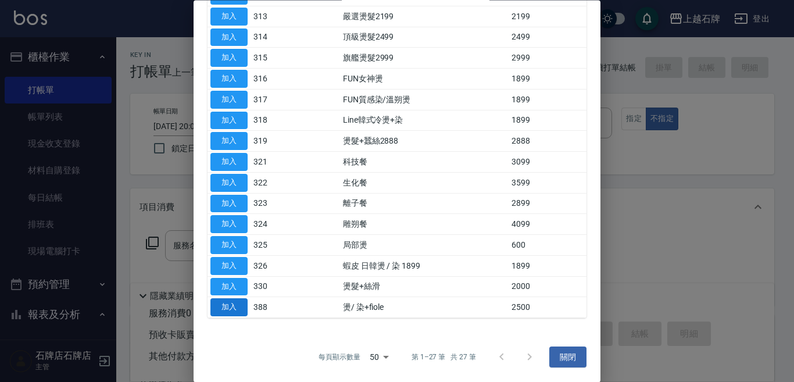
click at [232, 305] on button "加入" at bounding box center [228, 308] width 37 height 18
type input "燙/ 染+fiole(388)"
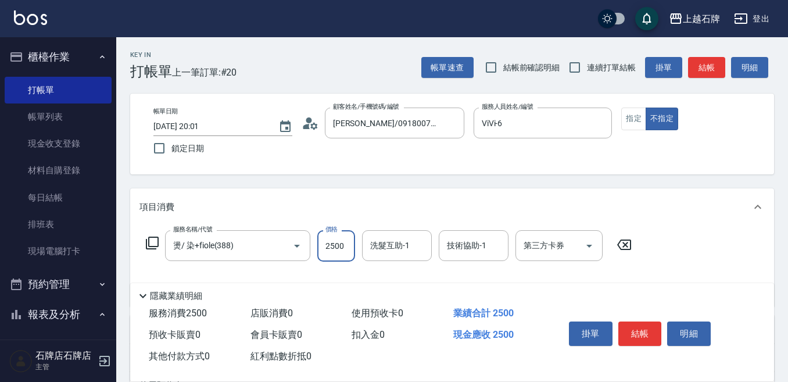
click at [352, 243] on input "2500" at bounding box center [336, 245] width 38 height 31
type input "1900"
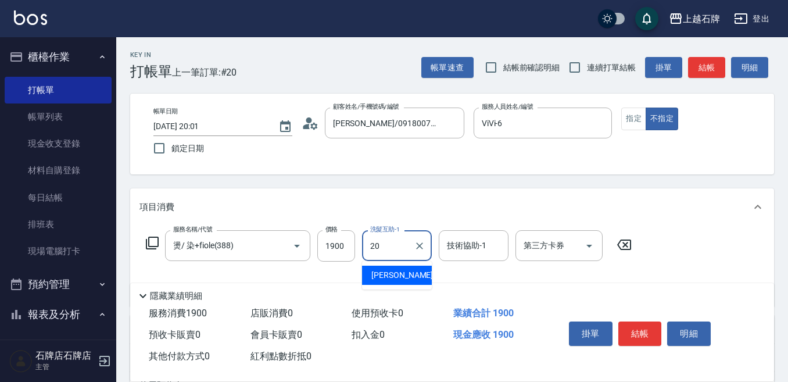
type input "[PERSON_NAME]-20"
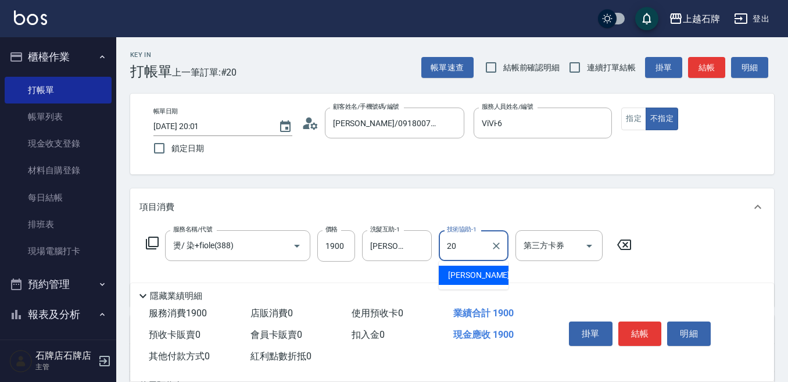
type input "[PERSON_NAME]-20"
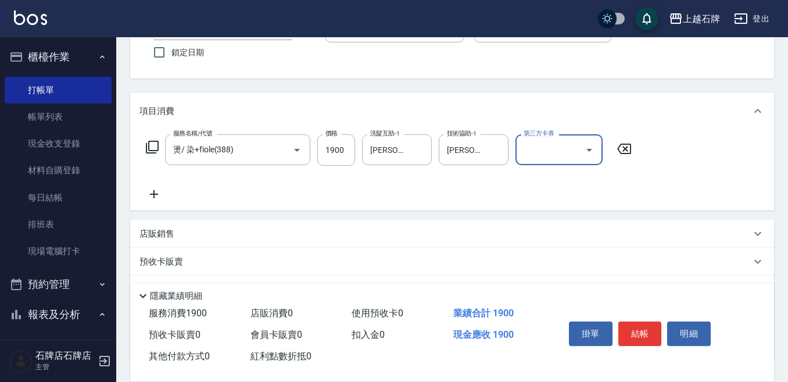
scroll to position [116, 0]
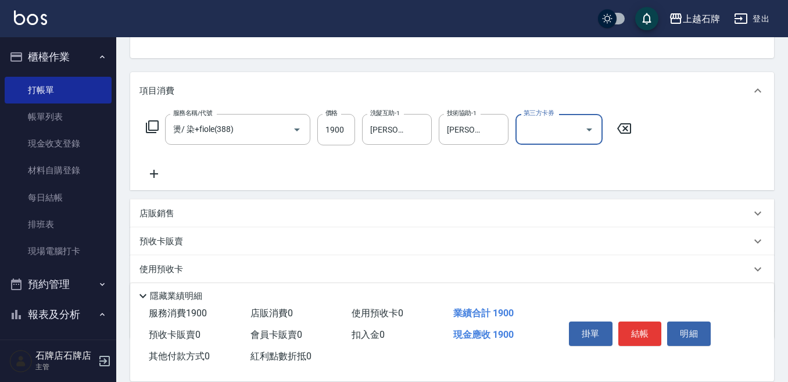
click at [163, 219] on div "店販銷售" at bounding box center [452, 213] width 644 height 28
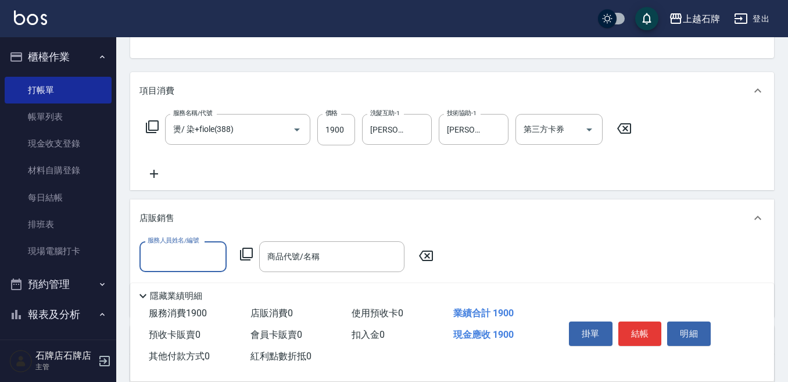
scroll to position [1, 0]
click at [164, 216] on p "店販銷售" at bounding box center [156, 218] width 35 height 12
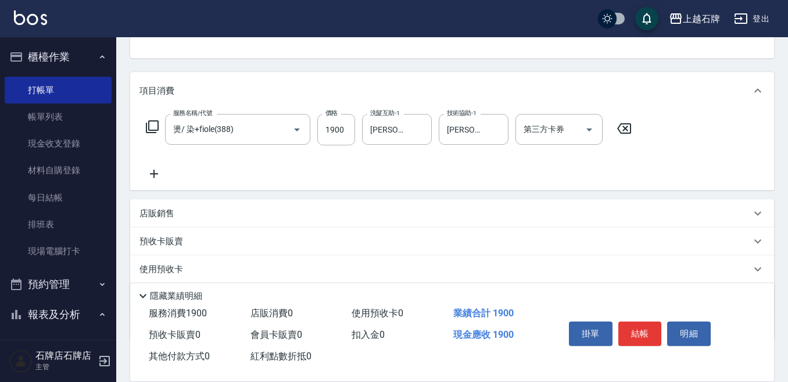
click at [160, 216] on p "店販銷售" at bounding box center [156, 213] width 35 height 12
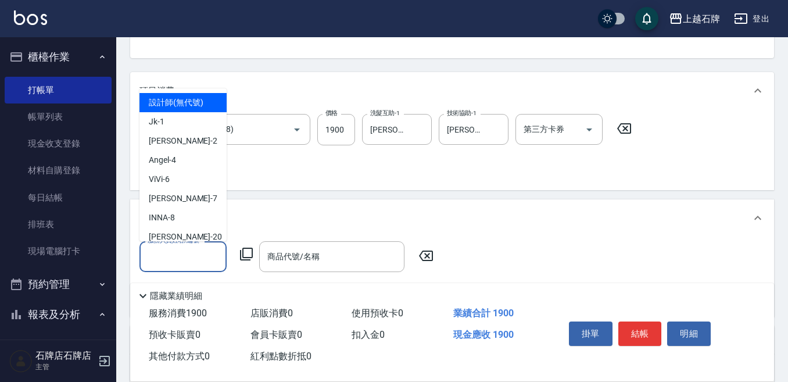
click at [159, 249] on input "服務人員姓名/編號" at bounding box center [183, 256] width 77 height 20
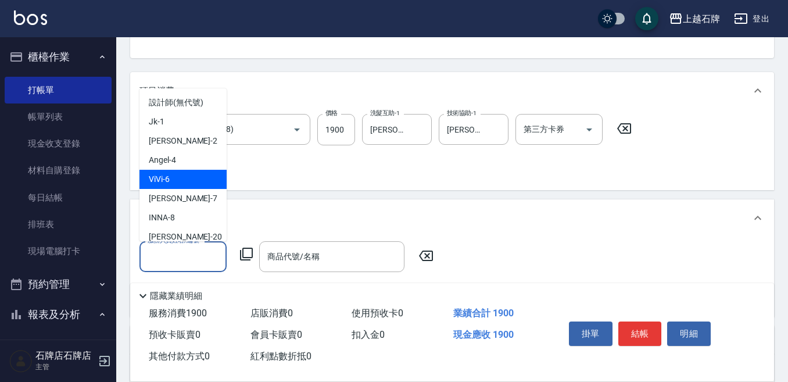
click at [166, 187] on div "ViVi -6" at bounding box center [182, 179] width 87 height 19
type input "ViVi-6"
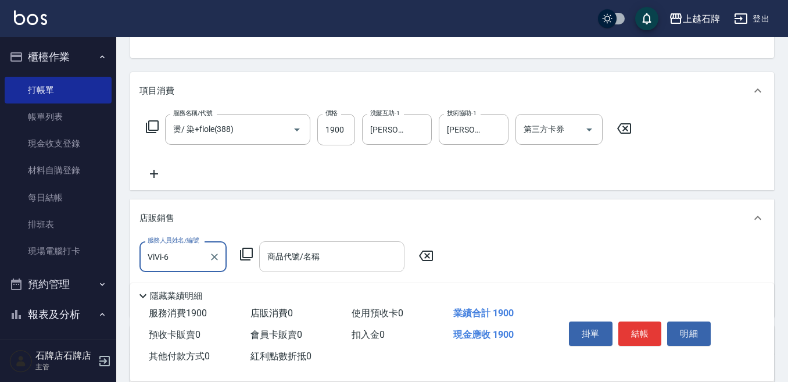
click at [277, 259] on input "商品代號/名稱" at bounding box center [331, 256] width 135 height 20
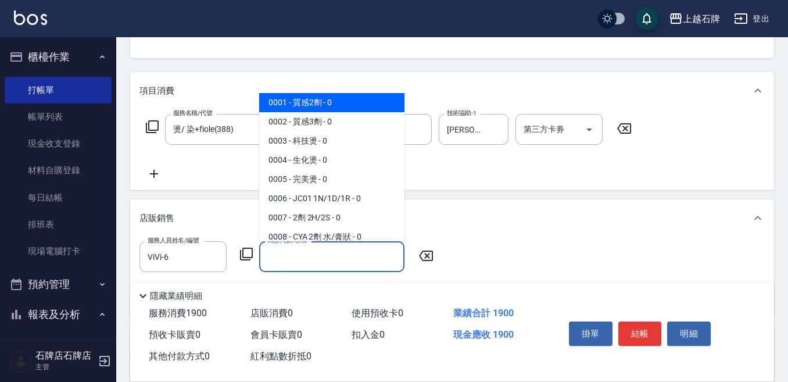
click at [252, 255] on icon at bounding box center [246, 254] width 13 height 13
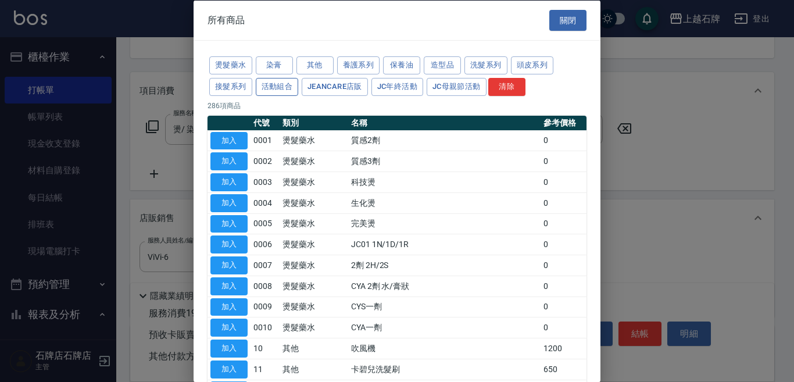
click at [280, 88] on button "活動組合" at bounding box center [277, 86] width 43 height 18
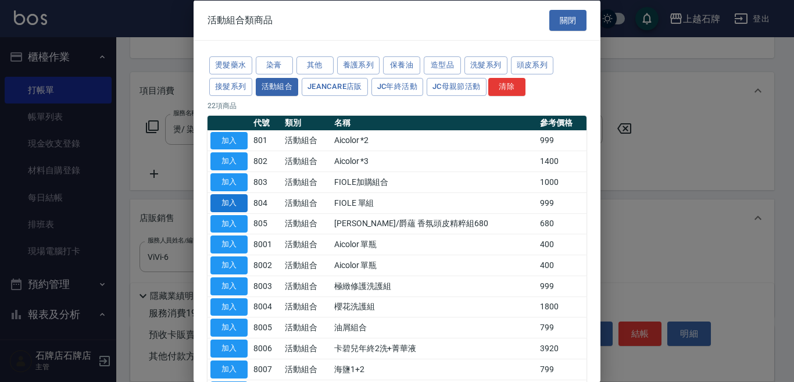
click at [234, 195] on button "加入" at bounding box center [228, 203] width 37 height 18
type input "預購璀燦*1 750"
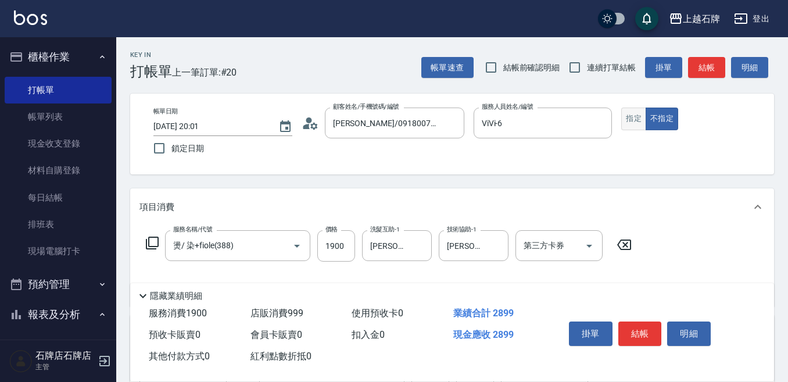
click at [633, 127] on button "指定" at bounding box center [633, 119] width 25 height 23
click at [704, 75] on button "結帳" at bounding box center [706, 68] width 37 height 22
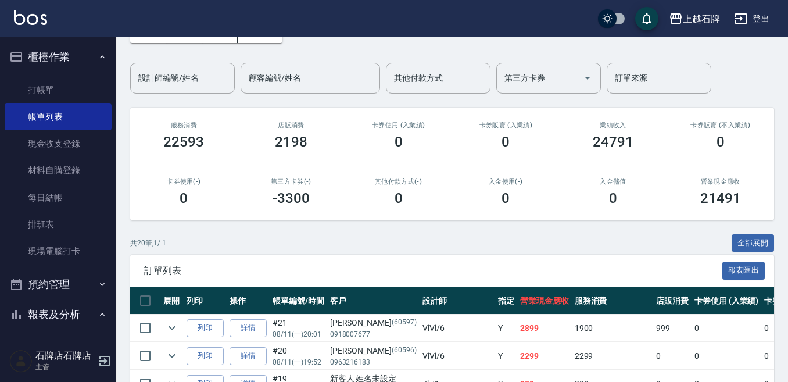
scroll to position [116, 0]
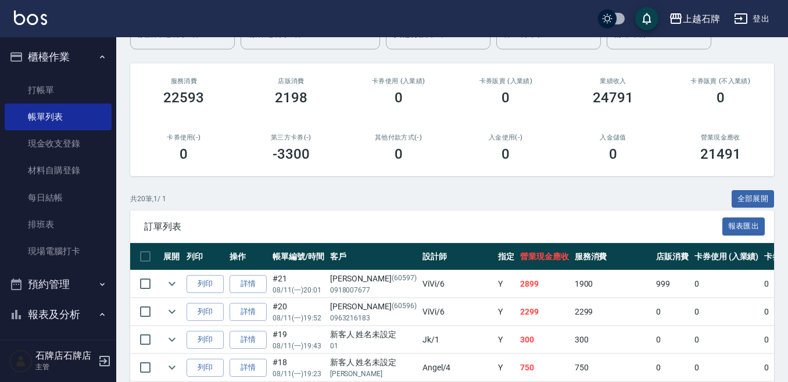
click at [216, 287] on button "列印" at bounding box center [205, 284] width 37 height 18
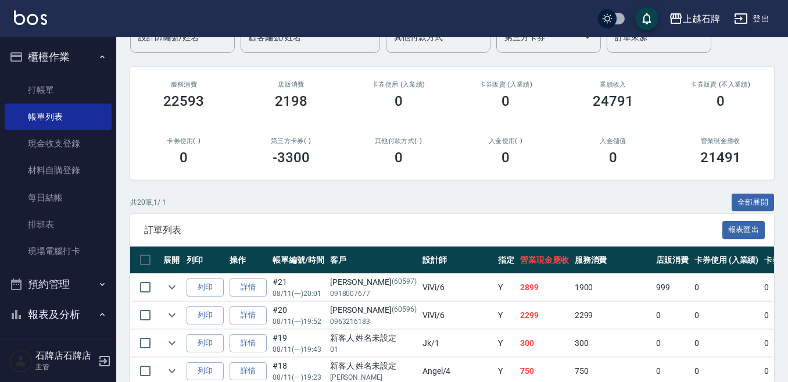
scroll to position [0, 0]
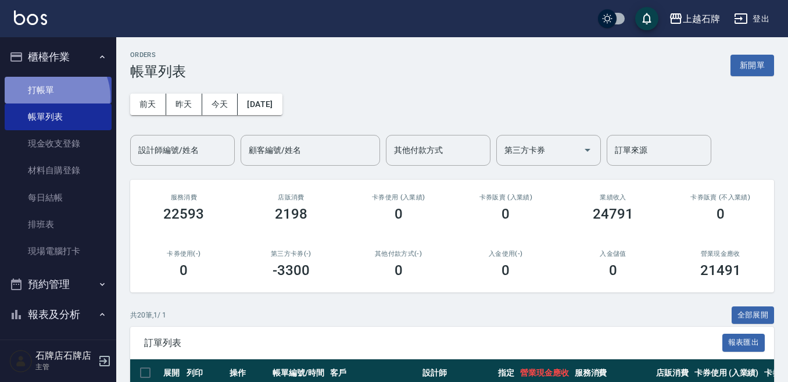
click at [51, 96] on link "打帳單" at bounding box center [58, 90] width 107 height 27
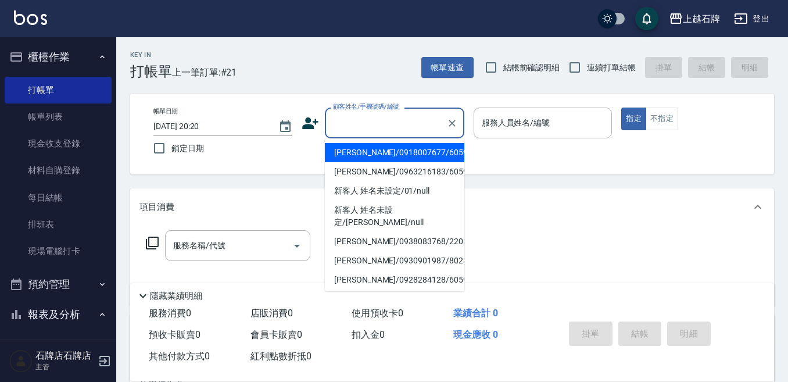
click at [363, 116] on input "顧客姓名/手機號碼/編號" at bounding box center [386, 123] width 112 height 20
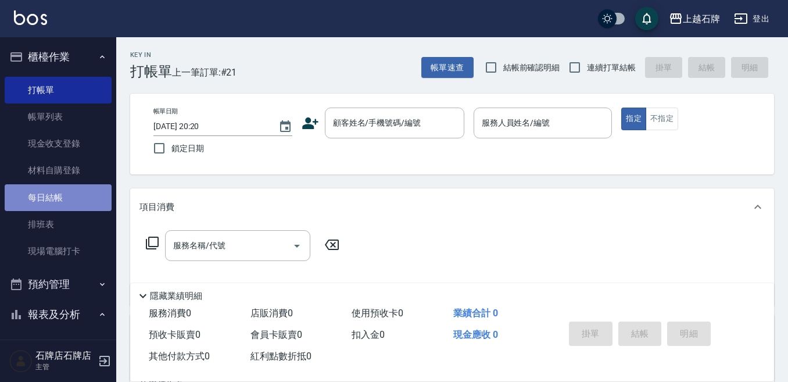
click at [64, 198] on link "每日結帳" at bounding box center [58, 197] width 107 height 27
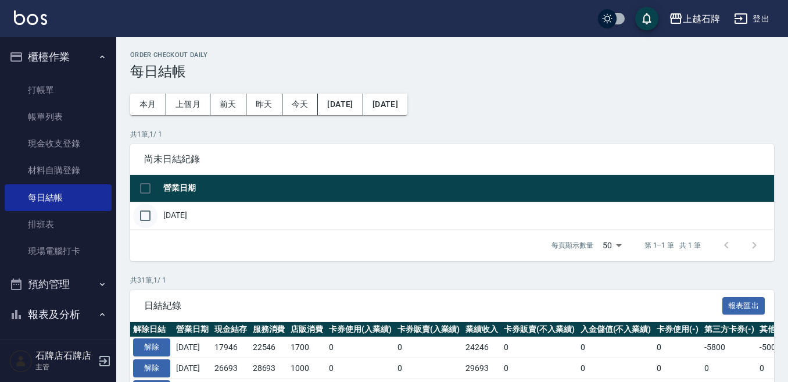
click at [144, 214] on input "checkbox" at bounding box center [145, 215] width 24 height 24
checkbox input "true"
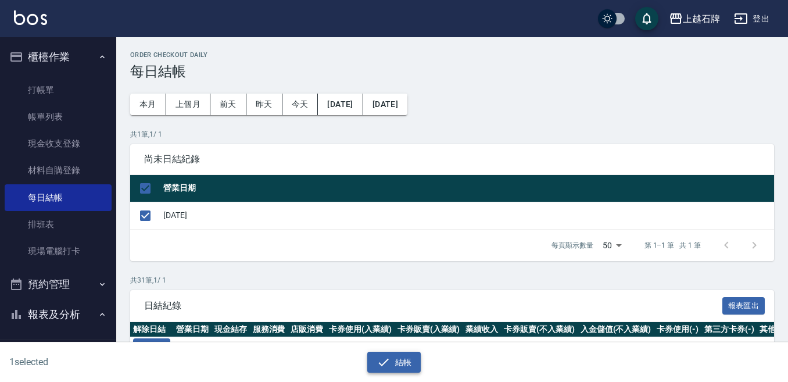
click at [392, 355] on button "結帳" at bounding box center [394, 363] width 54 height 22
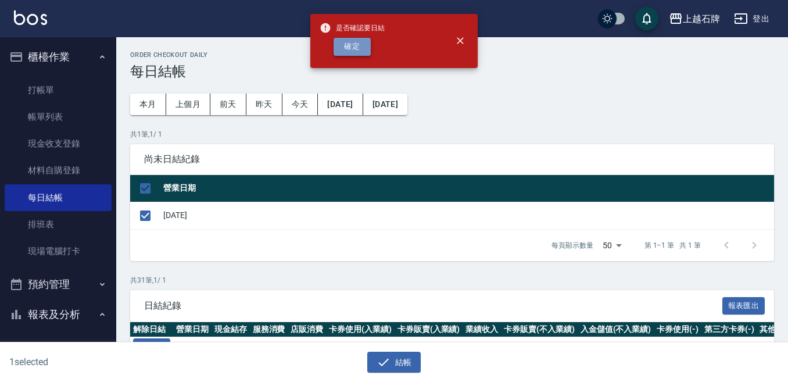
click at [353, 48] on button "確定" at bounding box center [352, 47] width 37 height 18
checkbox input "false"
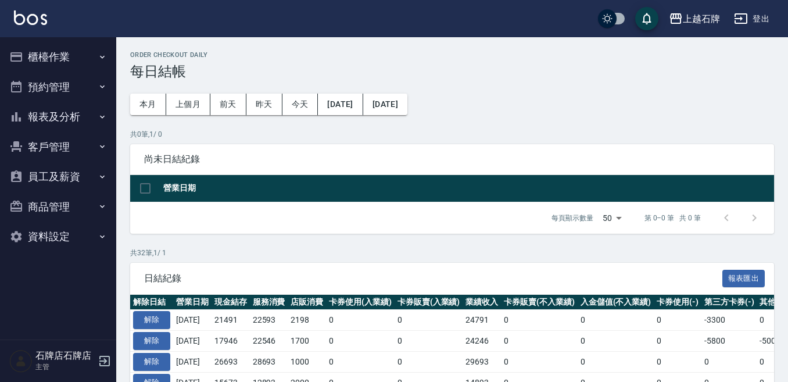
click at [69, 63] on button "櫃檯作業" at bounding box center [58, 57] width 107 height 30
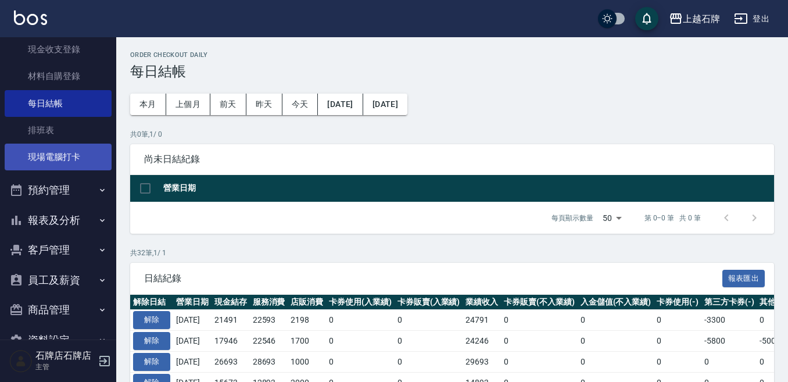
scroll to position [123, 0]
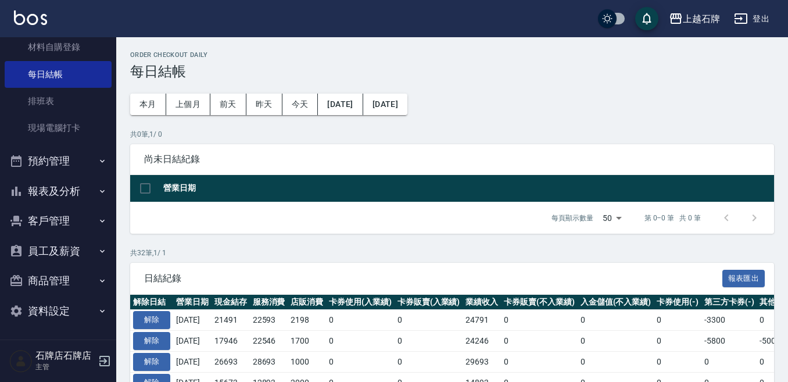
click at [66, 189] on button "報表及分析" at bounding box center [58, 191] width 107 height 30
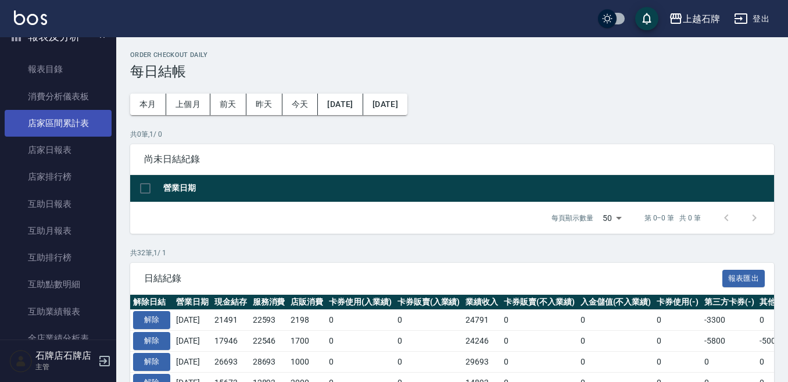
scroll to position [298, 0]
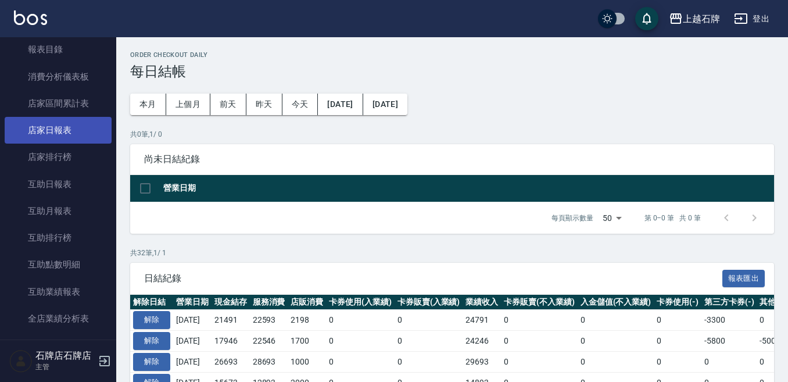
click at [70, 134] on link "店家日報表" at bounding box center [58, 130] width 107 height 27
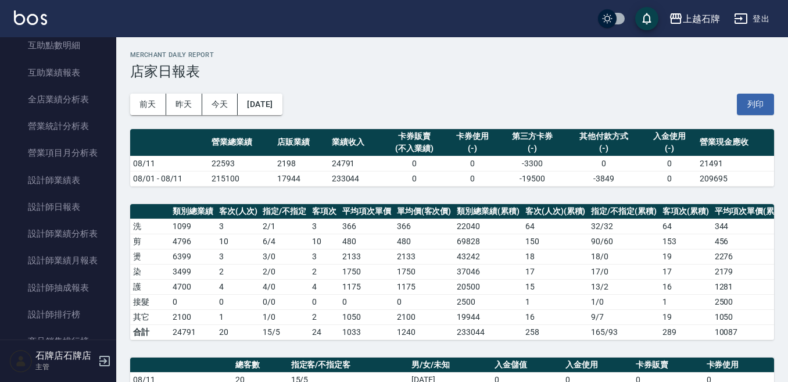
scroll to position [523, 0]
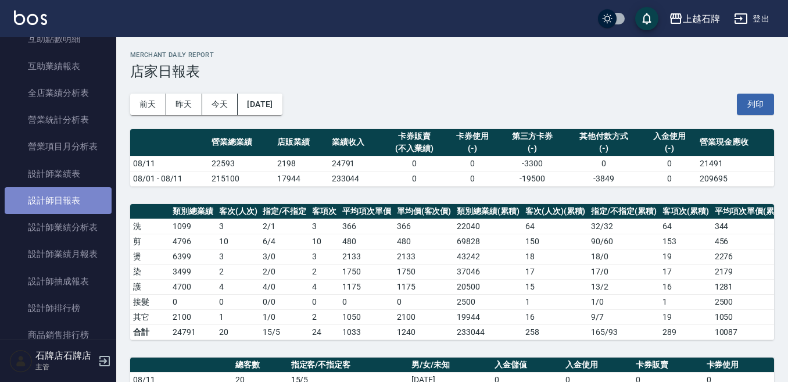
click at [66, 199] on link "設計師日報表" at bounding box center [58, 200] width 107 height 27
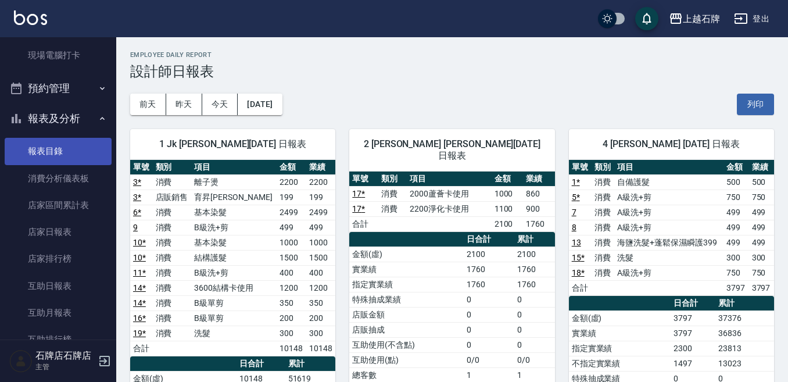
scroll to position [232, 0]
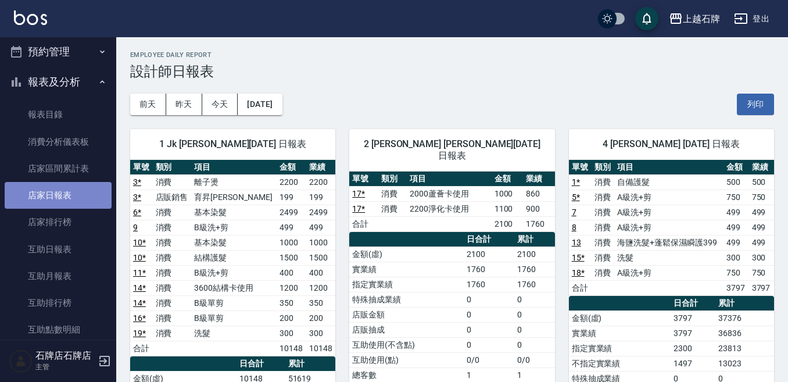
click at [77, 204] on link "店家日報表" at bounding box center [58, 195] width 107 height 27
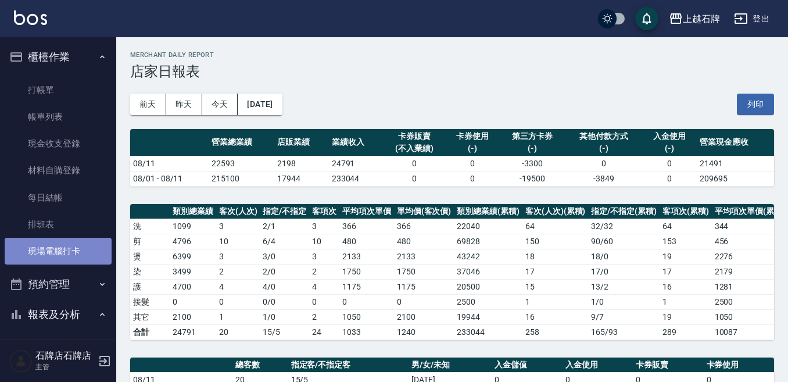
click at [60, 247] on link "現場電腦打卡" at bounding box center [58, 251] width 107 height 27
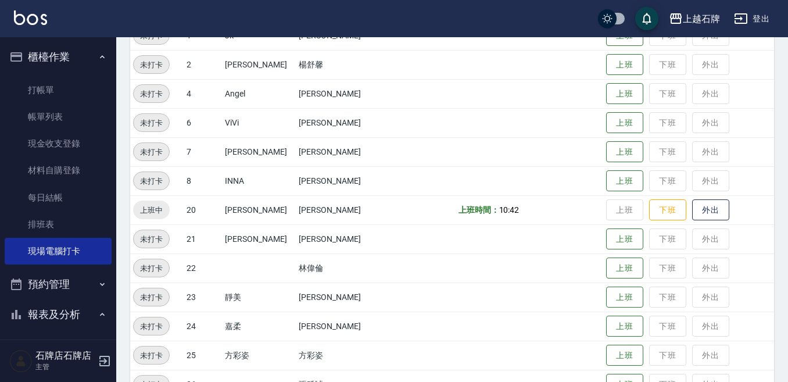
scroll to position [174, 0]
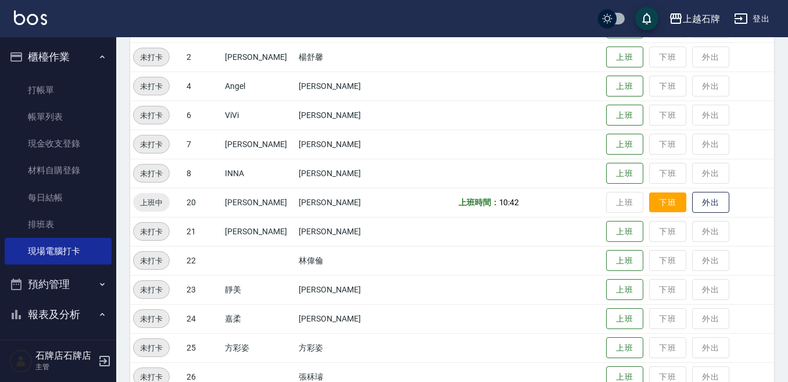
click at [663, 199] on button "下班" at bounding box center [667, 202] width 37 height 20
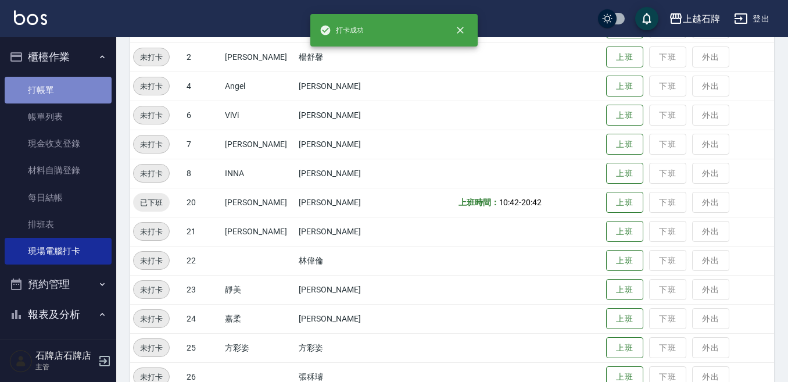
click at [77, 93] on link "打帳單" at bounding box center [58, 90] width 107 height 27
